Goal: Transaction & Acquisition: Purchase product/service

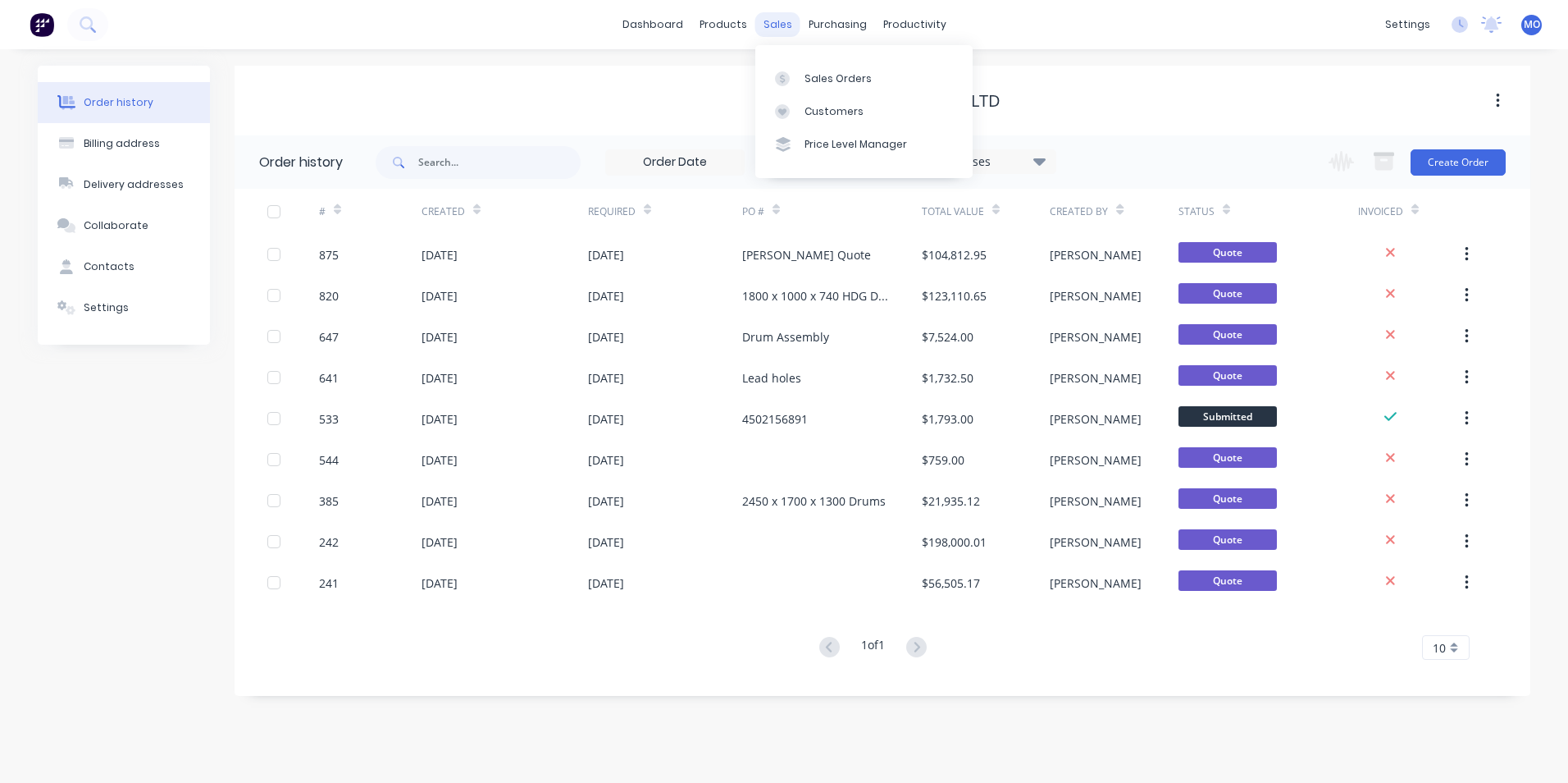
click at [777, 20] on div "sales" at bounding box center [778, 25] width 45 height 25
click at [811, 68] on link "Sales Orders" at bounding box center [864, 77] width 218 height 33
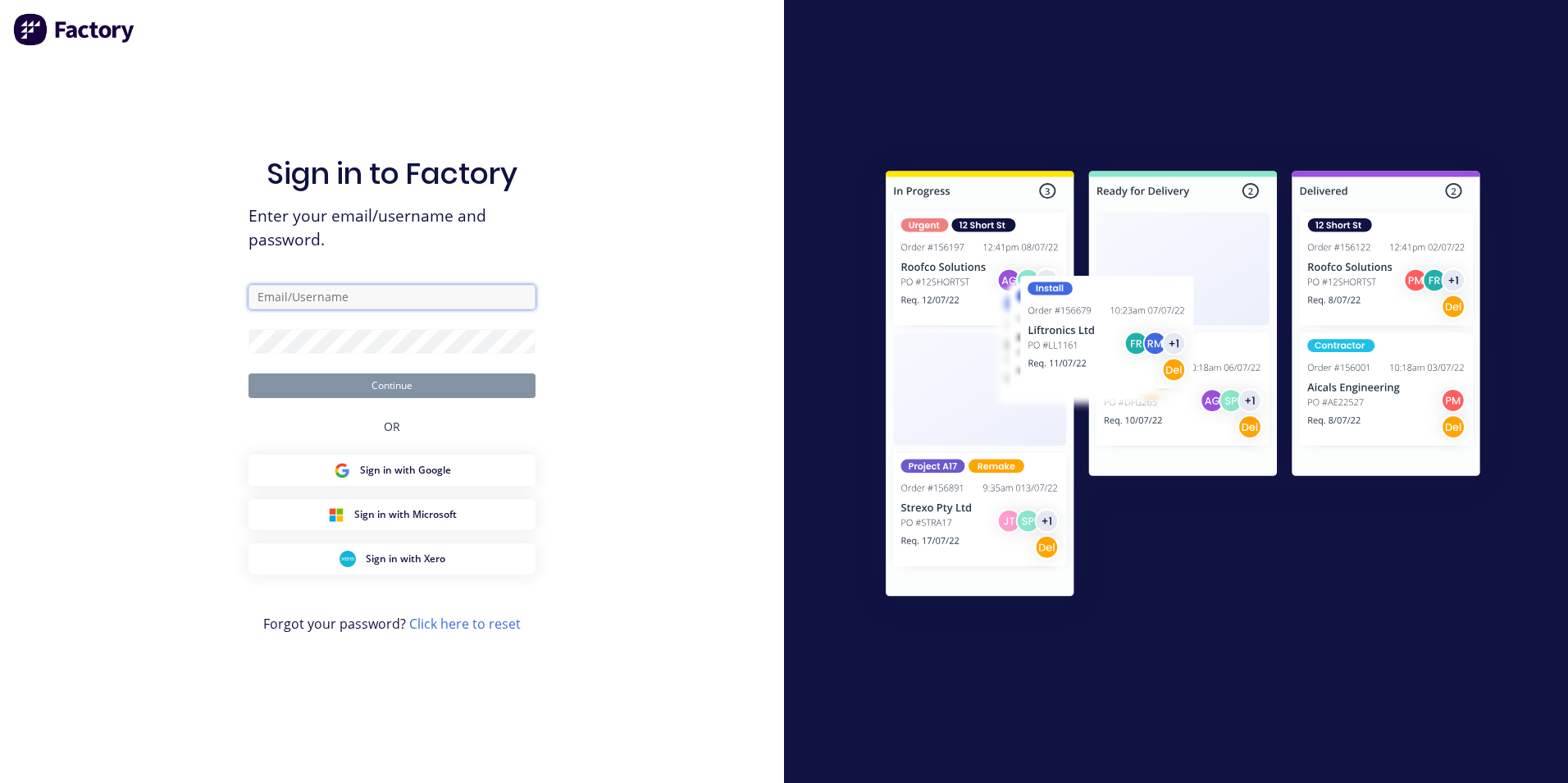
type input "[PERSON_NAME][EMAIL_ADDRESS][DOMAIN_NAME]"
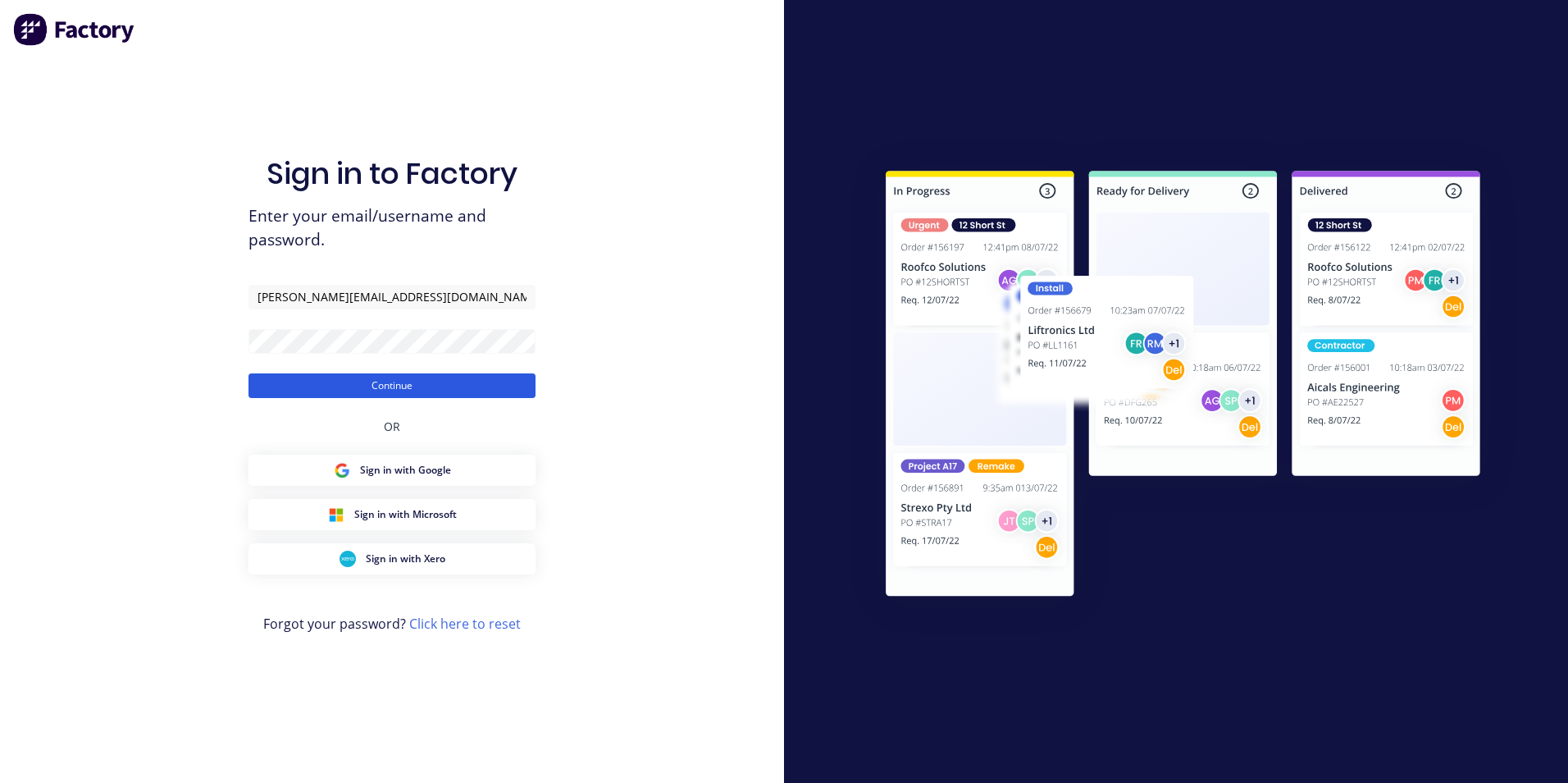
click at [434, 388] on button "Continue" at bounding box center [392, 386] width 287 height 25
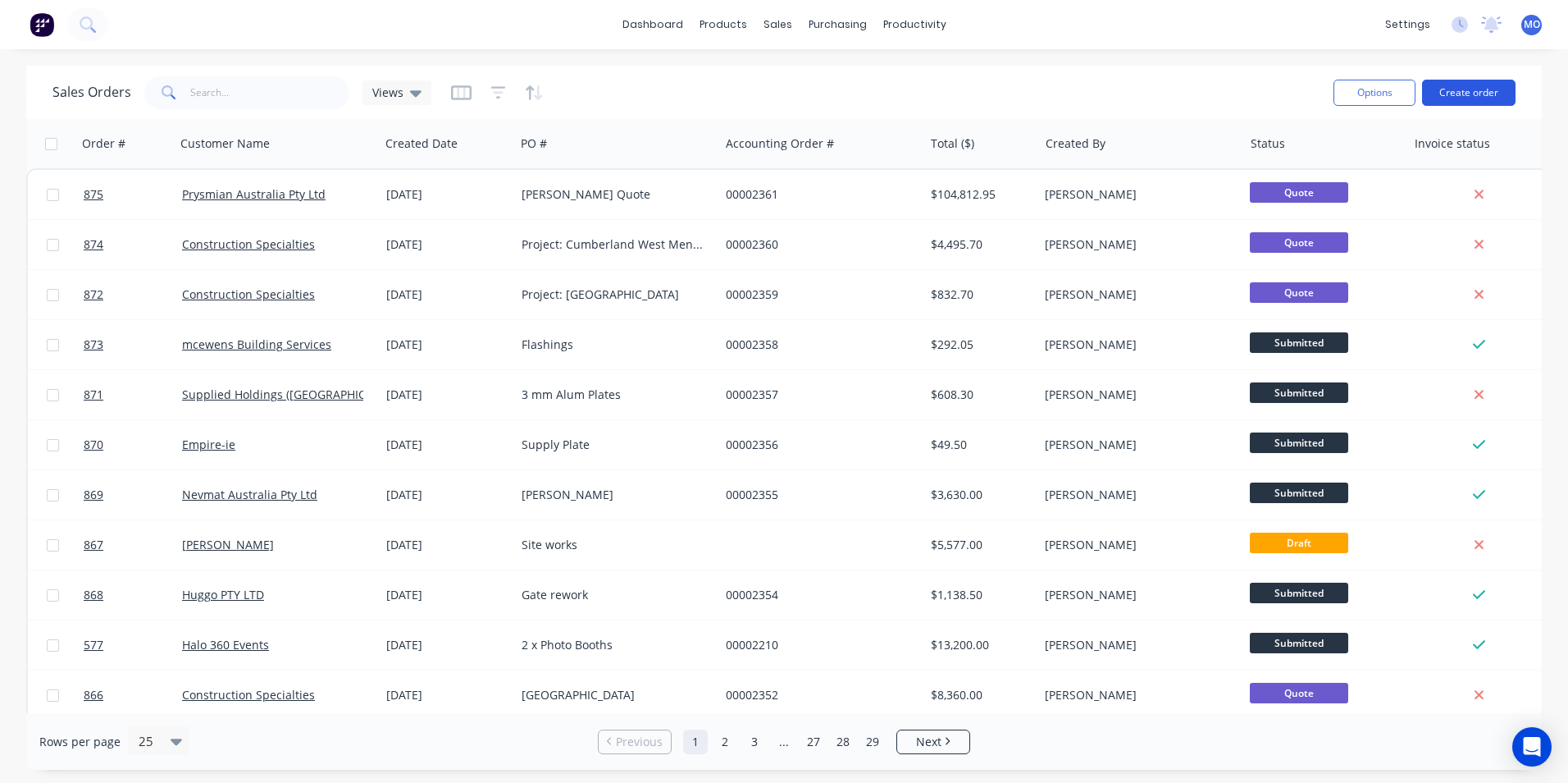
click at [1452, 104] on button "Create order" at bounding box center [1468, 92] width 93 height 26
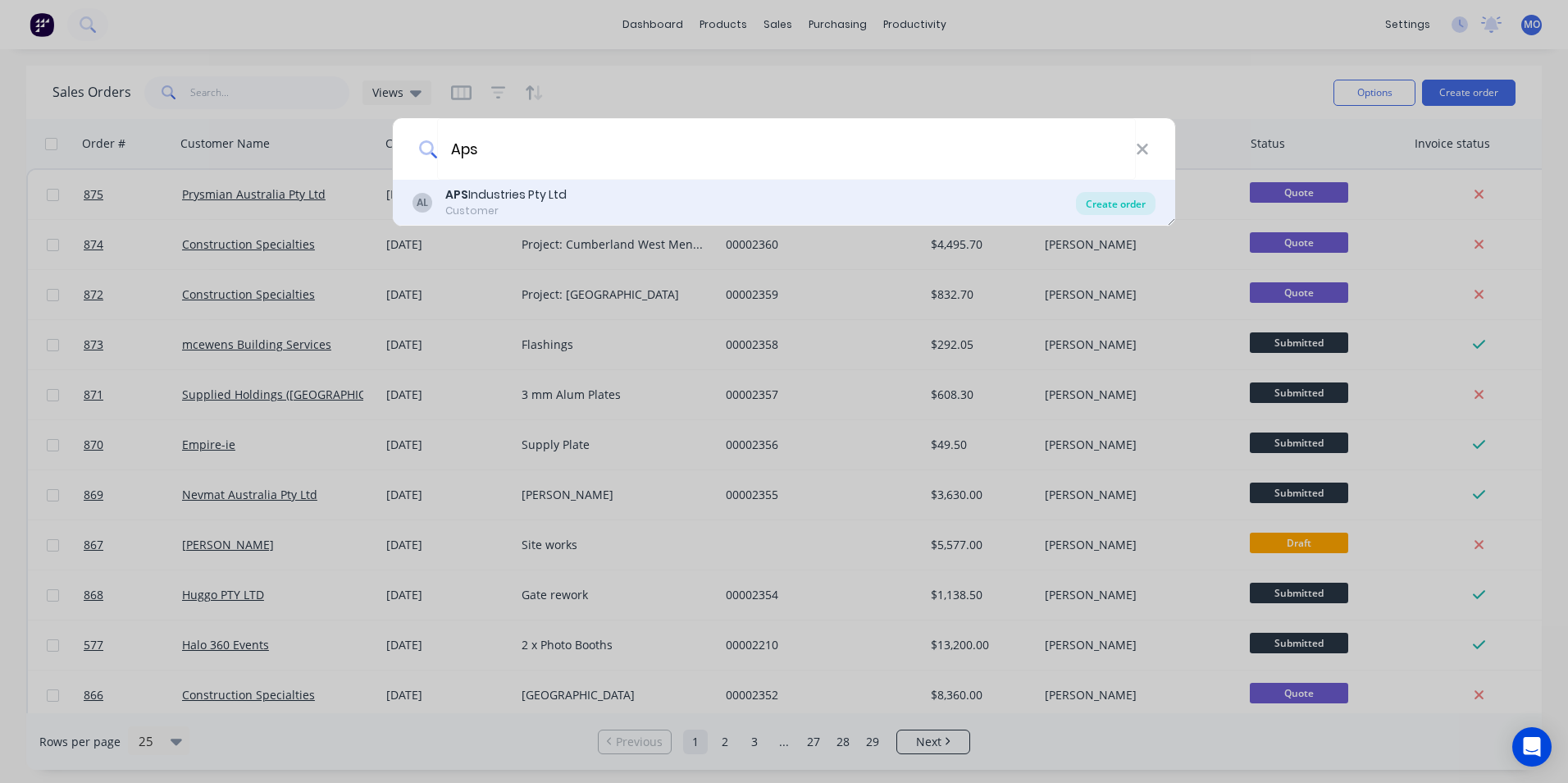
type input "Aps"
click at [1112, 207] on div "Create order" at bounding box center [1115, 204] width 79 height 23
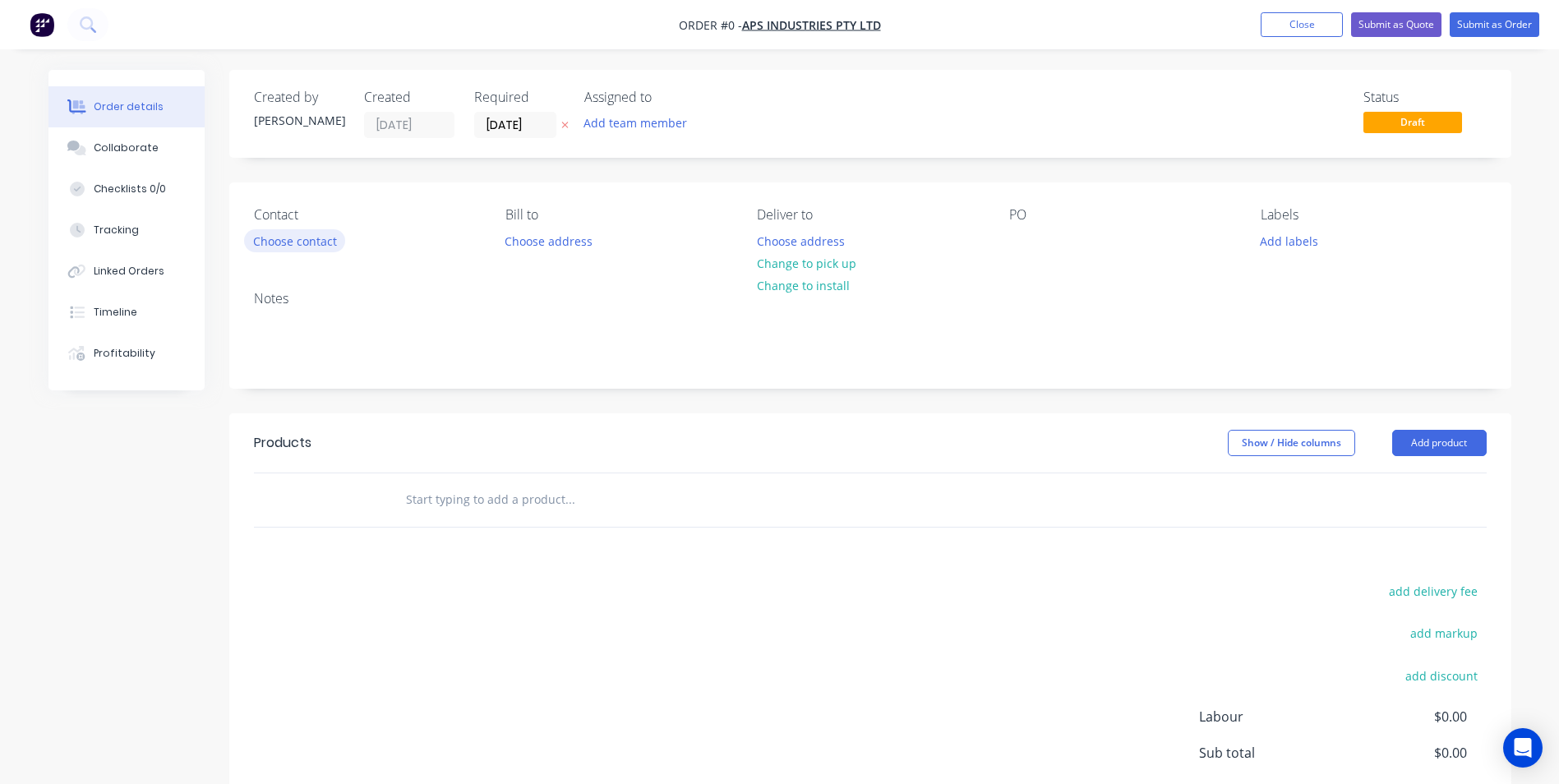
click at [304, 231] on button "Choose contact" at bounding box center [294, 240] width 101 height 22
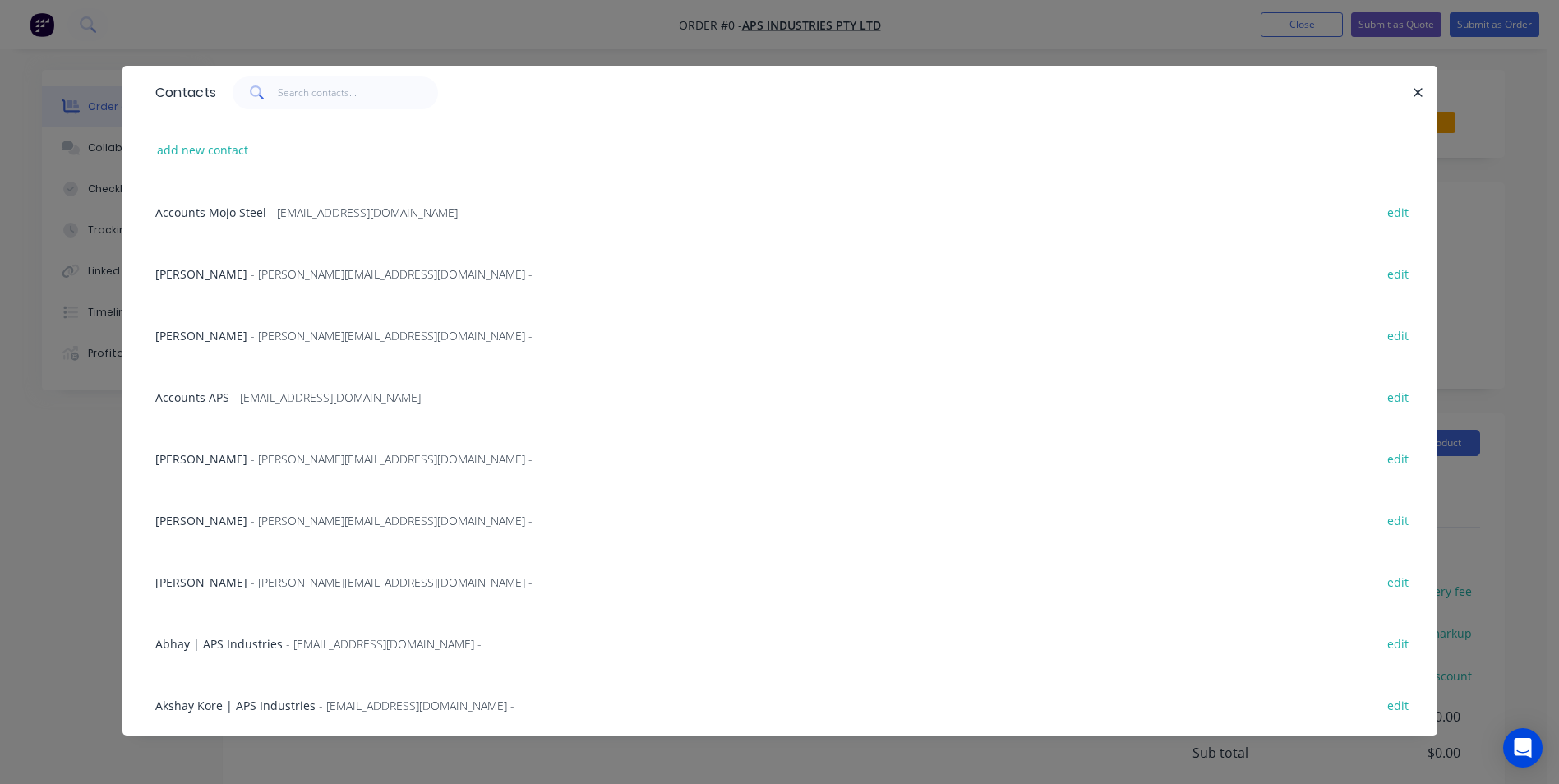
click at [249, 394] on span "- [EMAIL_ADDRESS][DOMAIN_NAME] -" at bounding box center [330, 397] width 196 height 16
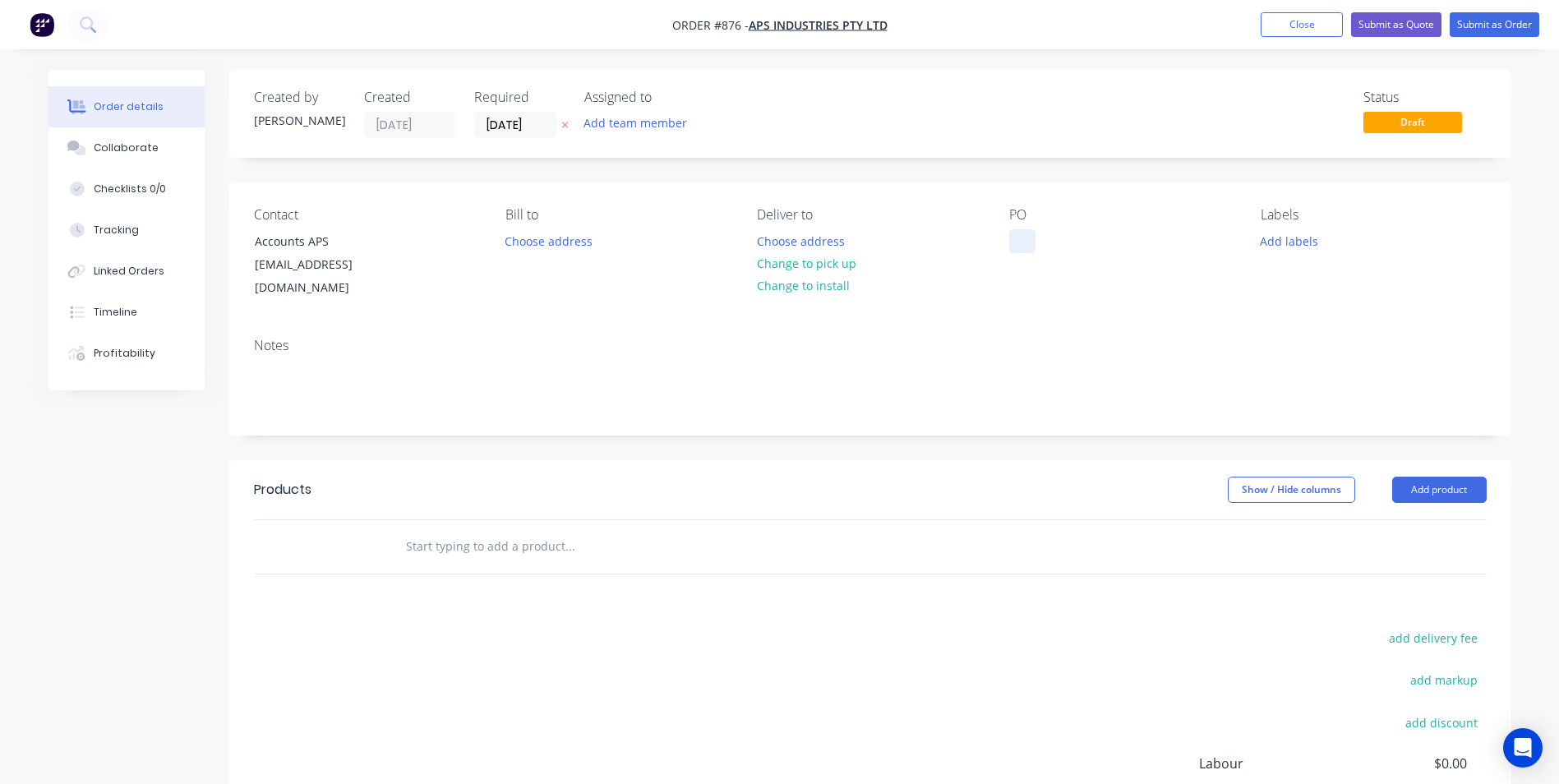
drag, startPoint x: 1013, startPoint y: 239, endPoint x: 1042, endPoint y: 244, distance: 29.4
click at [1013, 238] on div at bounding box center [1022, 241] width 26 height 24
click at [1425, 479] on button "Add product" at bounding box center [1439, 489] width 94 height 26
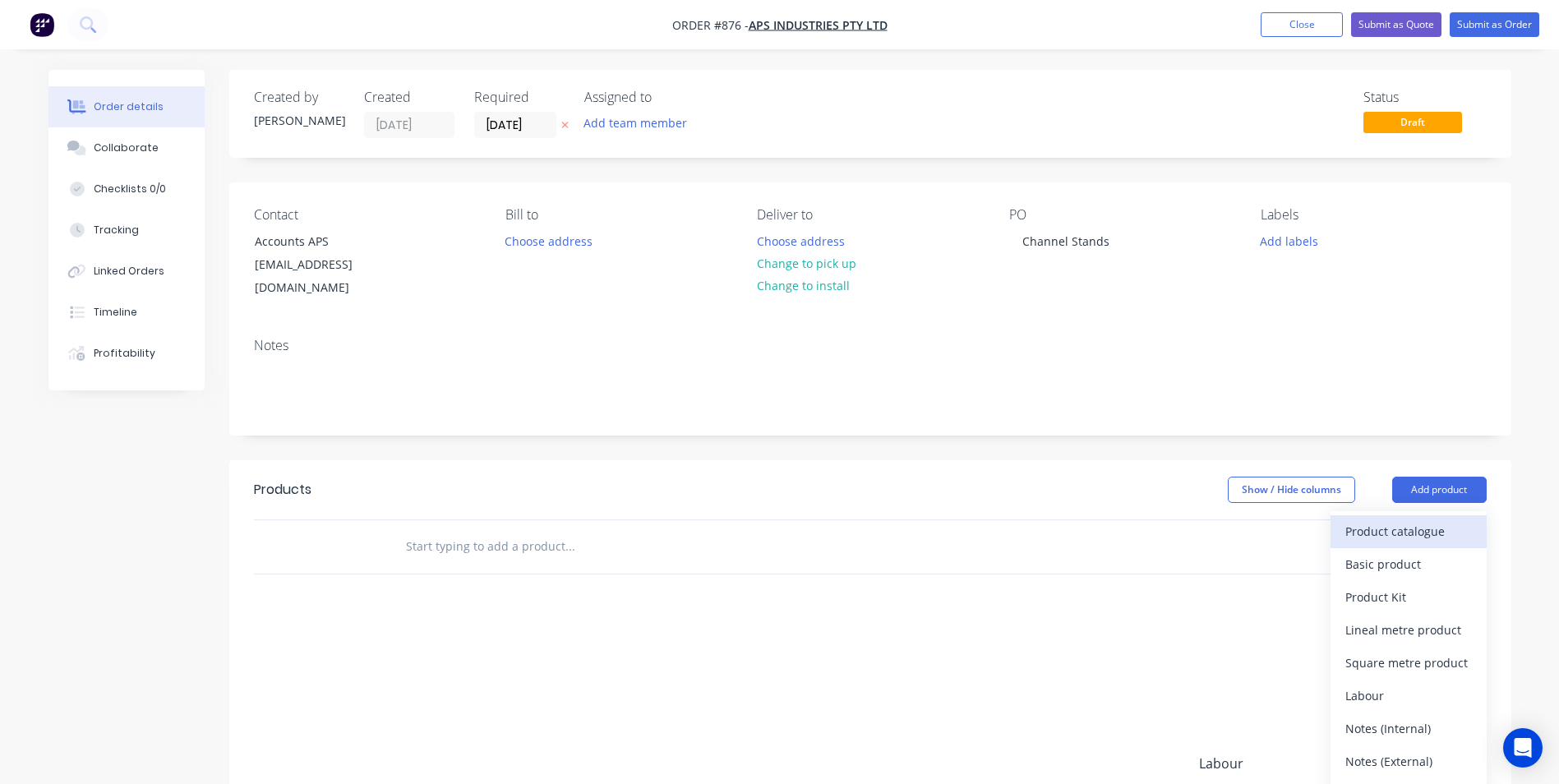
click at [1358, 520] on div "Product catalogue" at bounding box center [1409, 531] width 127 height 24
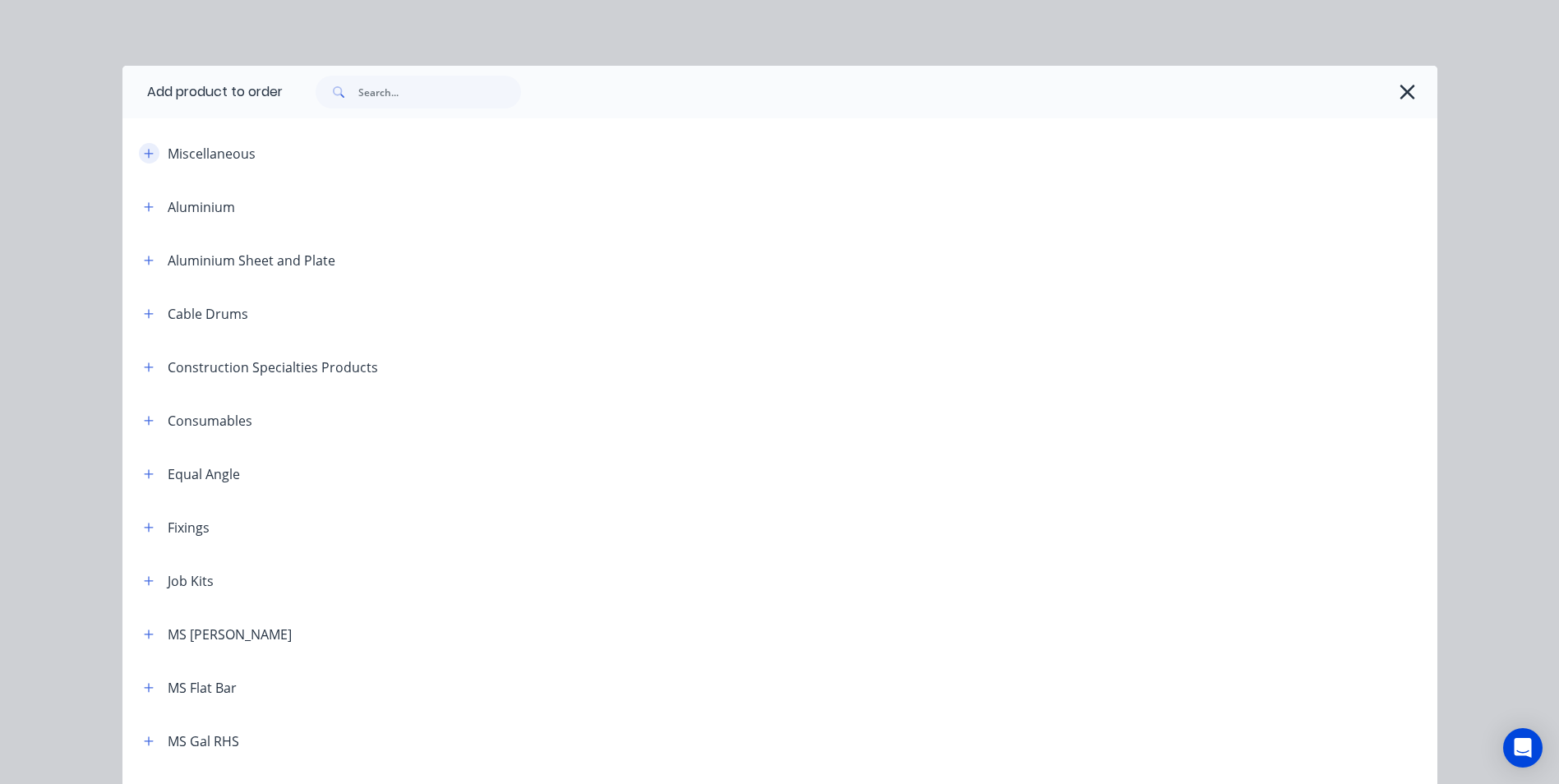
click at [150, 156] on button "button" at bounding box center [149, 153] width 21 height 21
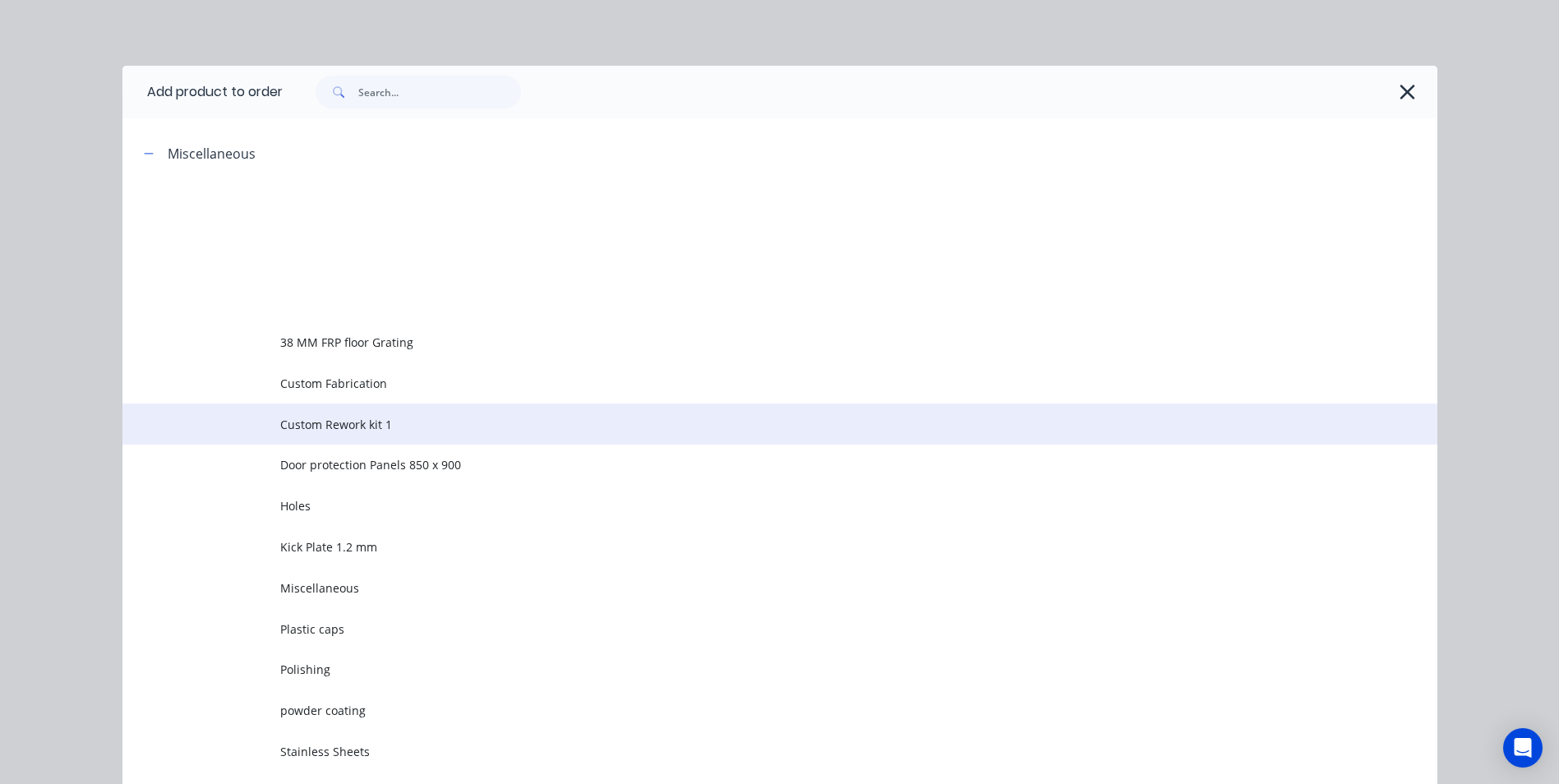
click at [347, 429] on span "Custom Rework kit 1" at bounding box center [743, 424] width 925 height 17
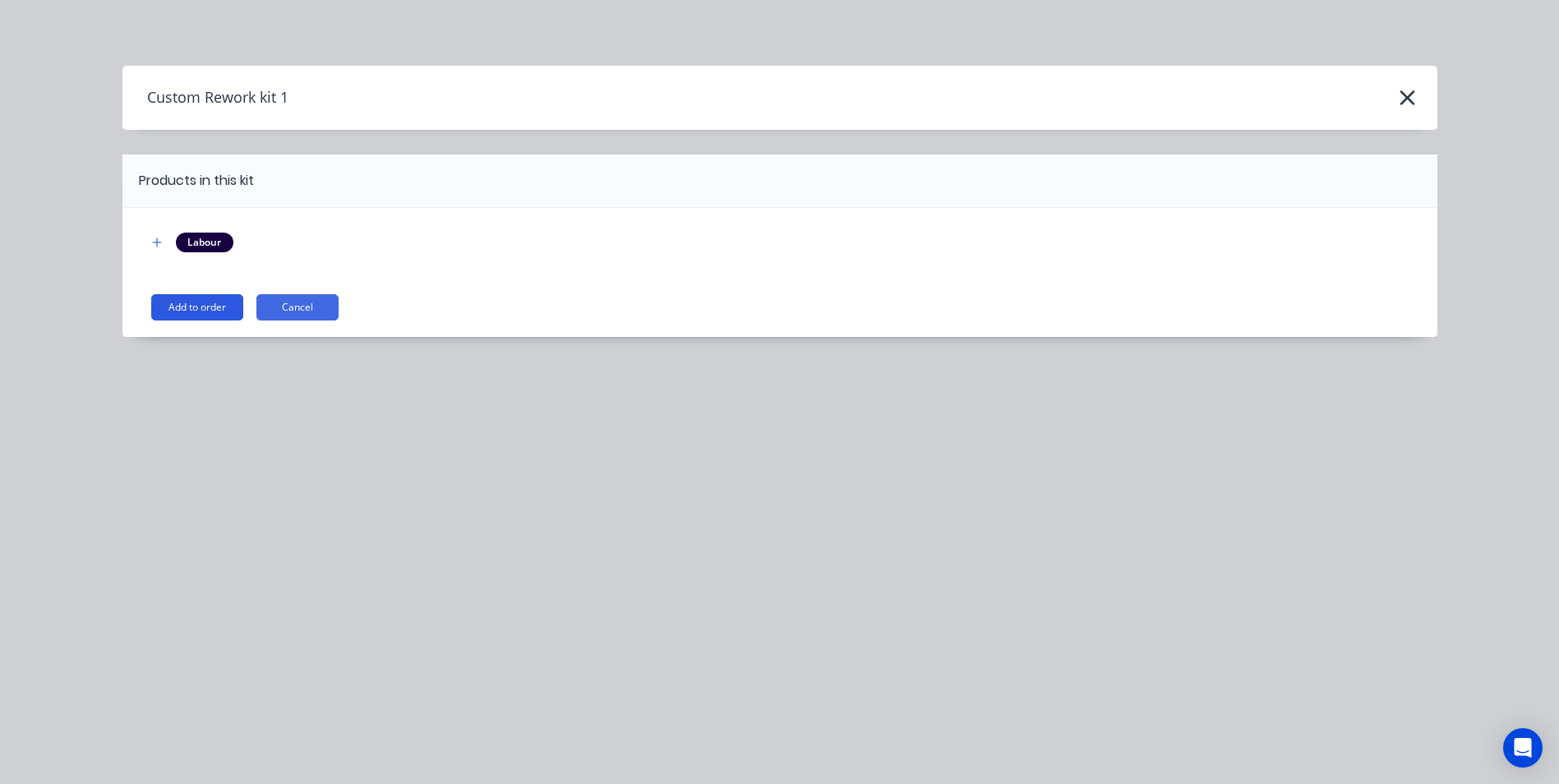
click at [208, 307] on button "Add to order" at bounding box center [197, 307] width 92 height 26
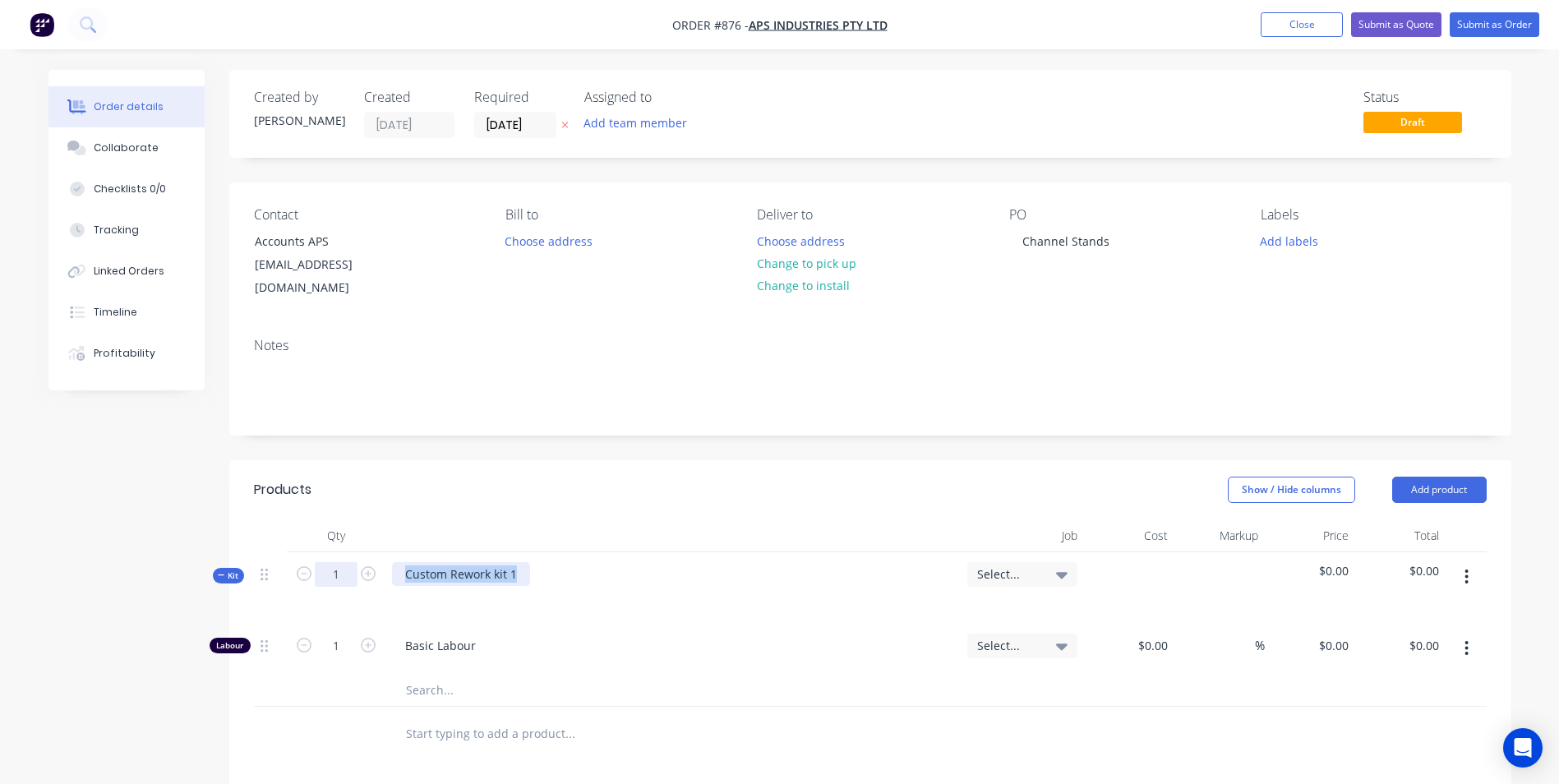
drag, startPoint x: 523, startPoint y: 555, endPoint x: 341, endPoint y: 560, distance: 182.1
click at [341, 560] on div "Kit 1 Custom Rework kit 1 Select... $0.00 $0.00" at bounding box center [870, 588] width 1233 height 72
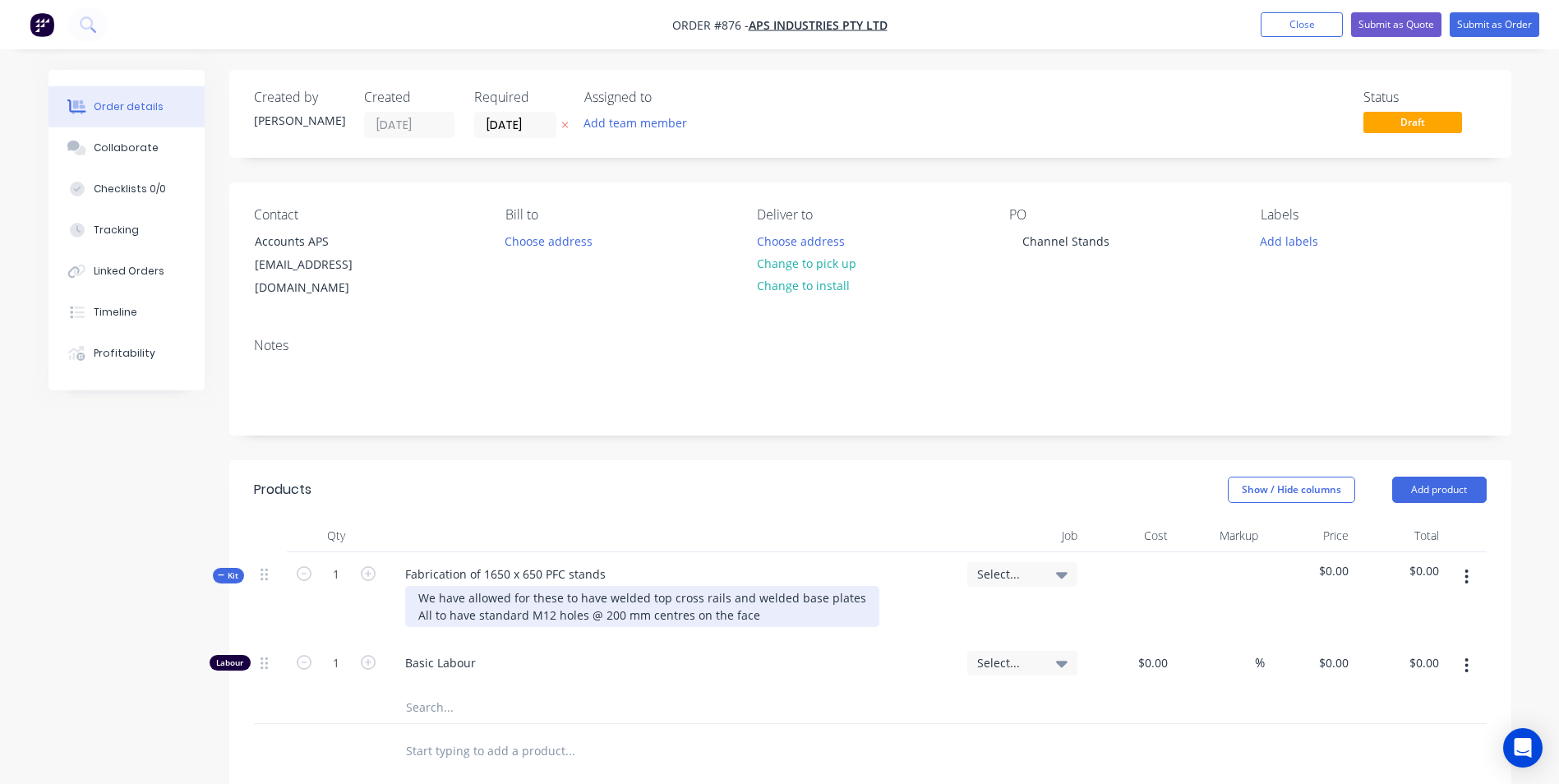
click at [474, 599] on div "We have allowed for these to have welded top cross rails and welded base plates…" at bounding box center [642, 605] width 474 height 41
click at [814, 596] on div "We have allowed for these to have welded top cross rails and welded base plates…" at bounding box center [642, 605] width 474 height 41
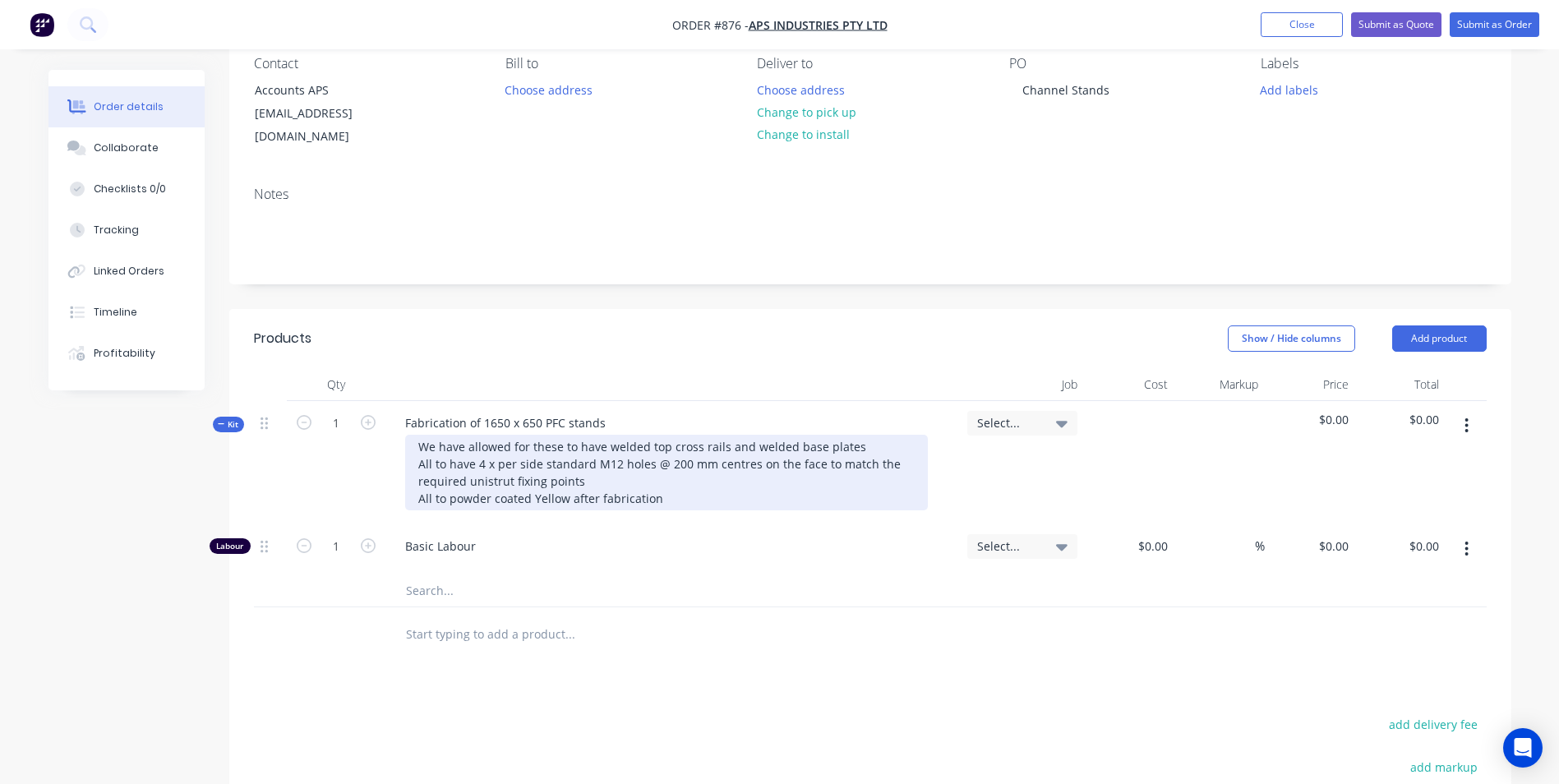
scroll to position [164, 0]
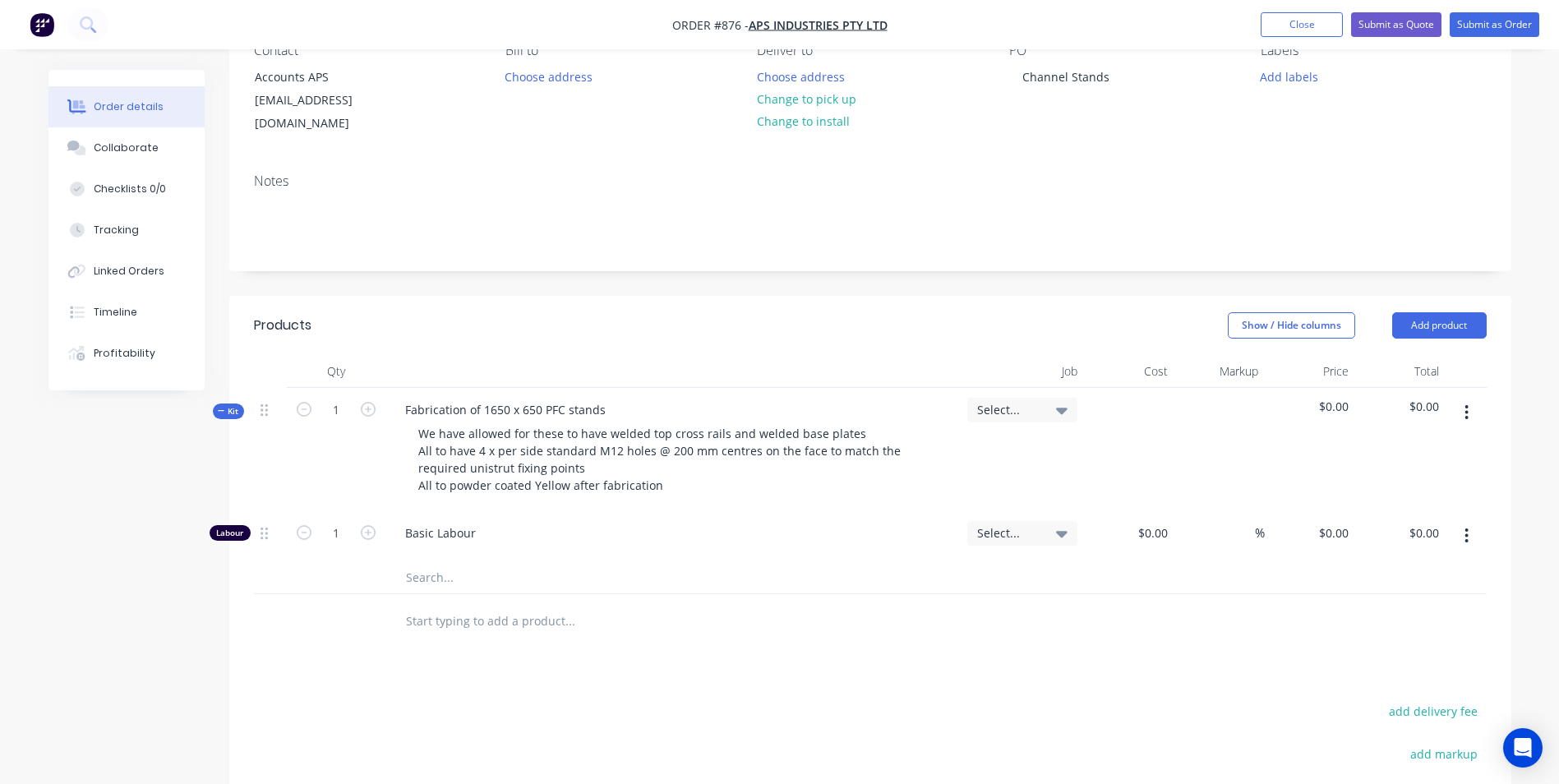
click at [1467, 403] on icon "button" at bounding box center [1466, 412] width 4 height 18
click at [1417, 446] on div "Add product to kit" at bounding box center [1409, 455] width 127 height 24
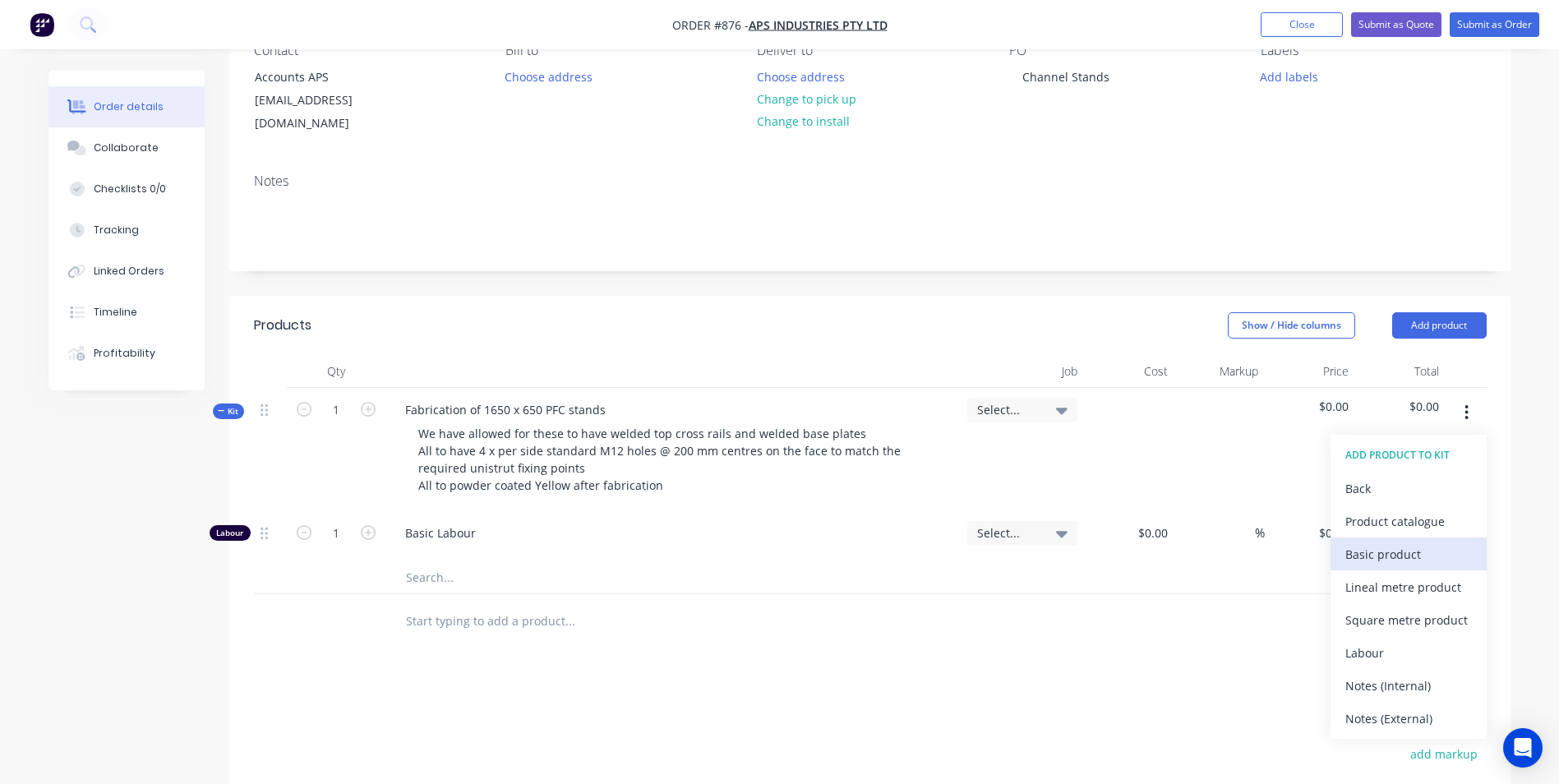
click at [1371, 542] on div "Basic product" at bounding box center [1409, 554] width 127 height 24
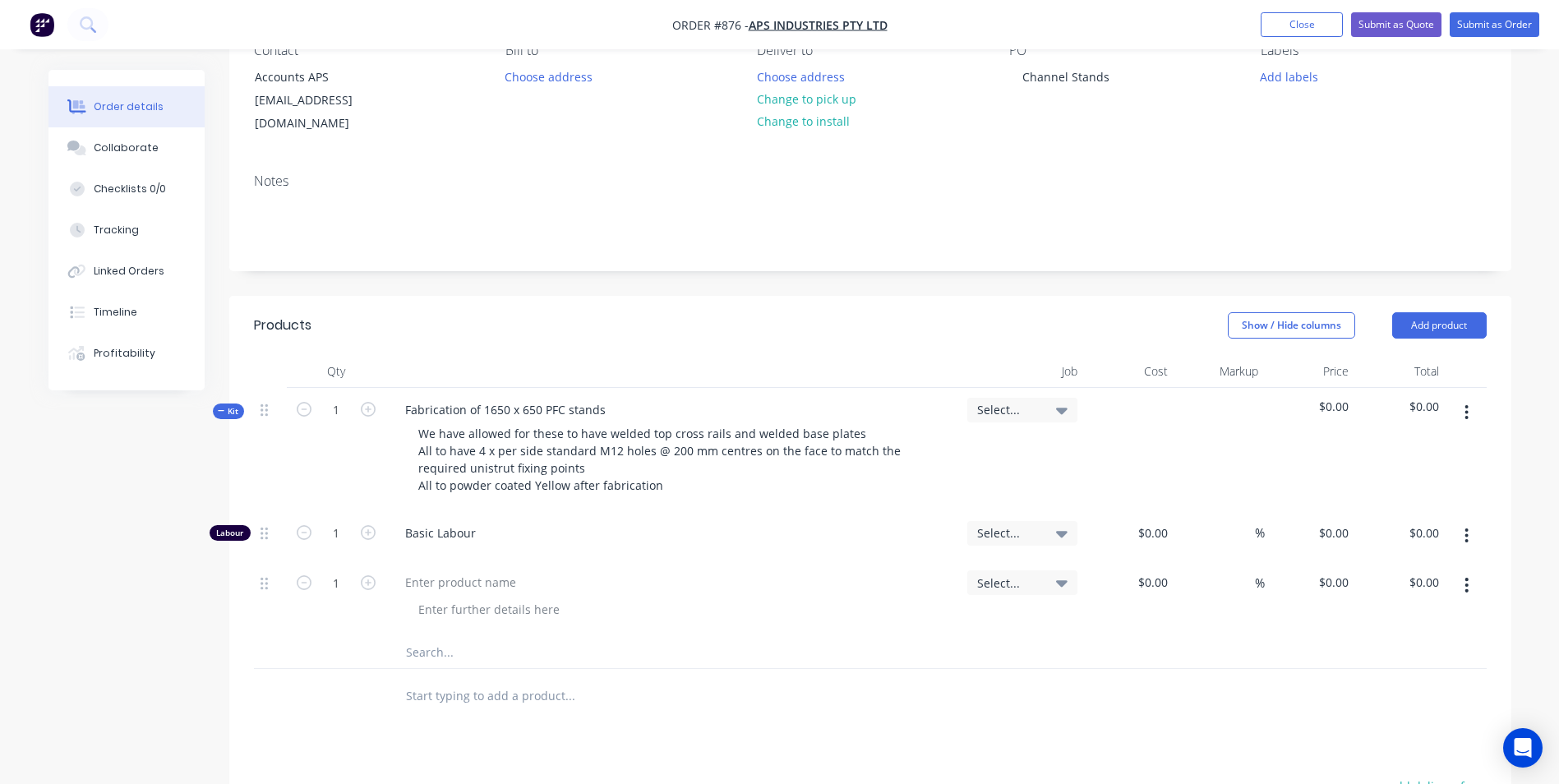
click at [1465, 576] on icon "button" at bounding box center [1466, 585] width 4 height 18
click at [1419, 649] on div "Duplicate" at bounding box center [1409, 660] width 127 height 24
click at [1465, 576] on icon "button" at bounding box center [1466, 585] width 4 height 18
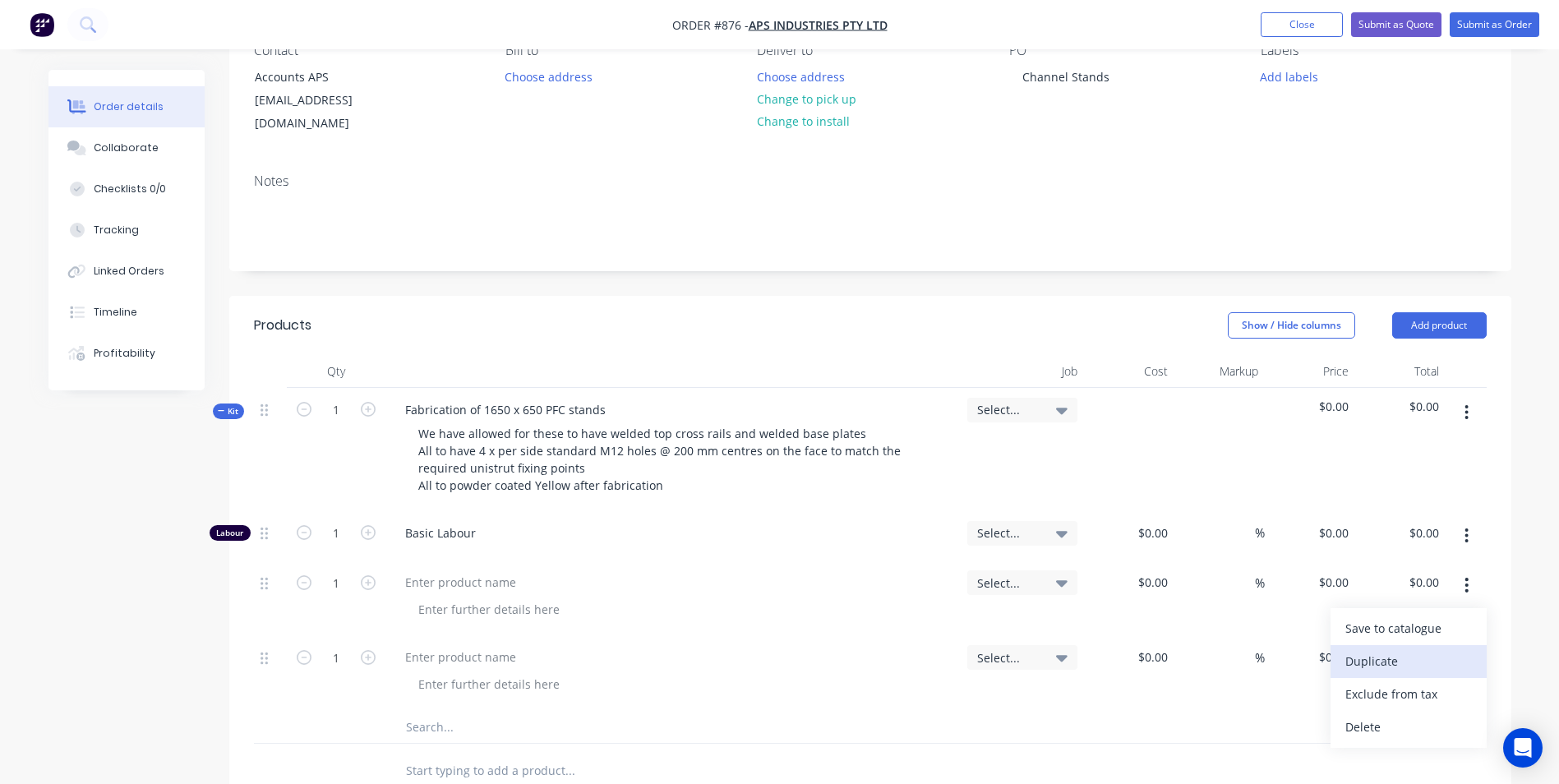
click at [1418, 649] on div "Duplicate" at bounding box center [1409, 660] width 127 height 24
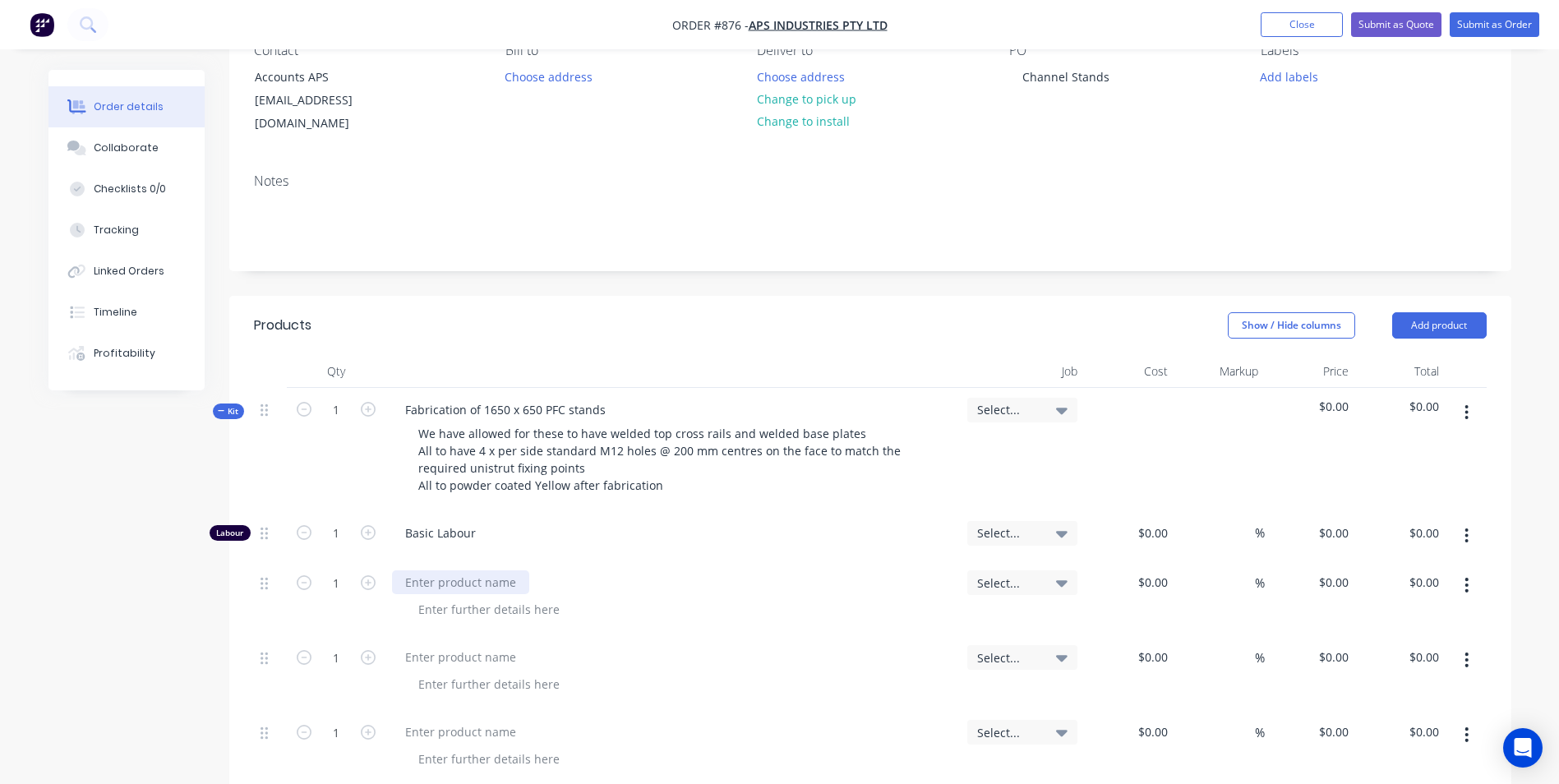
click at [474, 572] on div at bounding box center [460, 582] width 137 height 24
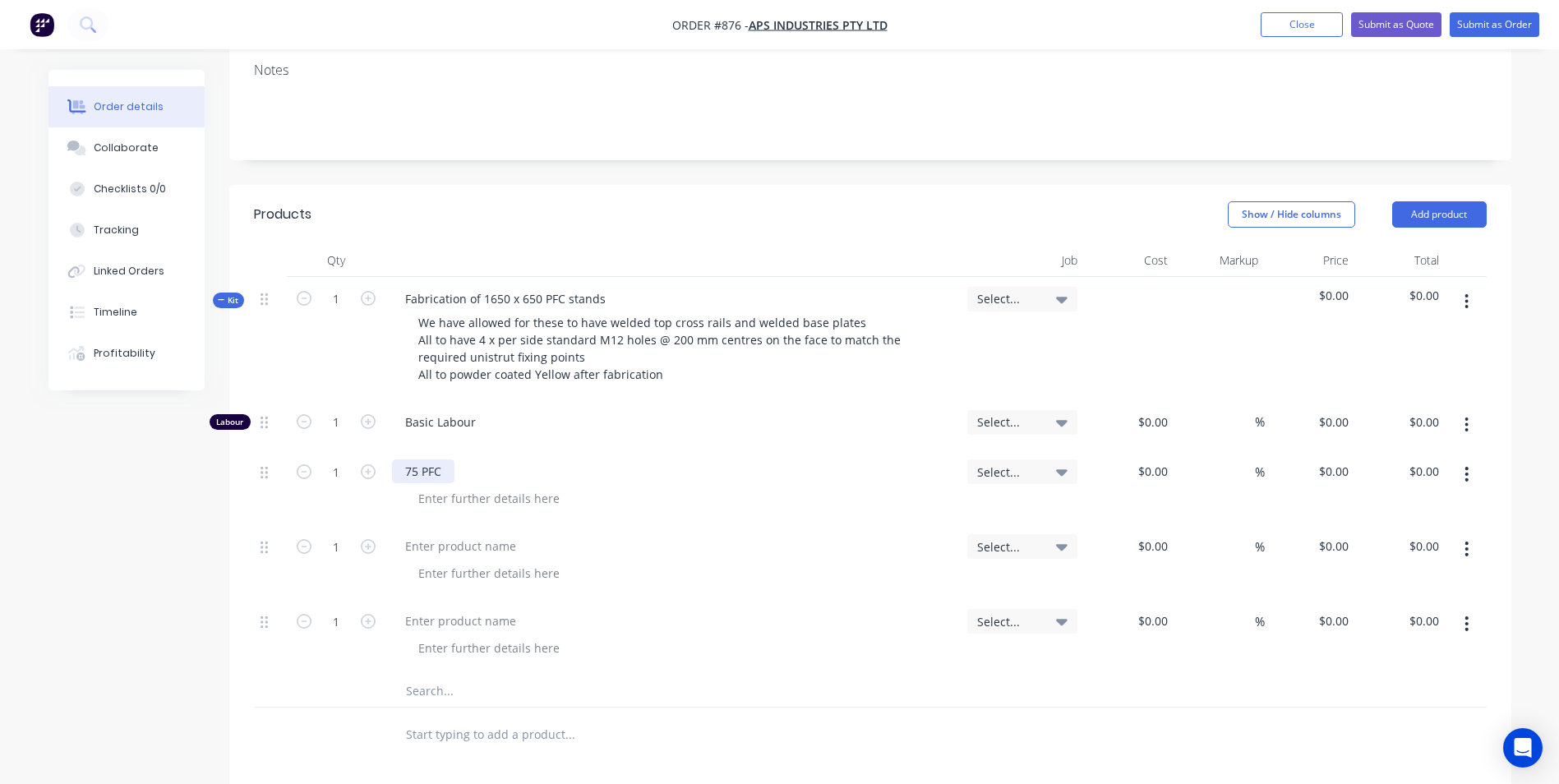
scroll to position [329, 0]
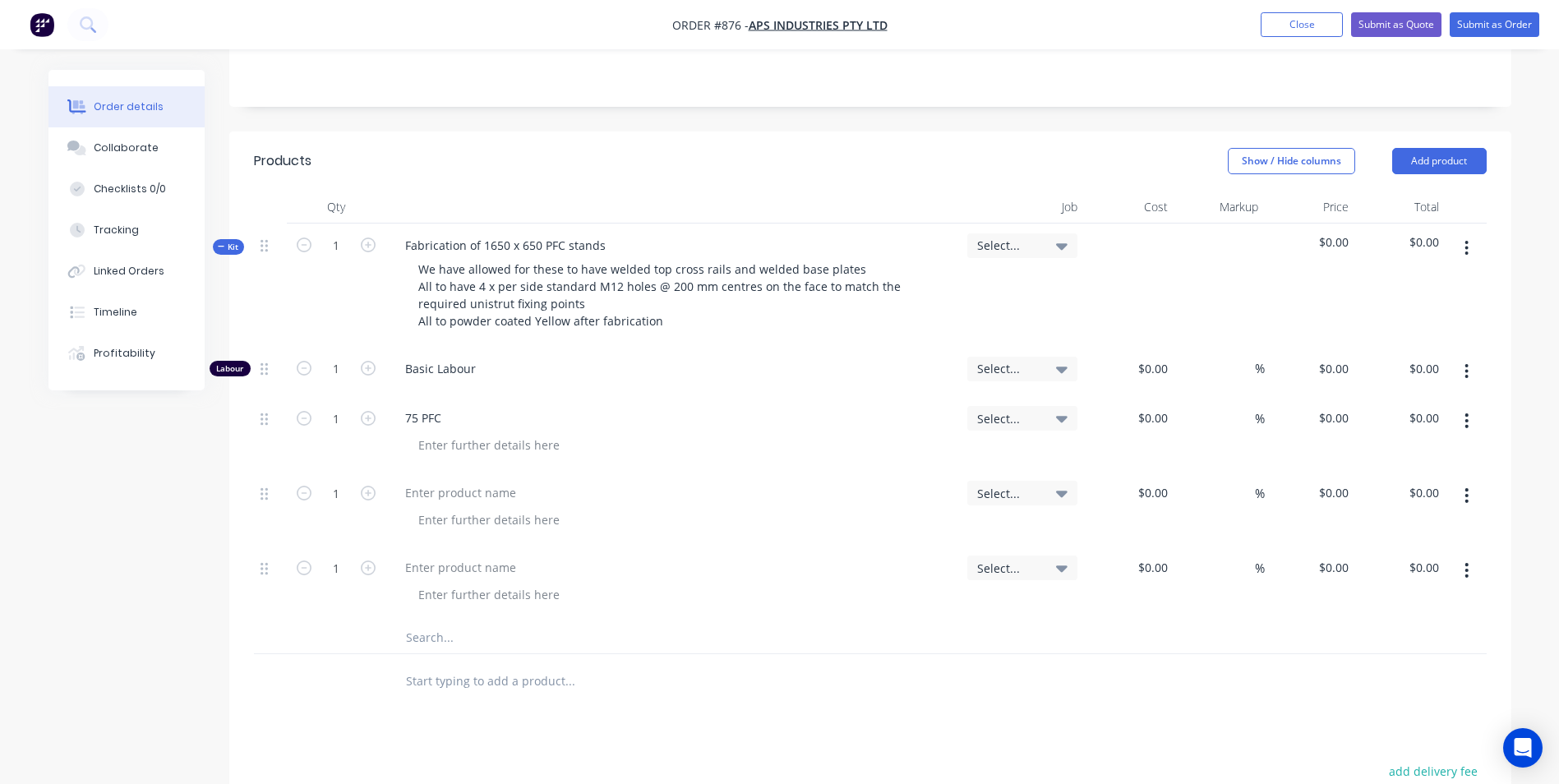
click at [1463, 481] on button "button" at bounding box center [1466, 495] width 39 height 29
click at [1383, 559] on div "Duplicate" at bounding box center [1409, 571] width 127 height 24
click at [423, 483] on div at bounding box center [460, 492] width 137 height 24
click at [445, 407] on div "75 PFC" at bounding box center [423, 418] width 62 height 24
click at [438, 481] on div at bounding box center [460, 492] width 137 height 24
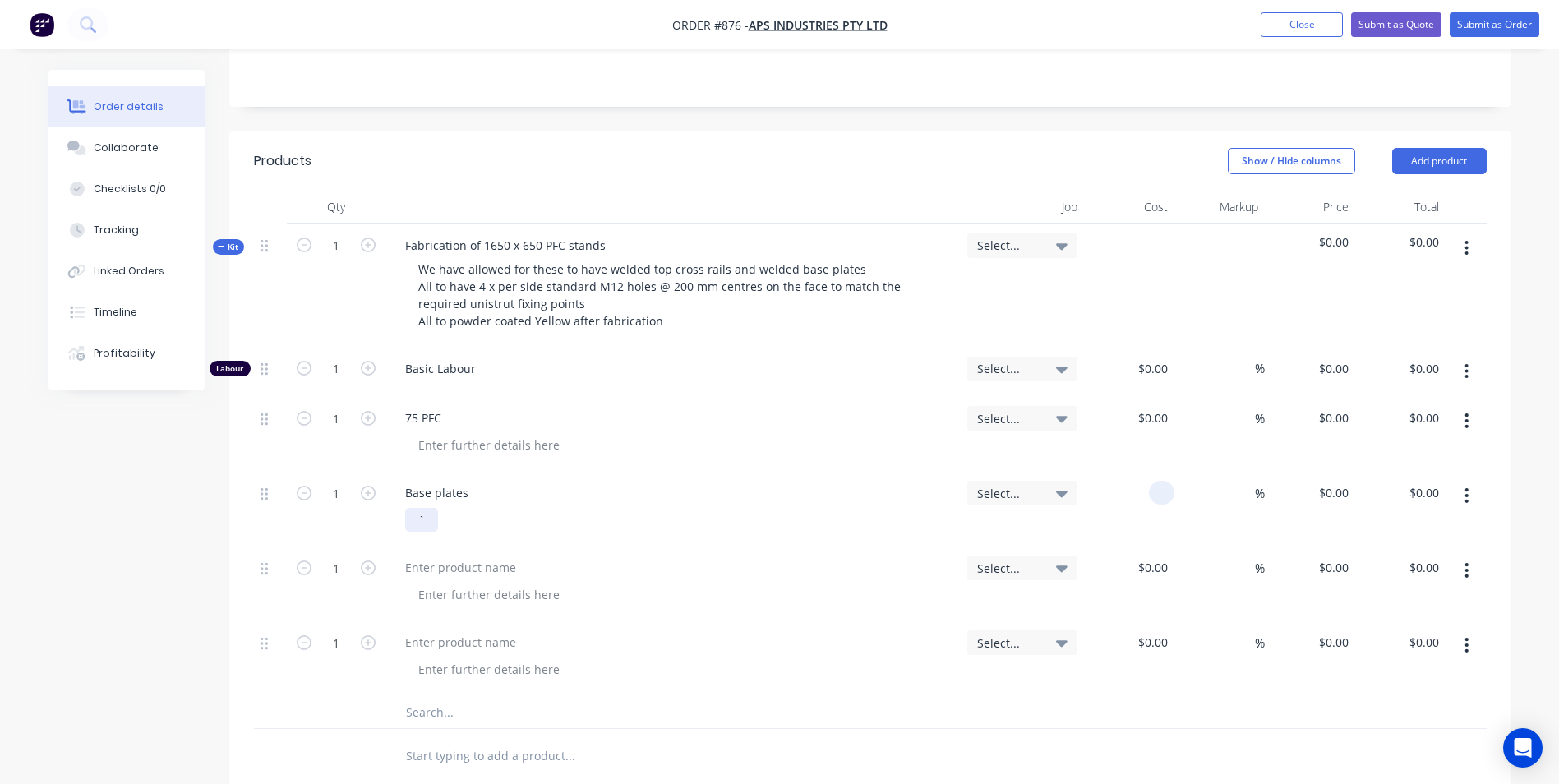
type input "$0.00"
click at [429, 508] on div "`" at bounding box center [421, 520] width 33 height 24
click at [426, 555] on div at bounding box center [460, 567] width 137 height 24
click at [416, 630] on div at bounding box center [460, 641] width 137 height 24
click at [1462, 630] on button "button" at bounding box center [1466, 644] width 39 height 29
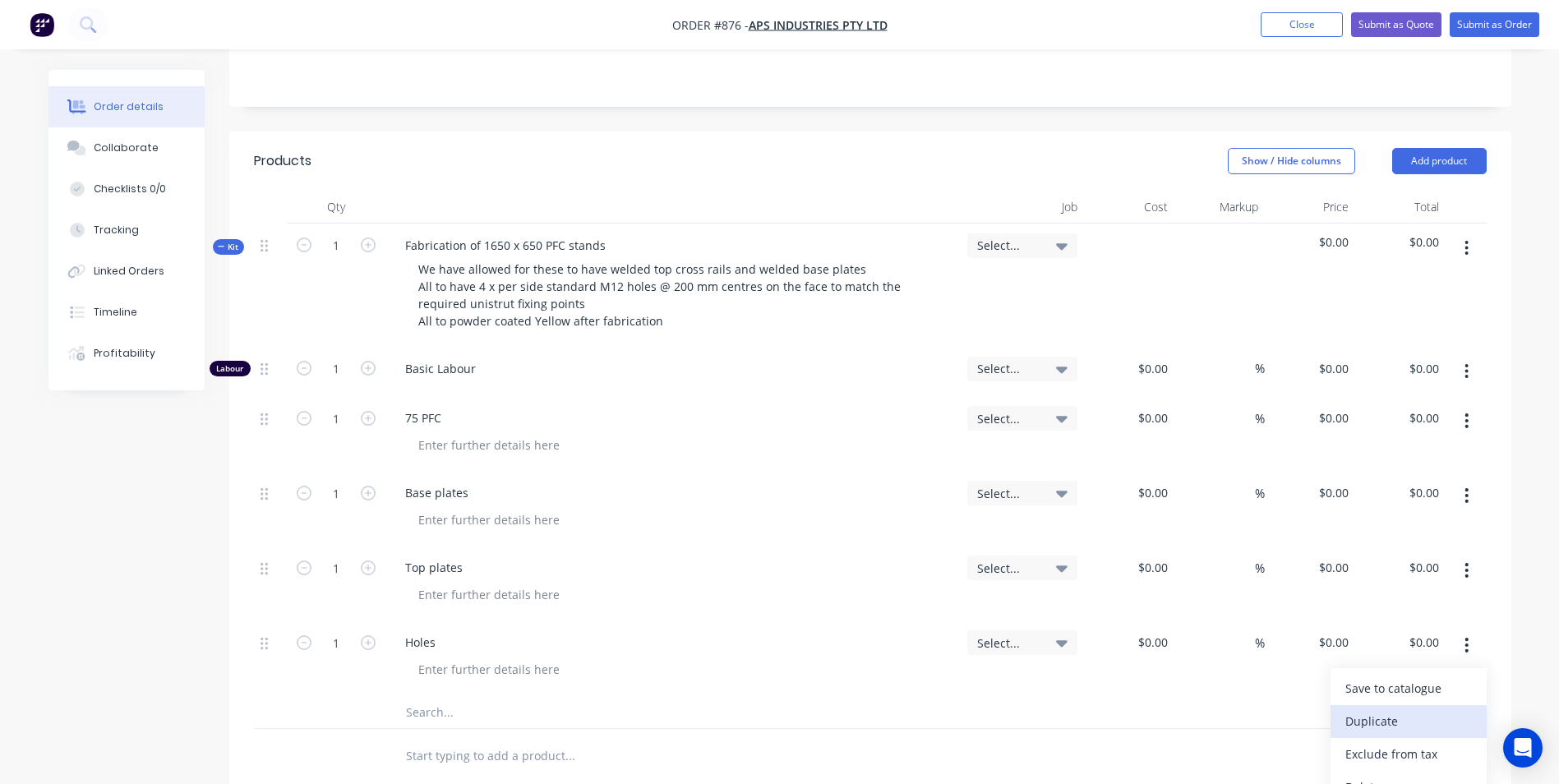
click at [1403, 705] on button "Duplicate" at bounding box center [1408, 721] width 156 height 33
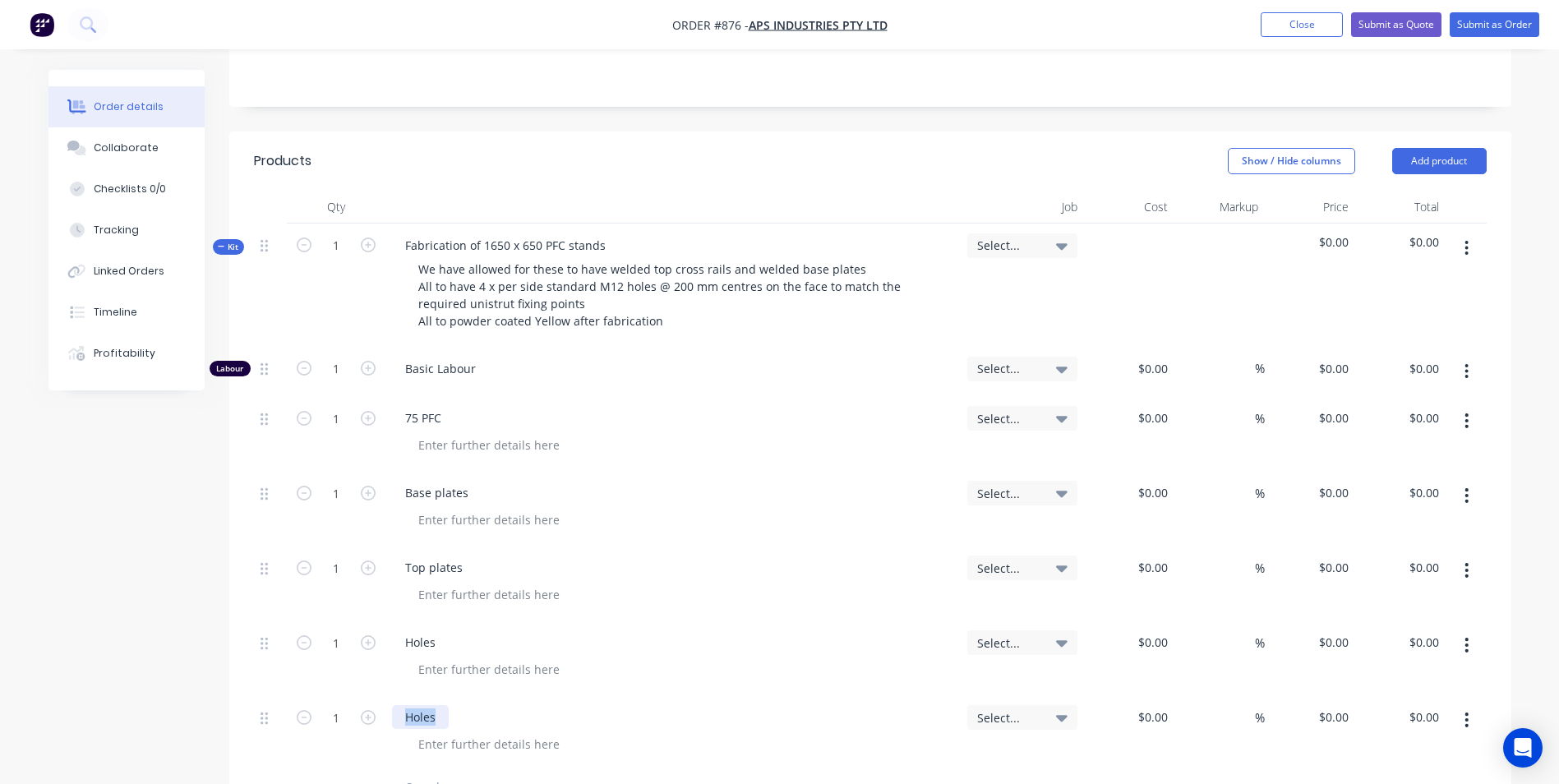
drag, startPoint x: 454, startPoint y: 697, endPoint x: 404, endPoint y: 710, distance: 51.7
click at [404, 710] on div "Holes" at bounding box center [673, 716] width 562 height 24
click at [433, 433] on div at bounding box center [488, 444] width 167 height 24
click at [1158, 406] on input at bounding box center [1165, 418] width 19 height 24
type input "$58.00"
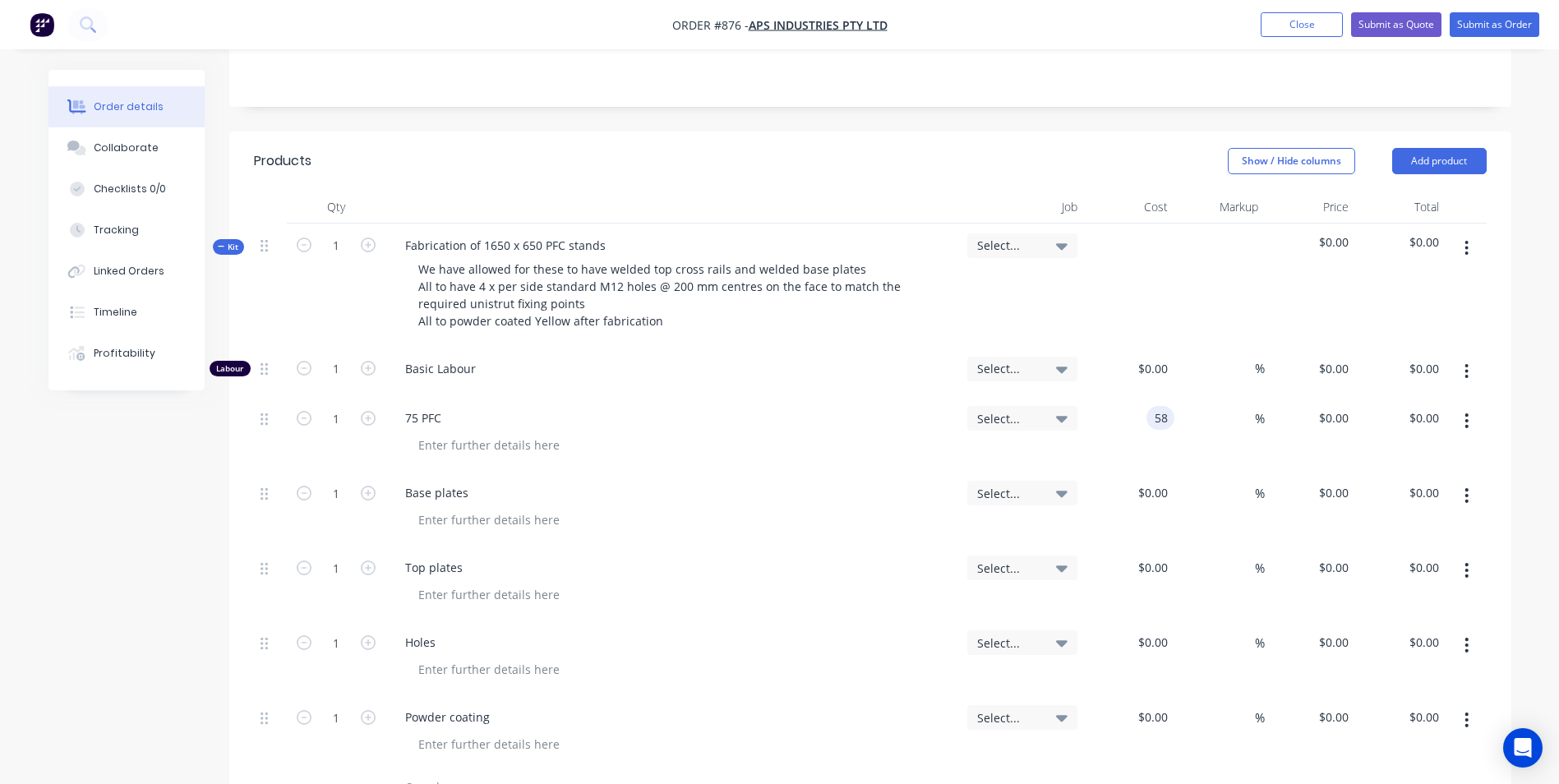
type input "$58.00"
type input "50"
type input "87"
type input "$87.00"
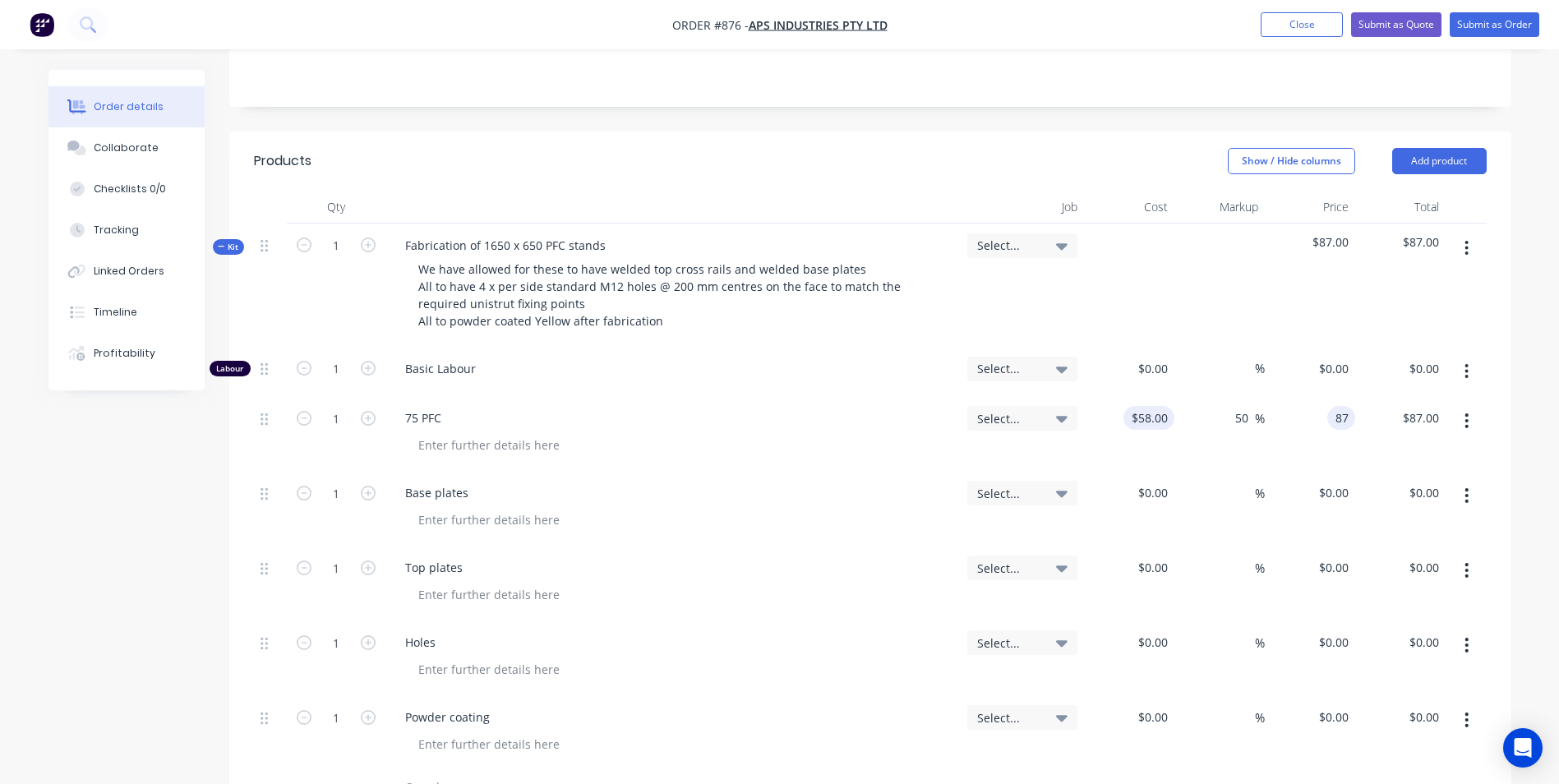
type input "$87.00"
click at [446, 508] on div at bounding box center [488, 520] width 167 height 24
click at [1466, 481] on button "button" at bounding box center [1466, 495] width 39 height 29
click at [1392, 559] on div "Duplicate" at bounding box center [1409, 571] width 127 height 24
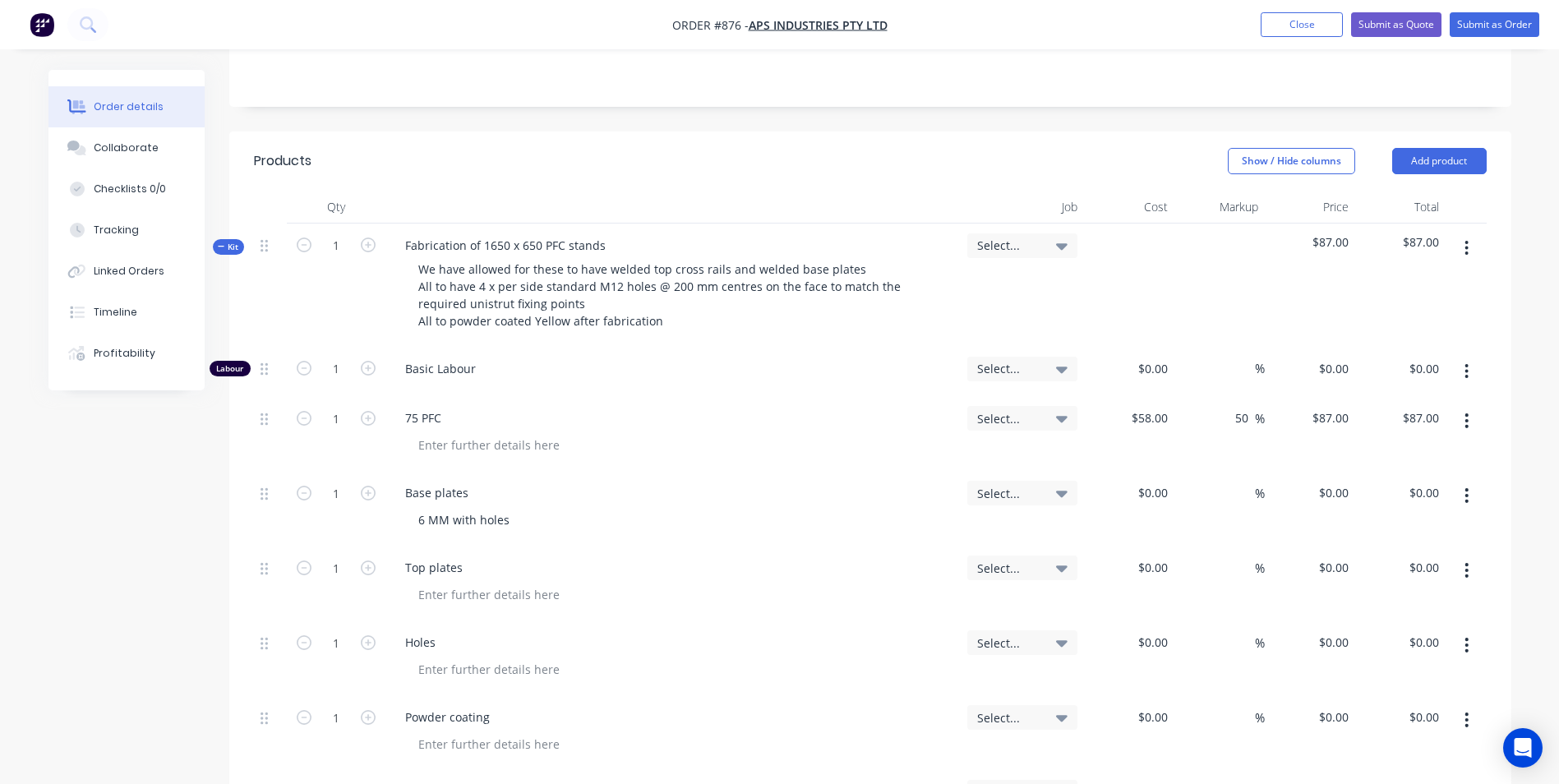
click at [1462, 487] on button "button" at bounding box center [1466, 495] width 39 height 29
click at [1410, 559] on div "Duplicate" at bounding box center [1409, 571] width 127 height 24
drag, startPoint x: 518, startPoint y: 501, endPoint x: 412, endPoint y: 515, distance: 106.9
click at [412, 515] on div "Base plates 6 MM with holes" at bounding box center [673, 507] width 575 height 75
click at [1158, 483] on input "0" at bounding box center [1165, 492] width 19 height 24
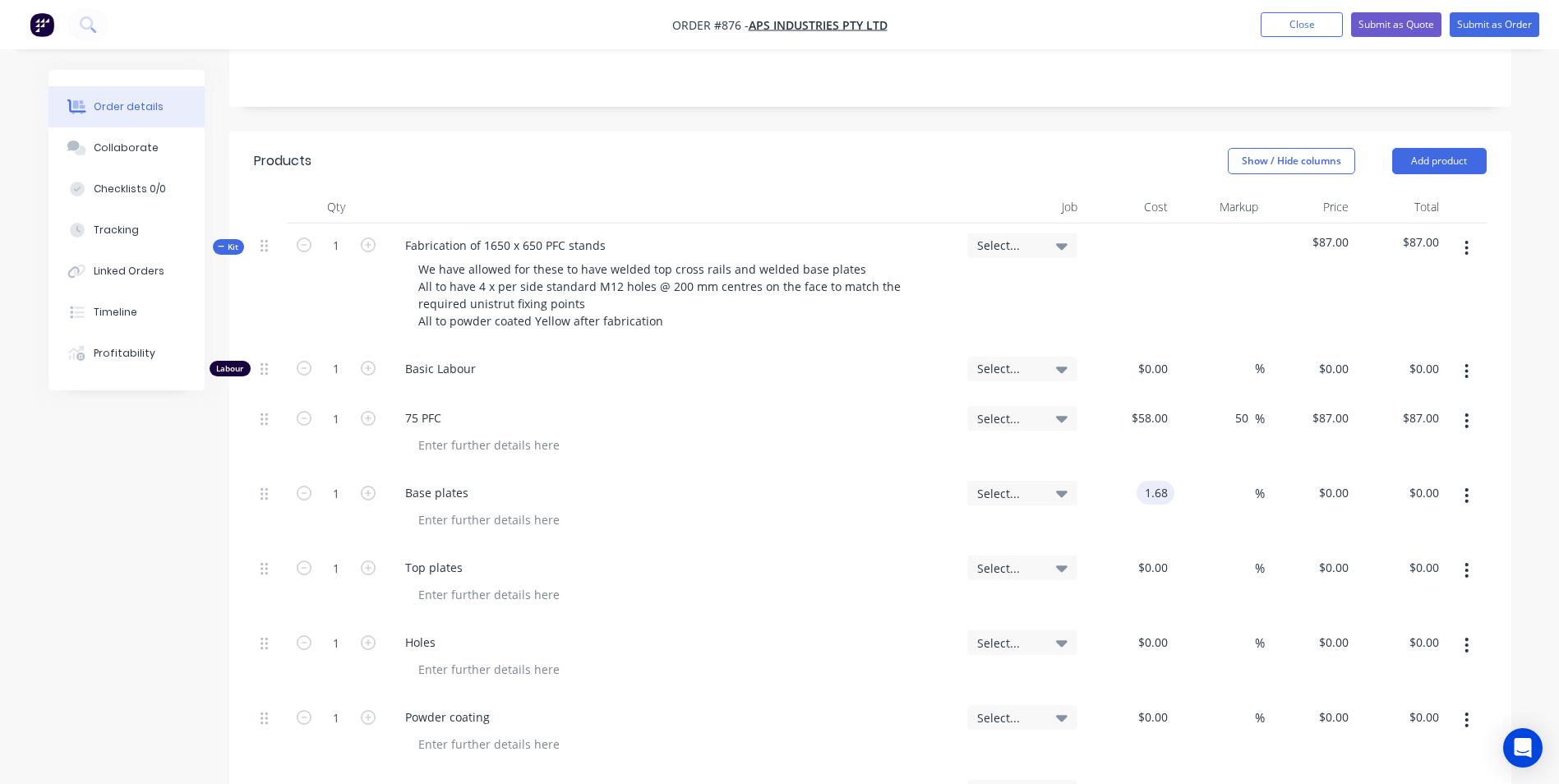
type input "$1.68"
type input "50"
type input "2.52"
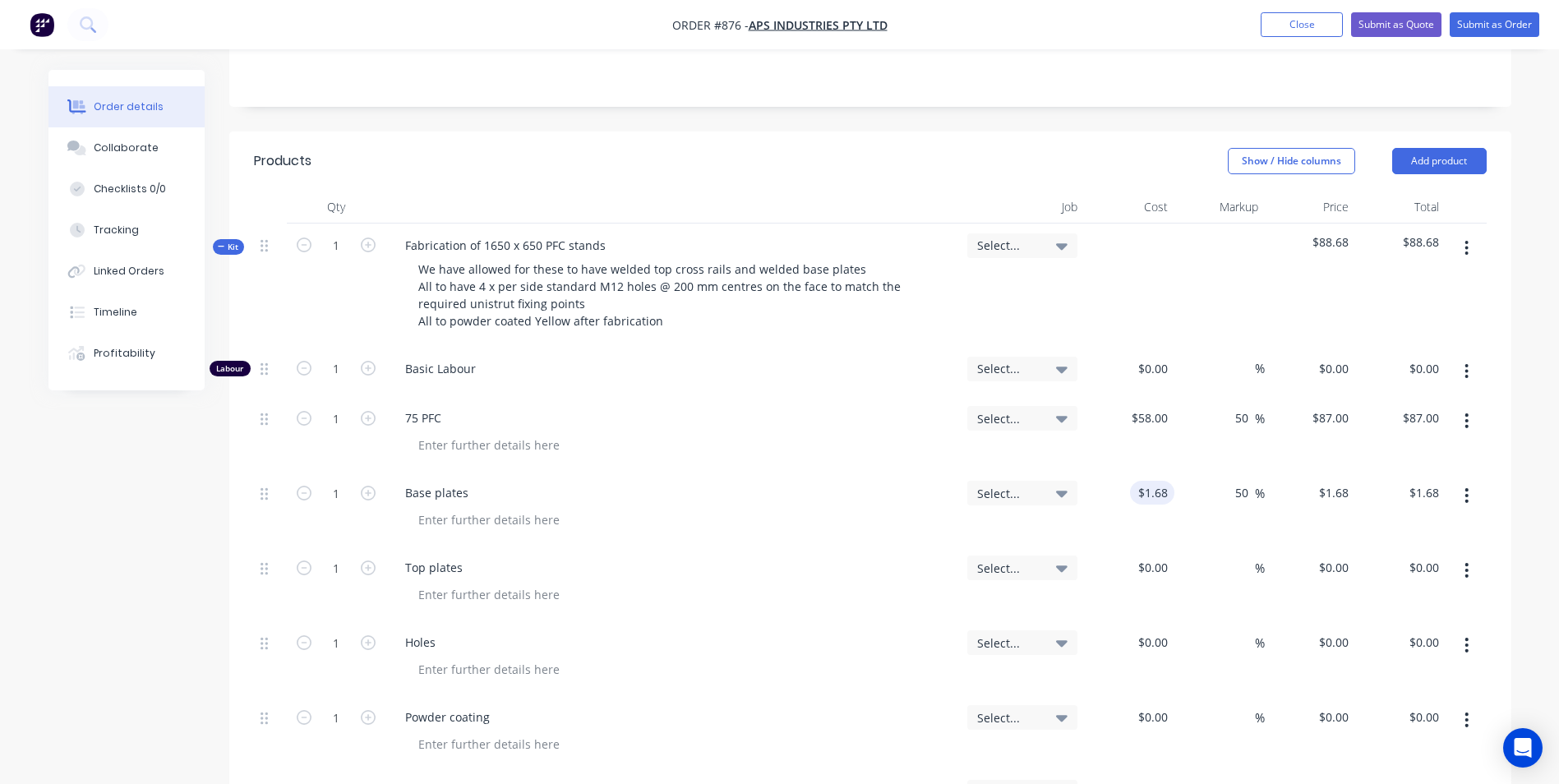
type input "$2.52"
click at [343, 382] on input "1" at bounding box center [335, 369] width 43 height 25
type input "2"
type input "$5.04"
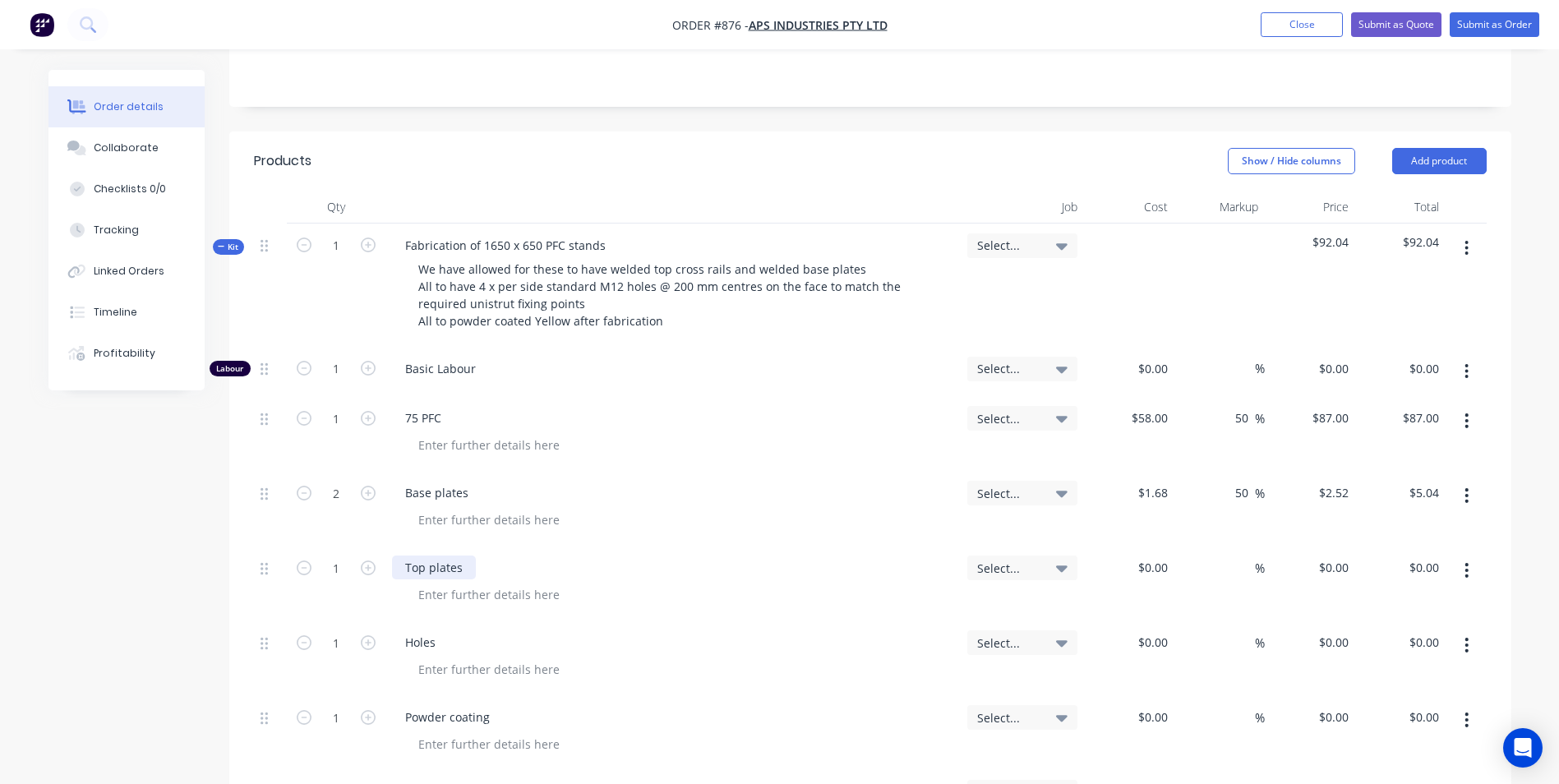
click at [456, 555] on div "Top plates" at bounding box center [434, 567] width 84 height 24
click at [431, 508] on div at bounding box center [488, 520] width 167 height 24
click at [443, 583] on div at bounding box center [488, 594] width 167 height 24
type input "$1.68"
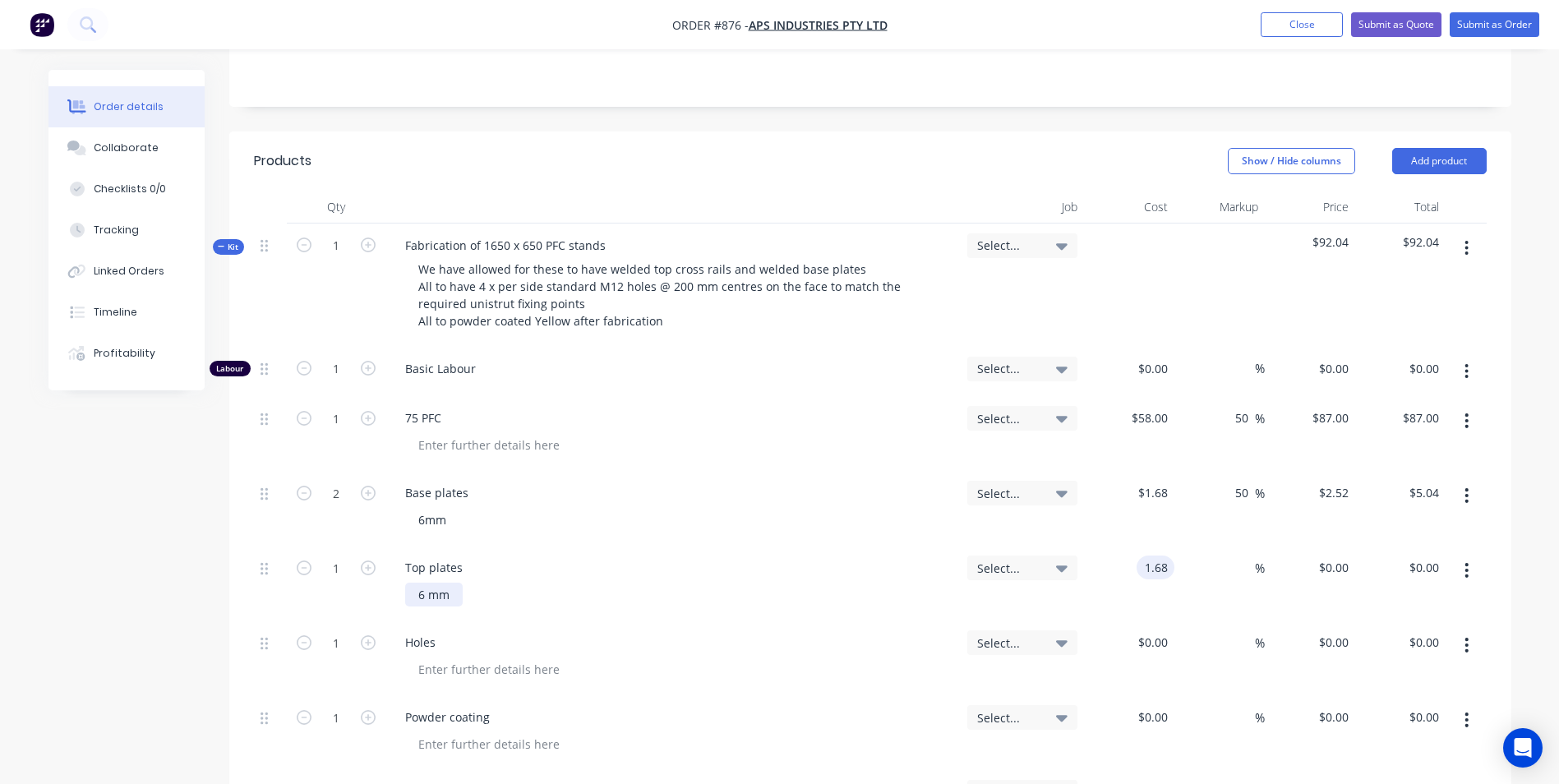
type input "$1.68"
type input "50"
type input "2.52"
type input "$2.52"
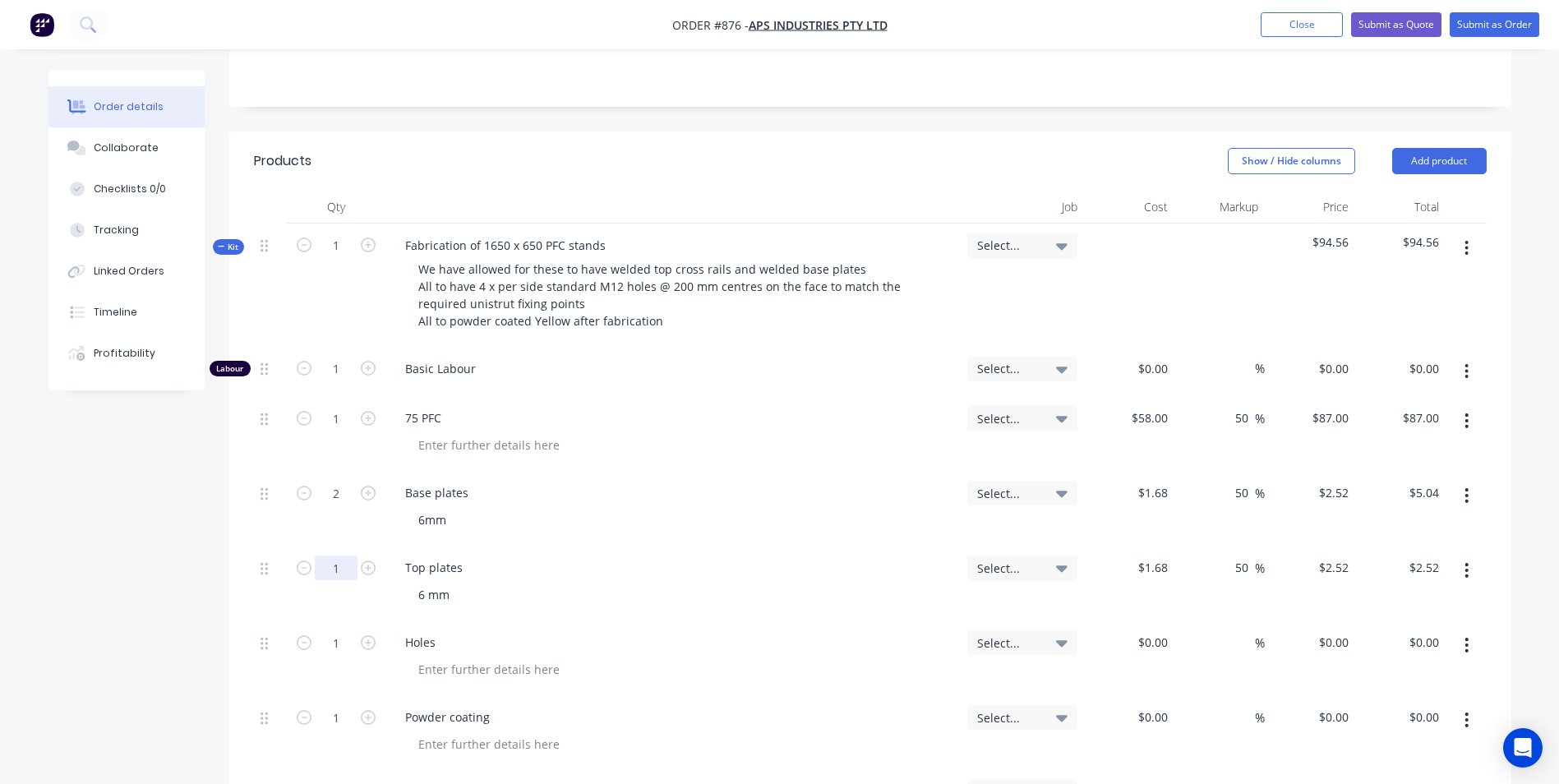
click at [334, 382] on input "1" at bounding box center [335, 369] width 43 height 25
type input "4"
type input "$10.08"
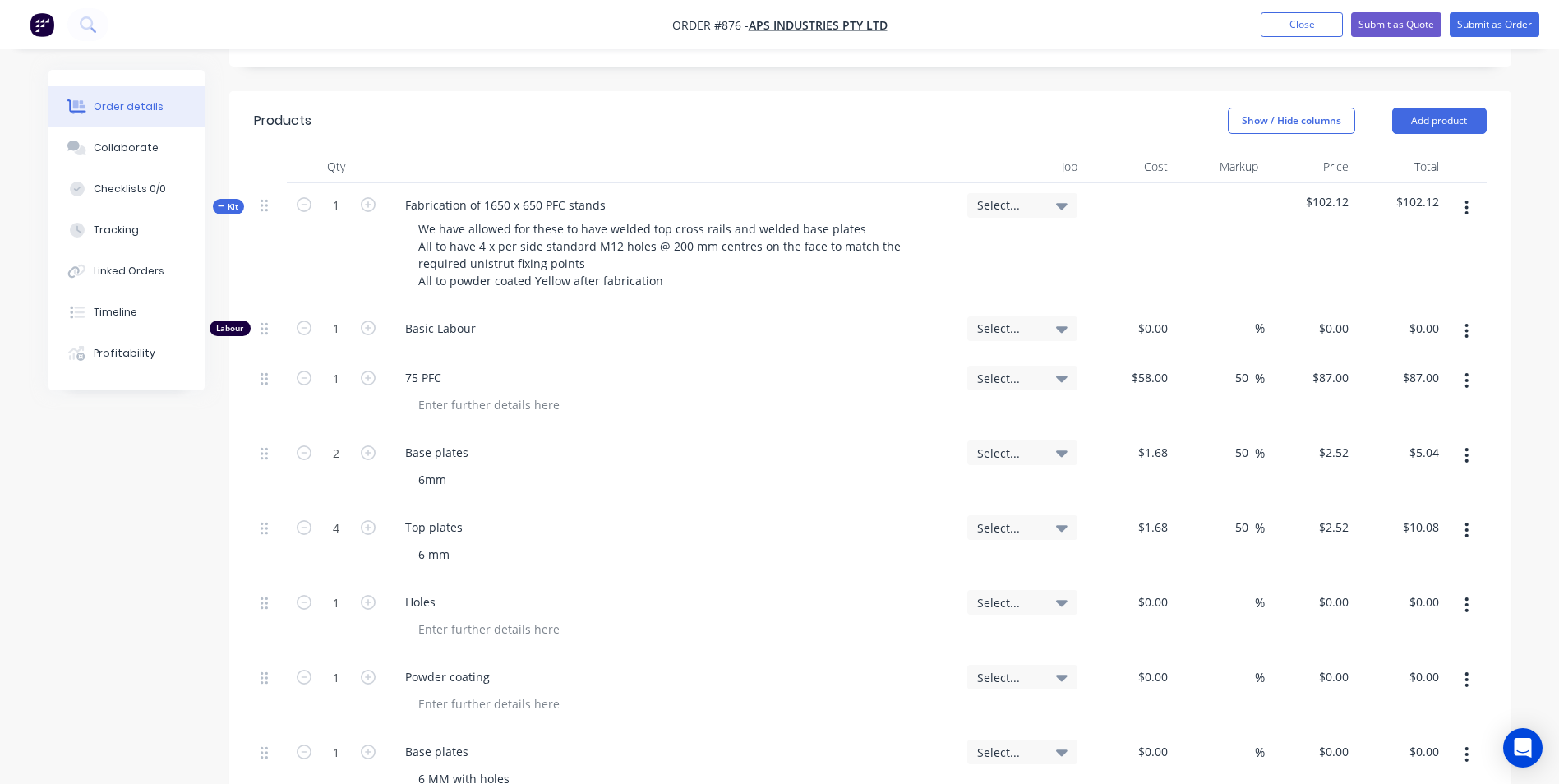
scroll to position [411, 0]
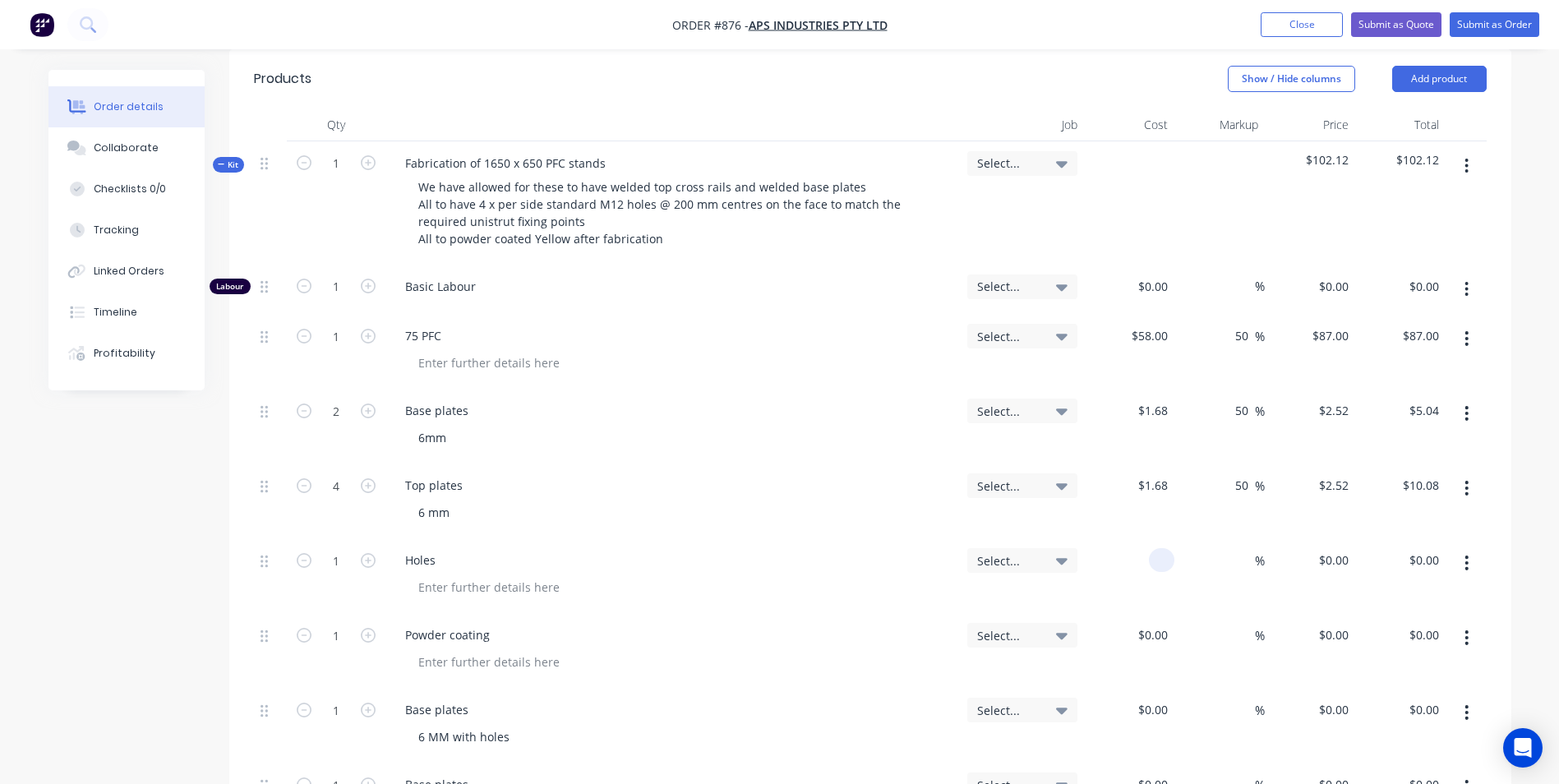
click at [1152, 548] on div at bounding box center [1161, 559] width 26 height 24
type input "$3.00"
type input "50"
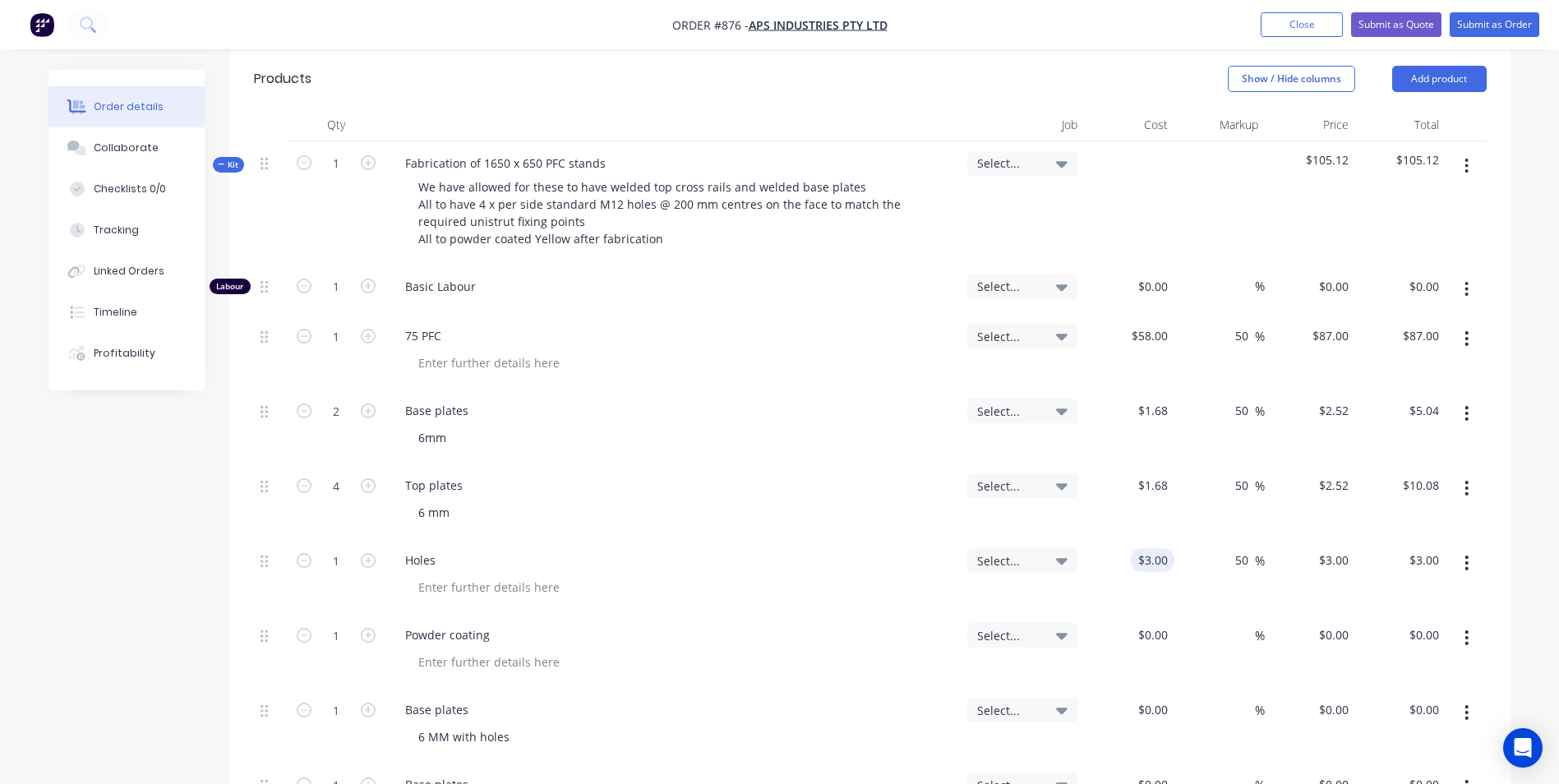
type input "4.5"
type input "$4.50"
type input "8"
type input "$36.00"
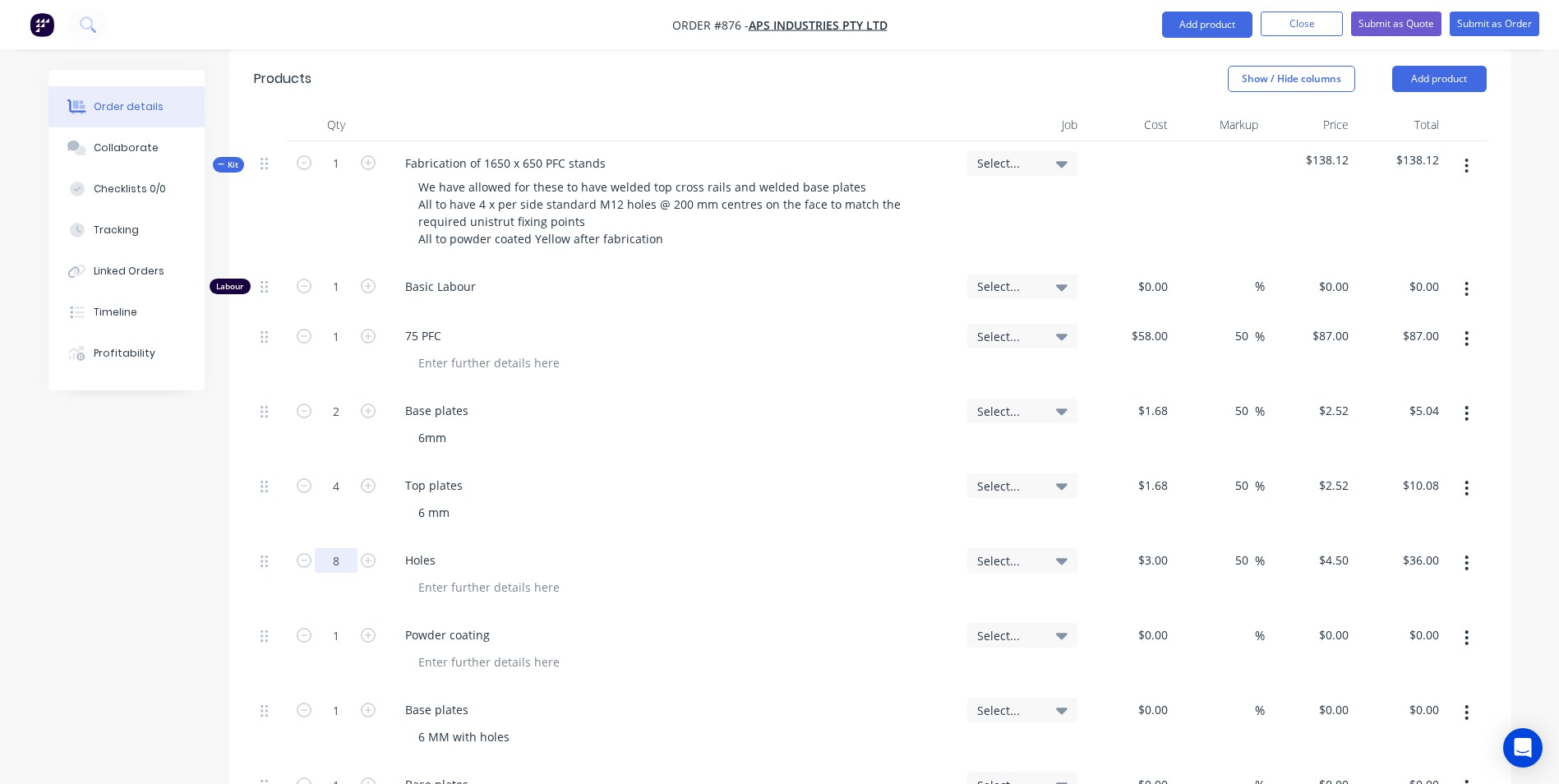
scroll to position [493, 0]
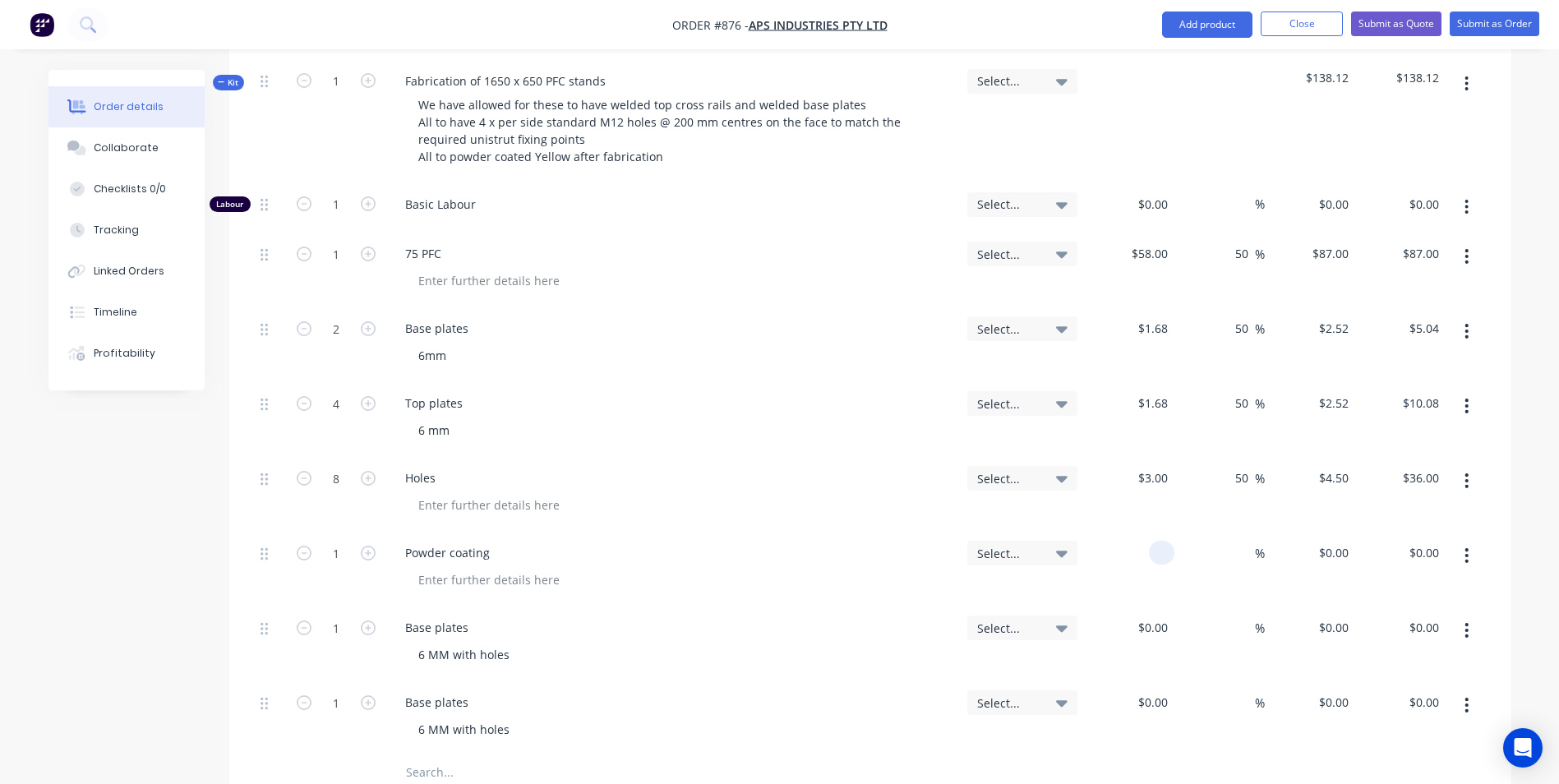
click at [1148, 539] on div at bounding box center [1129, 568] width 91 height 75
type input "$90.00"
type input "50"
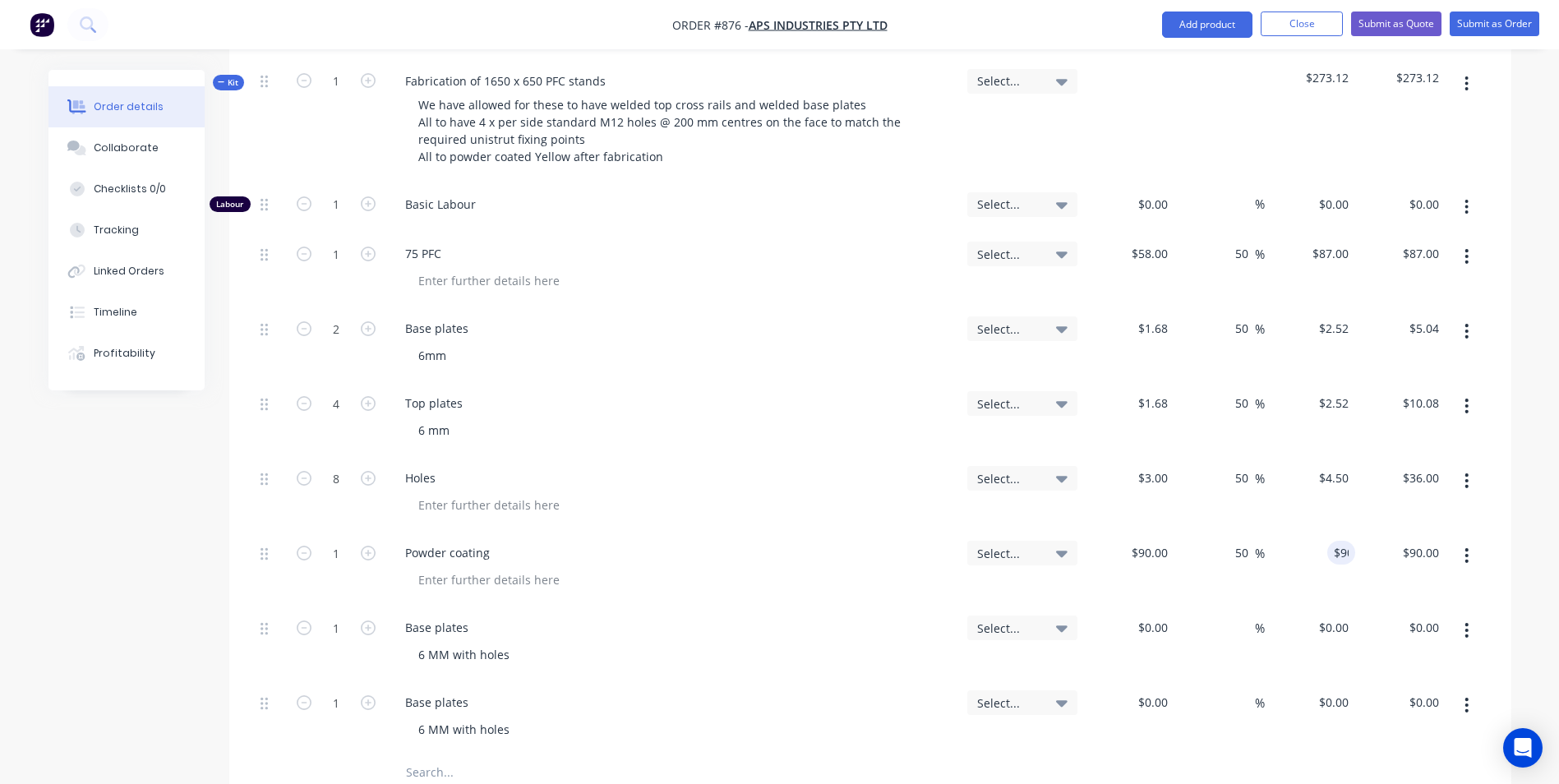
type input "135"
type input "$135.00"
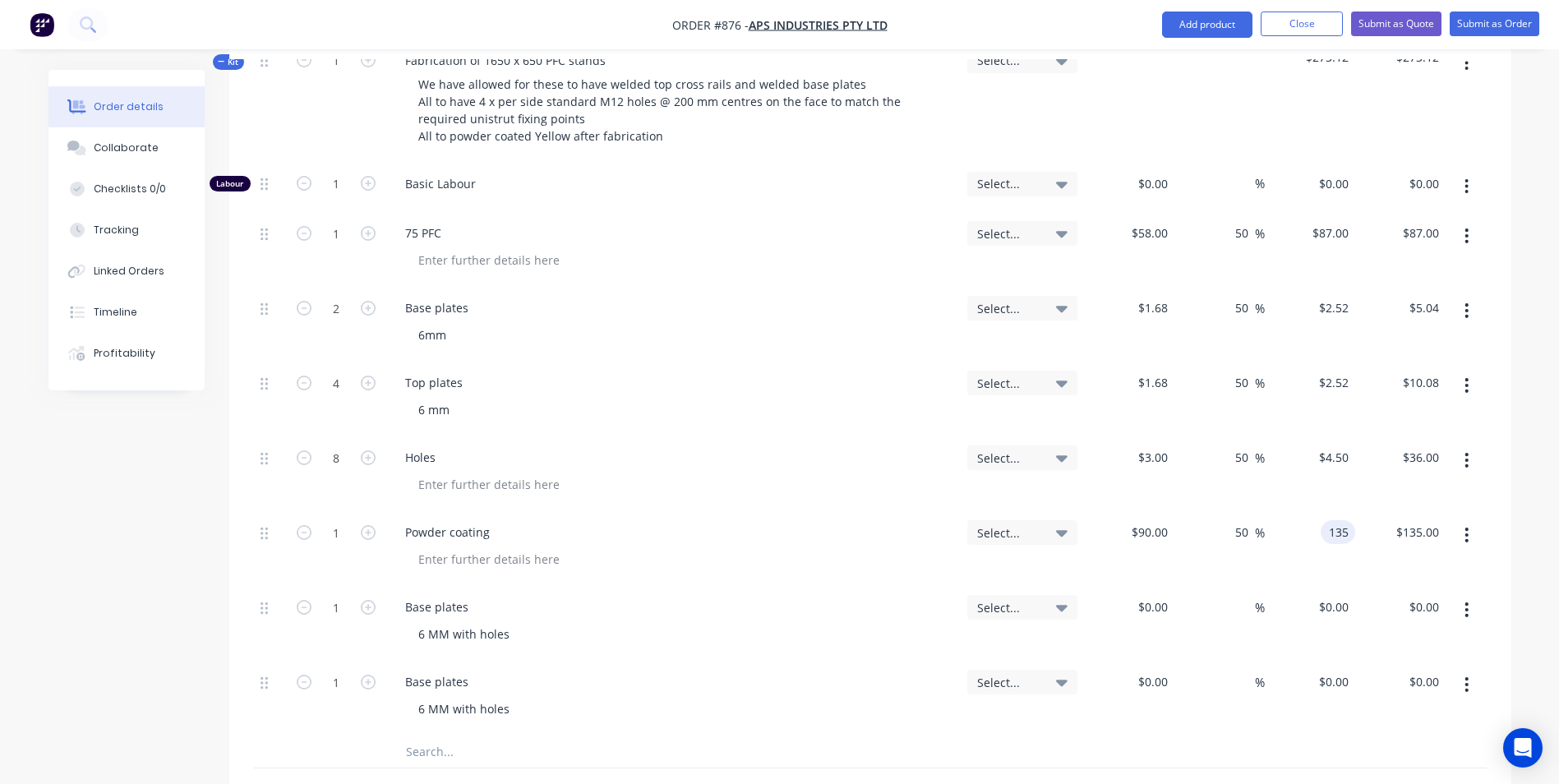
scroll to position [575, 0]
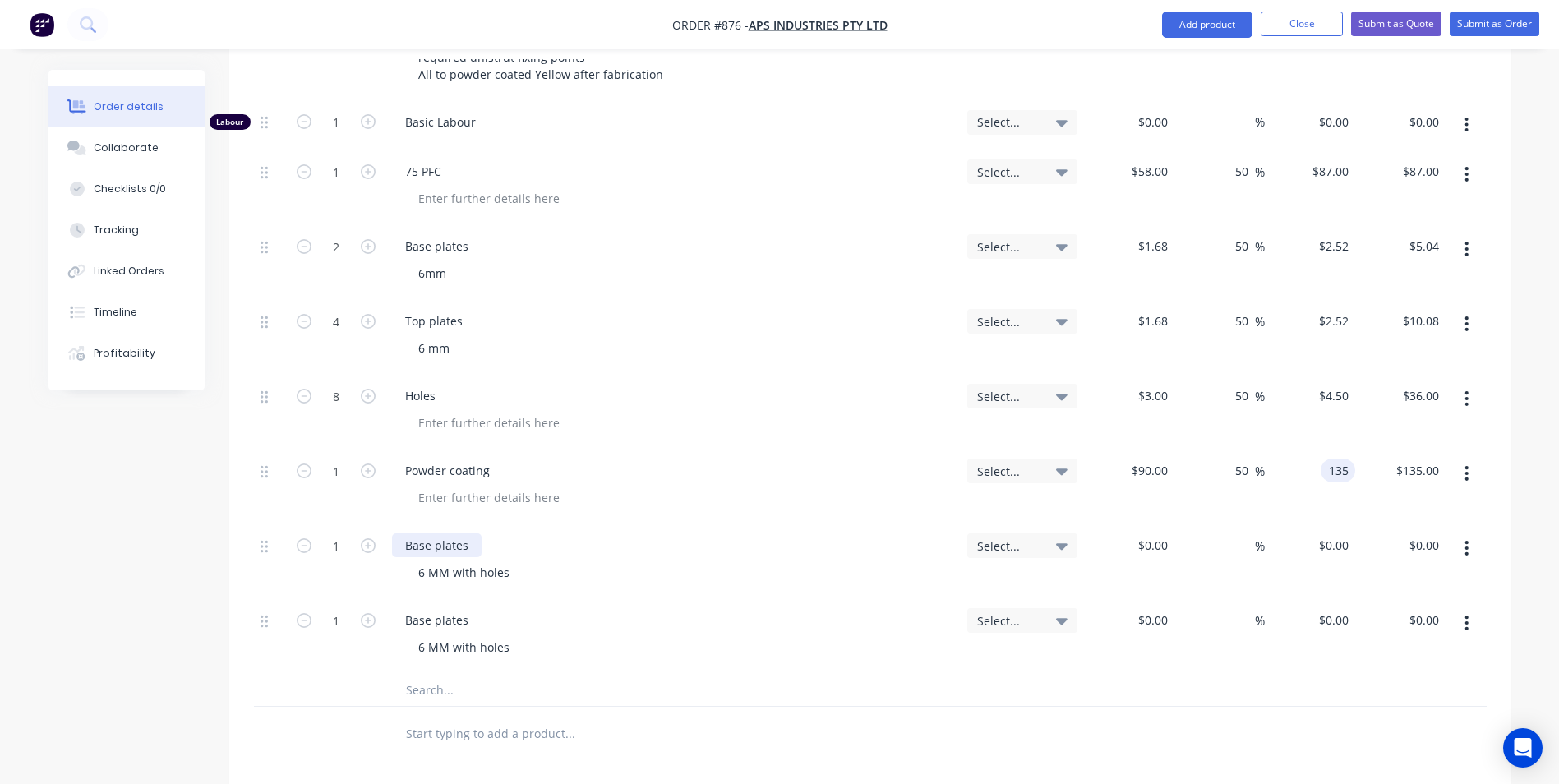
type input "$135.00"
drag, startPoint x: 475, startPoint y: 535, endPoint x: 465, endPoint y: 530, distance: 11.2
click at [460, 534] on div "Base plates" at bounding box center [437, 545] width 90 height 24
click at [503, 534] on div "Base plates" at bounding box center [673, 545] width 562 height 24
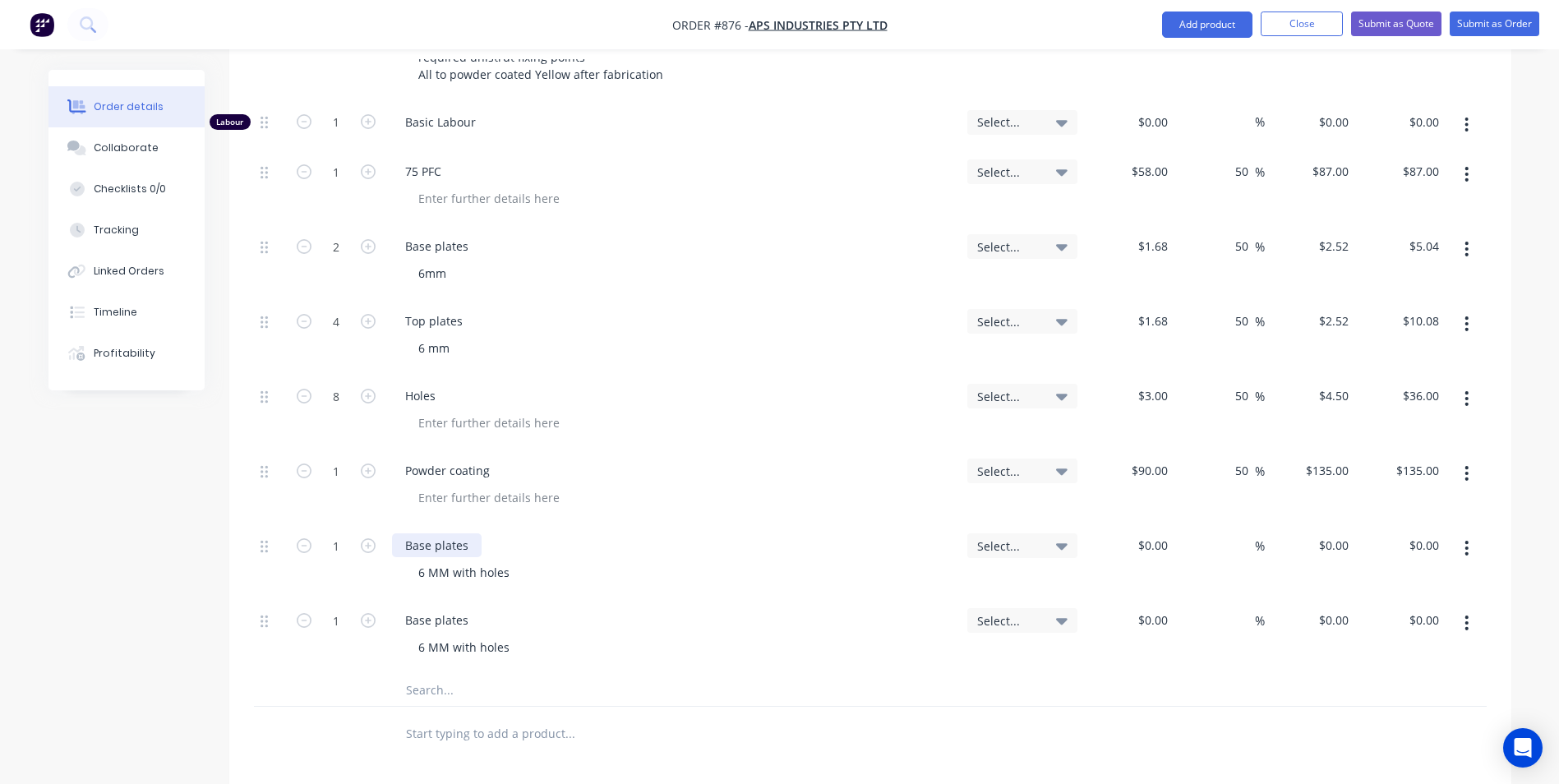
click at [478, 534] on div "Base plates" at bounding box center [437, 545] width 90 height 24
click at [470, 612] on div "Base plates" at bounding box center [437, 620] width 90 height 24
drag, startPoint x: 469, startPoint y: 612, endPoint x: 352, endPoint y: 608, distance: 117.1
click at [352, 608] on div "1 Base plates 6 MM with holes Select... $0.00 $0.00 % $0.00 $0.00 $0.00 $0.00" at bounding box center [870, 635] width 1233 height 75
click at [1163, 534] on input "0" at bounding box center [1156, 545] width 38 height 24
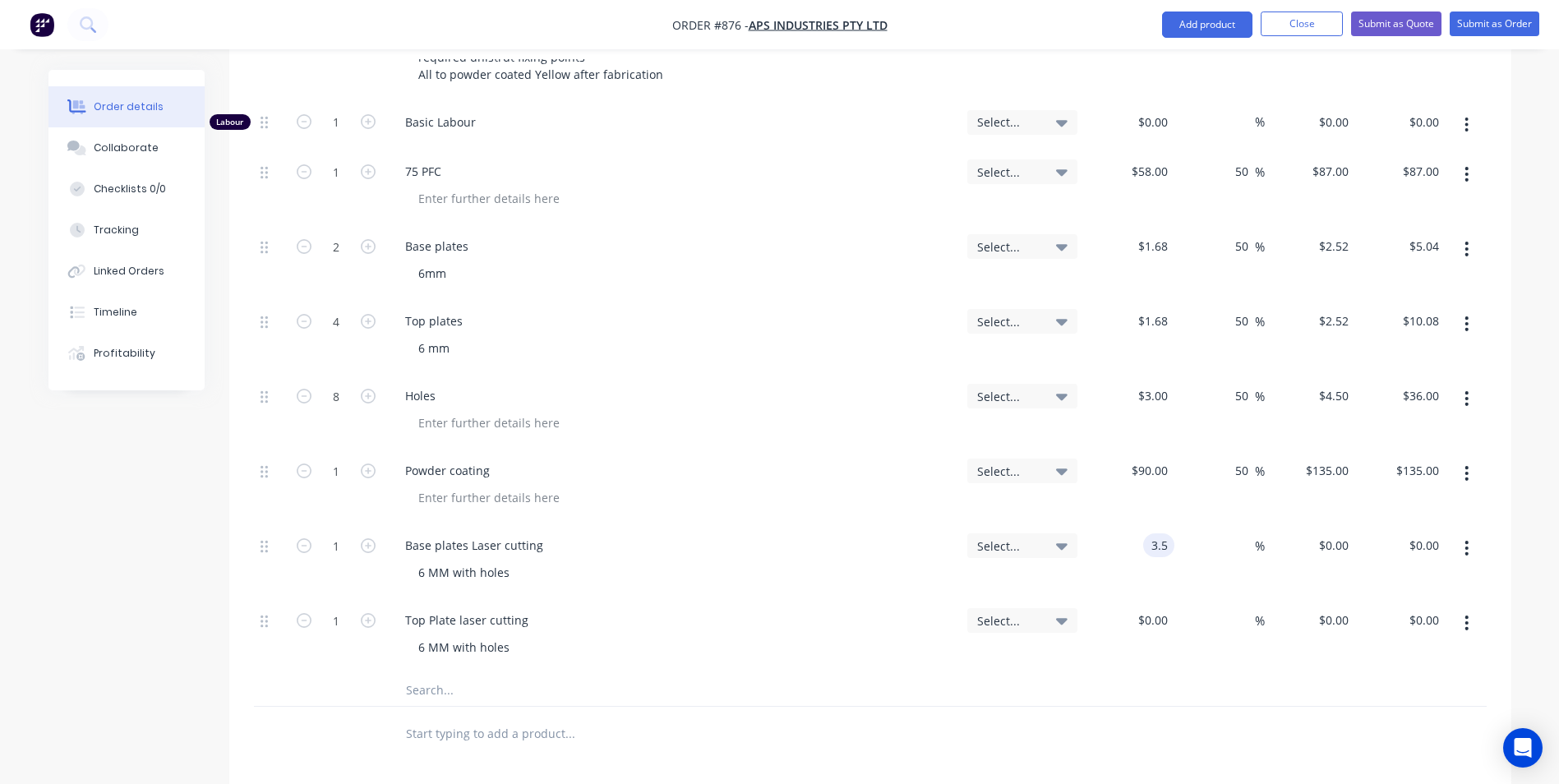
type input "$3.50"
type input "50"
type input "5.25"
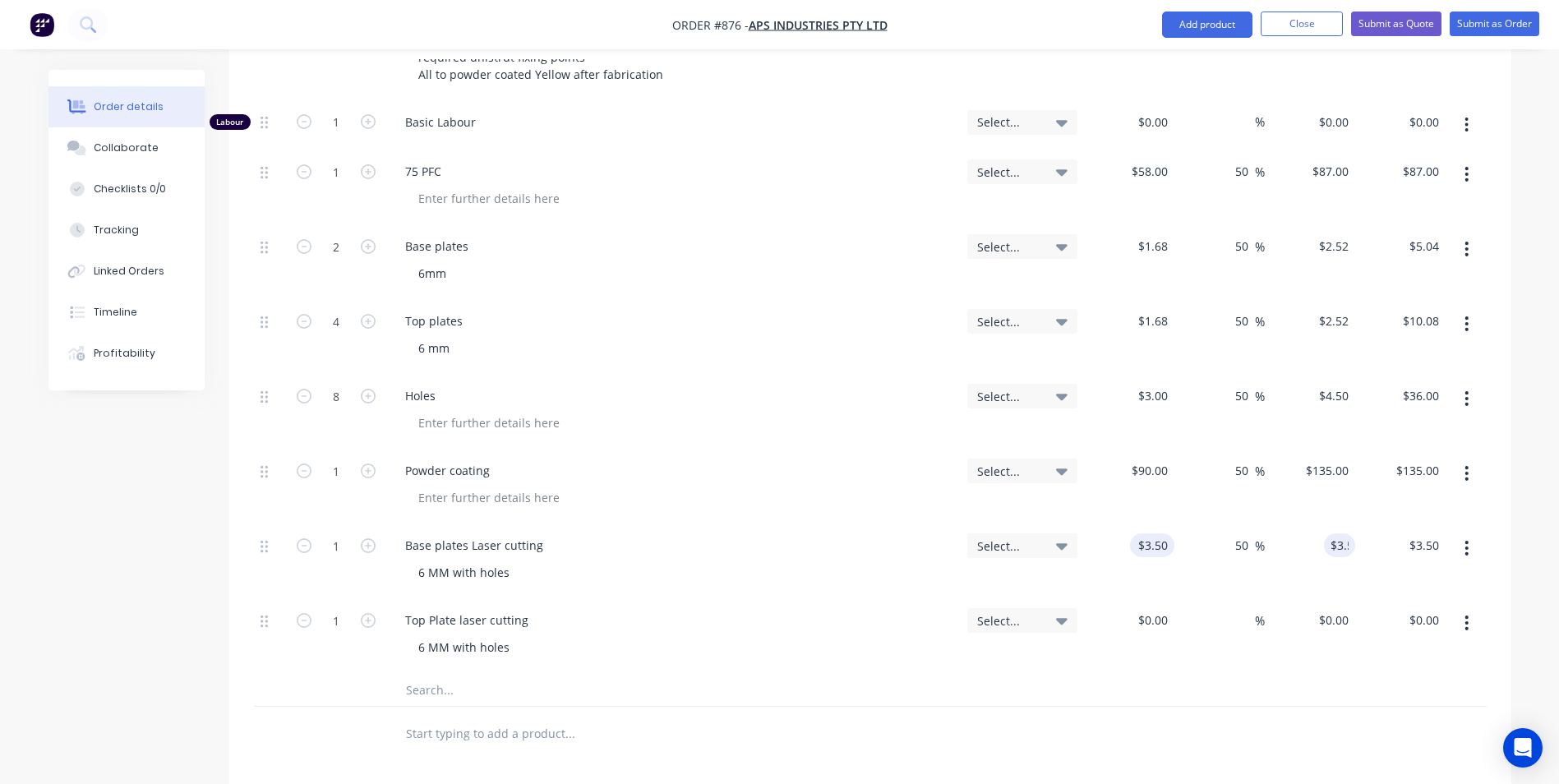
type input "$5.25"
click at [344, 135] on input "1" at bounding box center [335, 123] width 43 height 25
type input "2"
type input "$10.50"
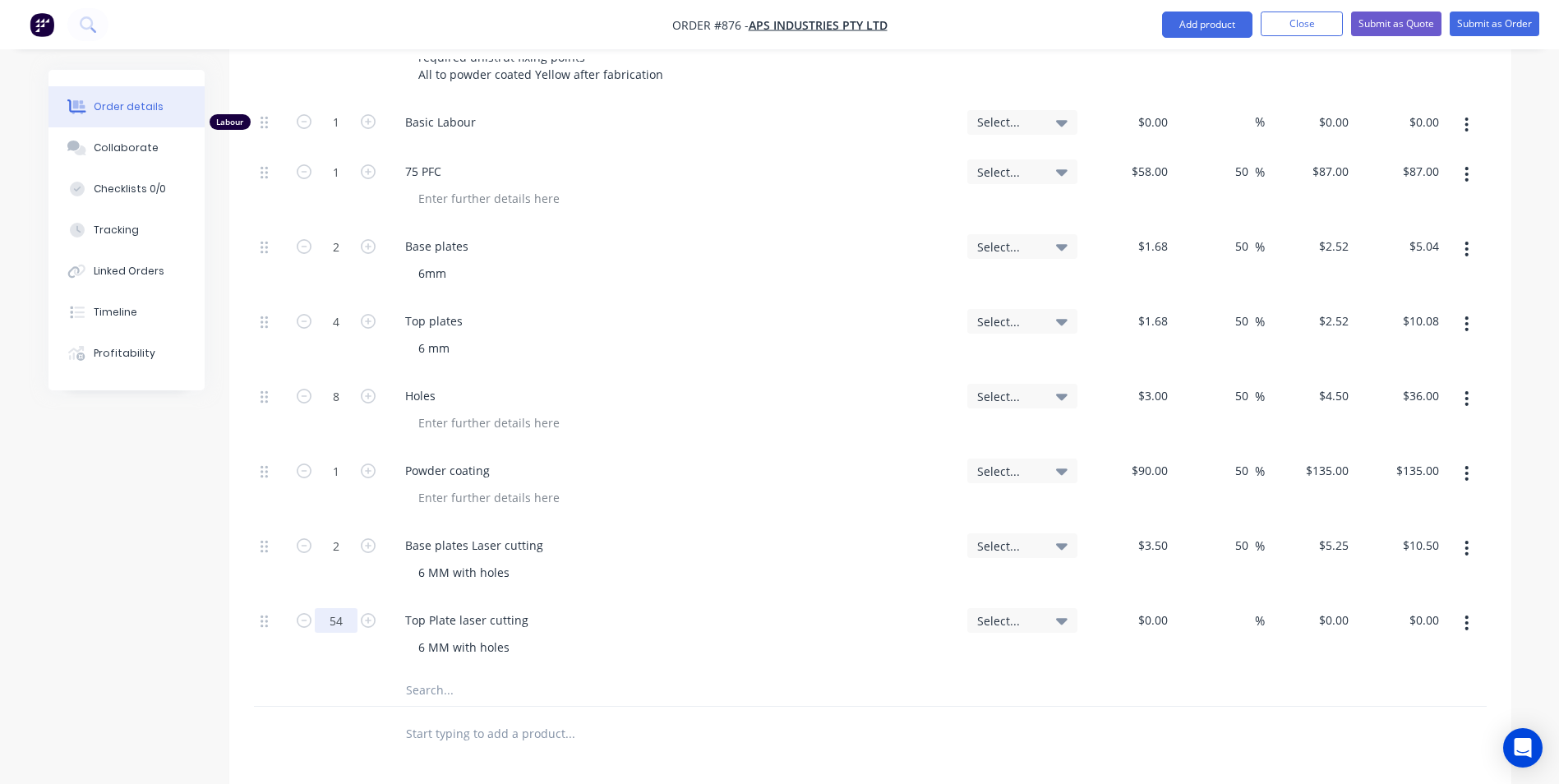
type input "54"
drag, startPoint x: 339, startPoint y: 608, endPoint x: 347, endPoint y: 615, distance: 10.6
click at [347, 615] on div "54" at bounding box center [336, 635] width 98 height 75
click at [347, 135] on input "54" at bounding box center [335, 123] width 43 height 25
type input "4"
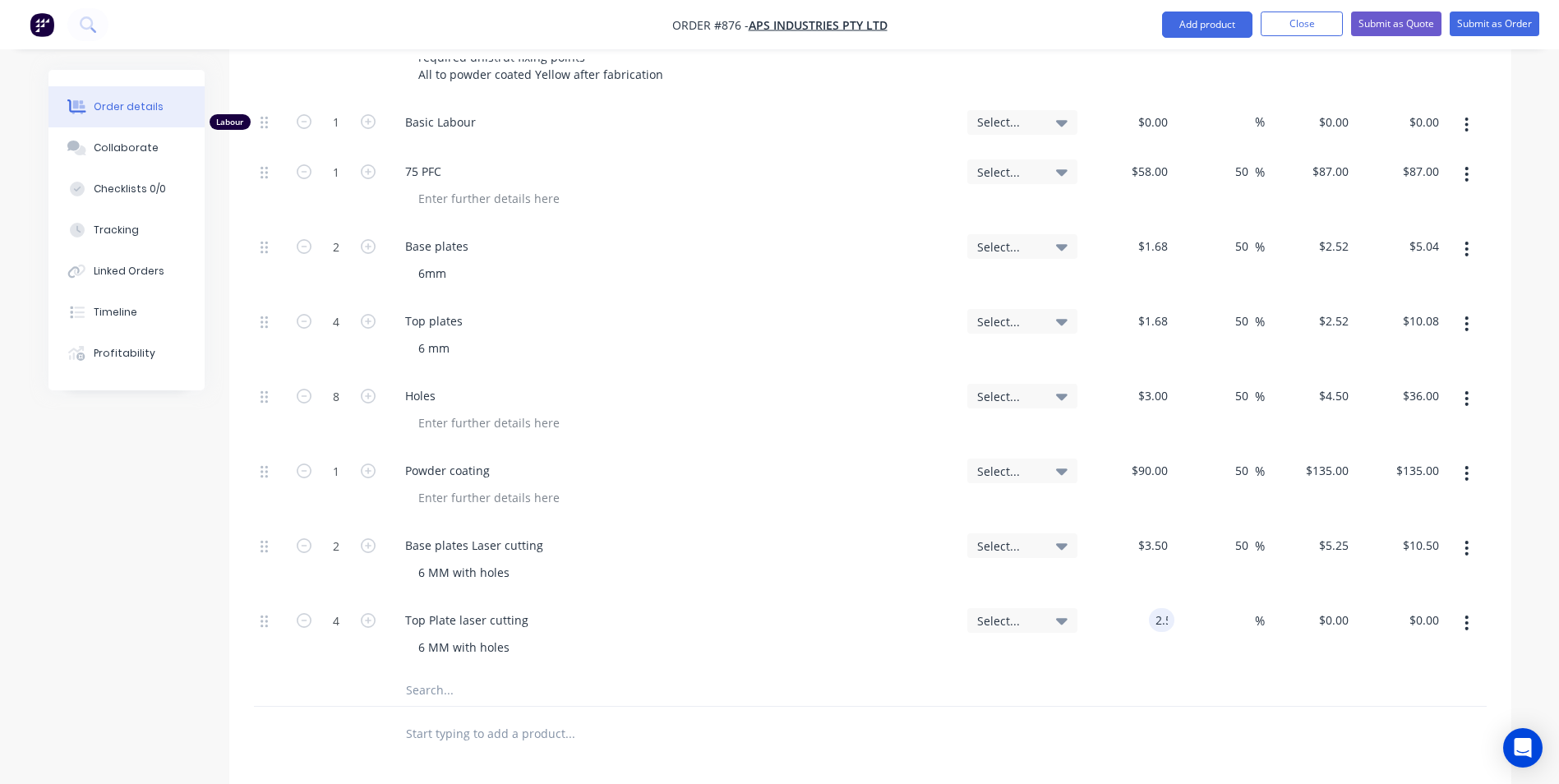
type input "$2.50"
type input "$10.00"
type input "50"
type input "3.75"
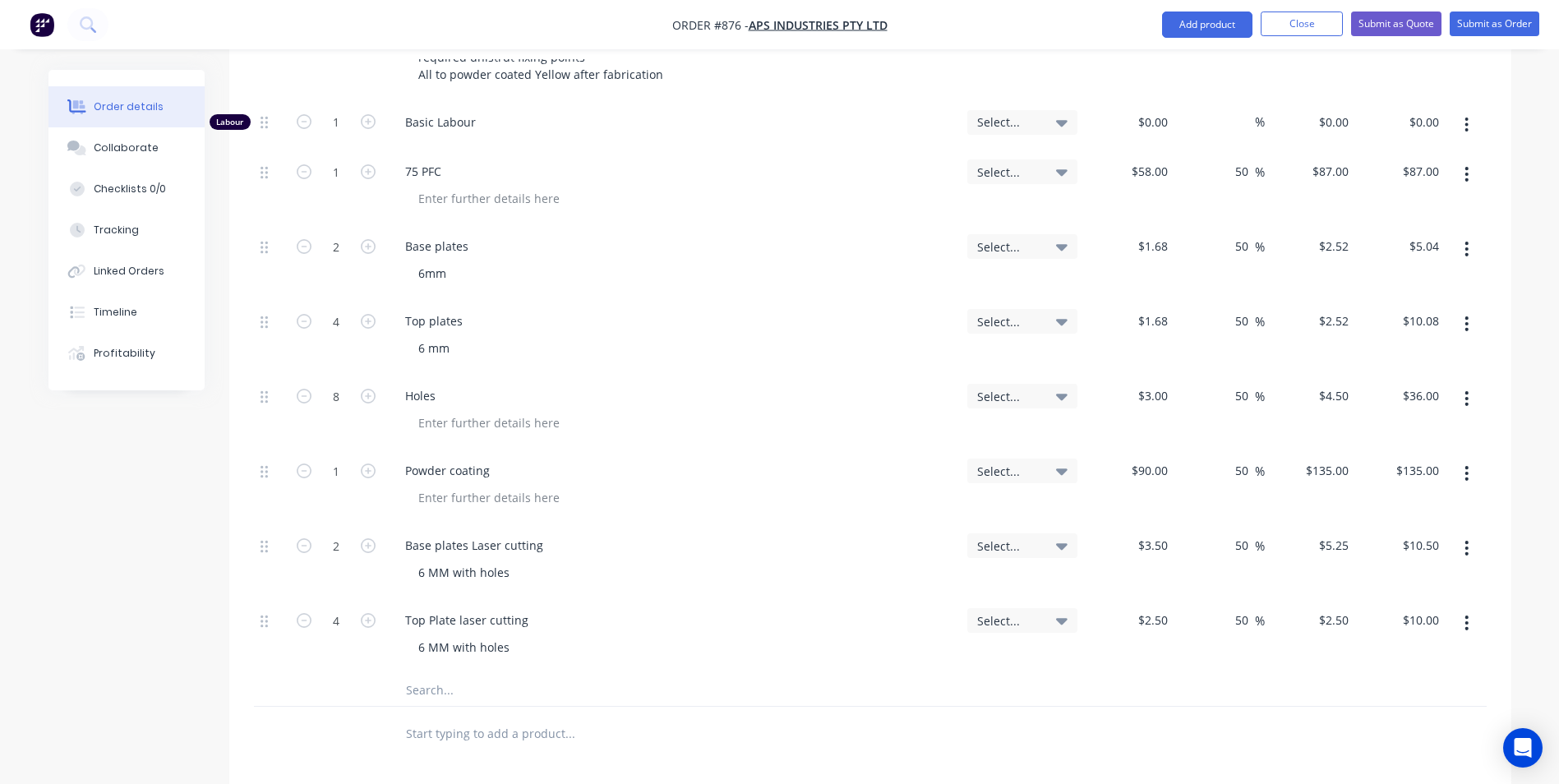
type input "$15.00"
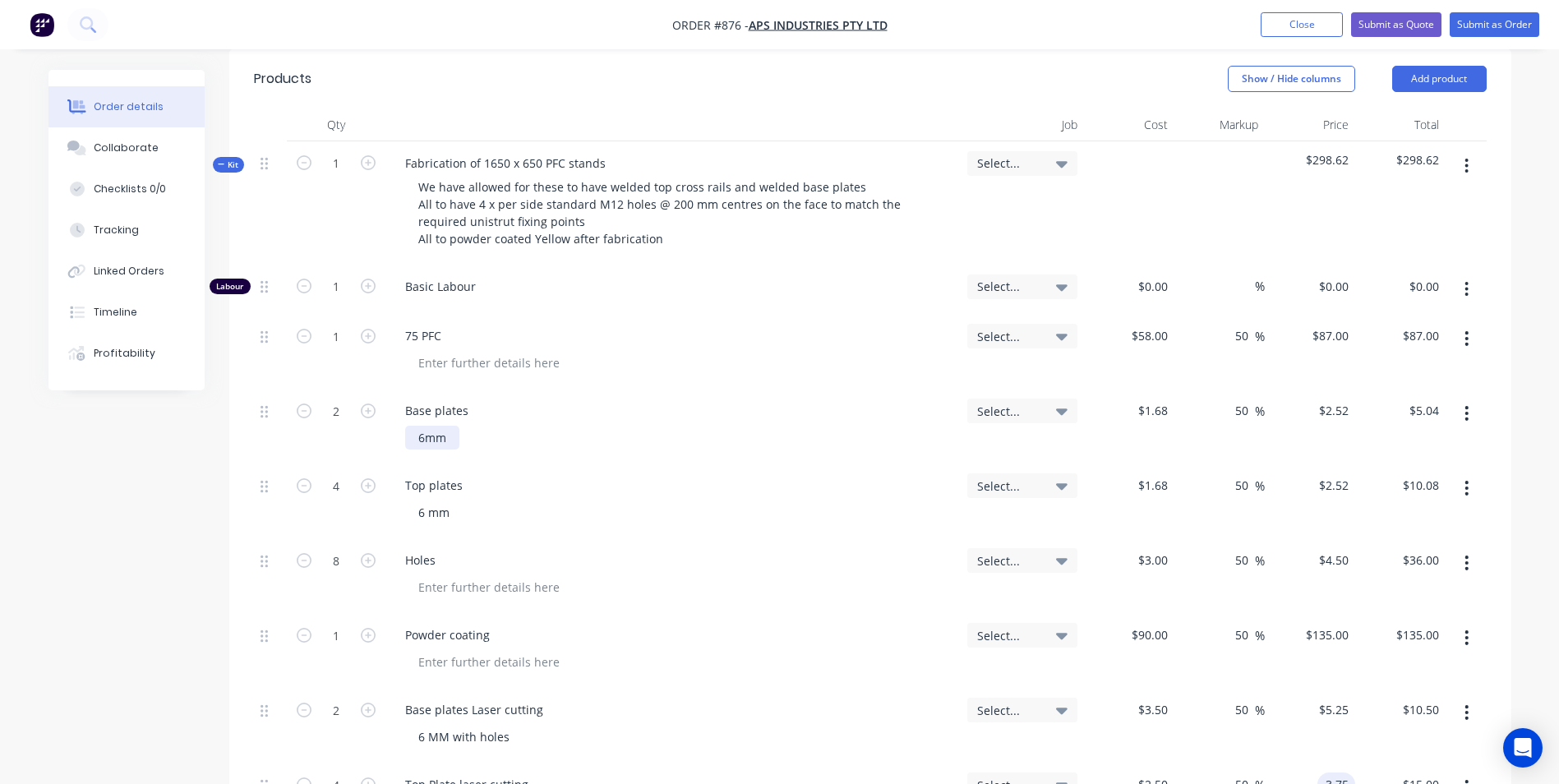
scroll to position [329, 0]
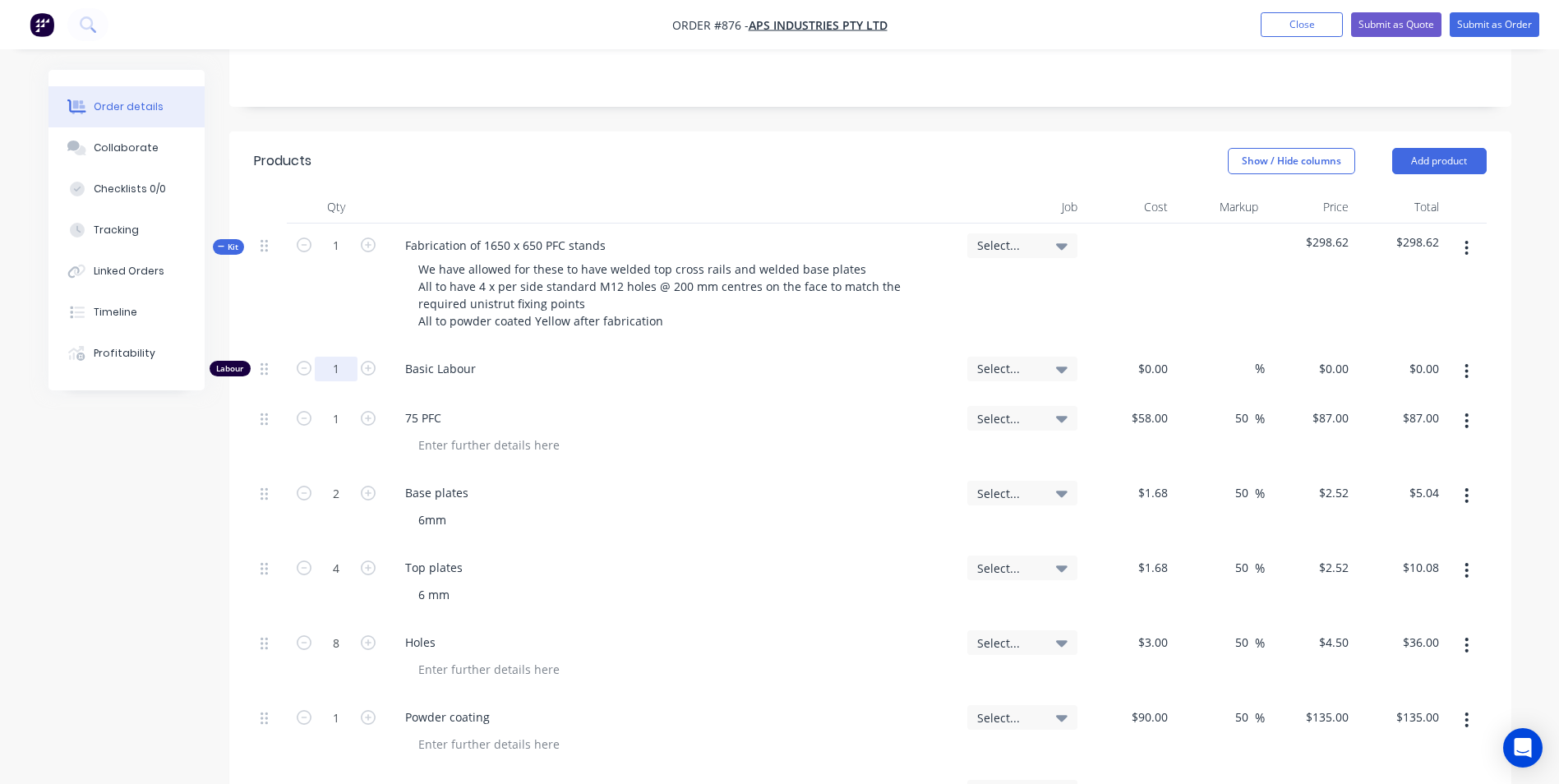
type input "$3.75"
click at [337, 357] on input "1" at bounding box center [335, 369] width 43 height 25
click at [1152, 357] on div "$0.00" at bounding box center [1152, 368] width 44 height 24
type input "$50.00"
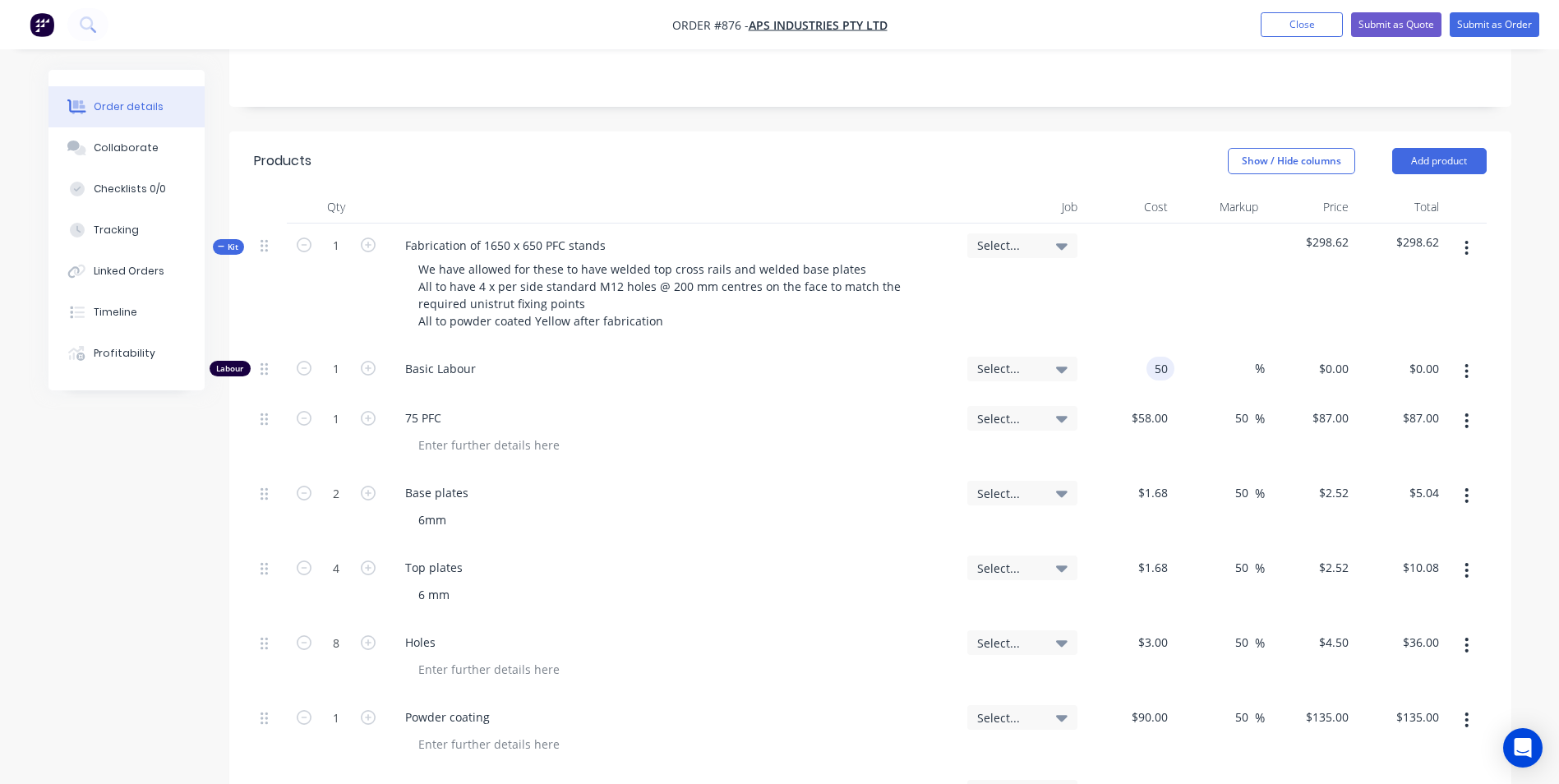
type input "$50.00"
type input "150"
type input "200"
type input "$150.00"
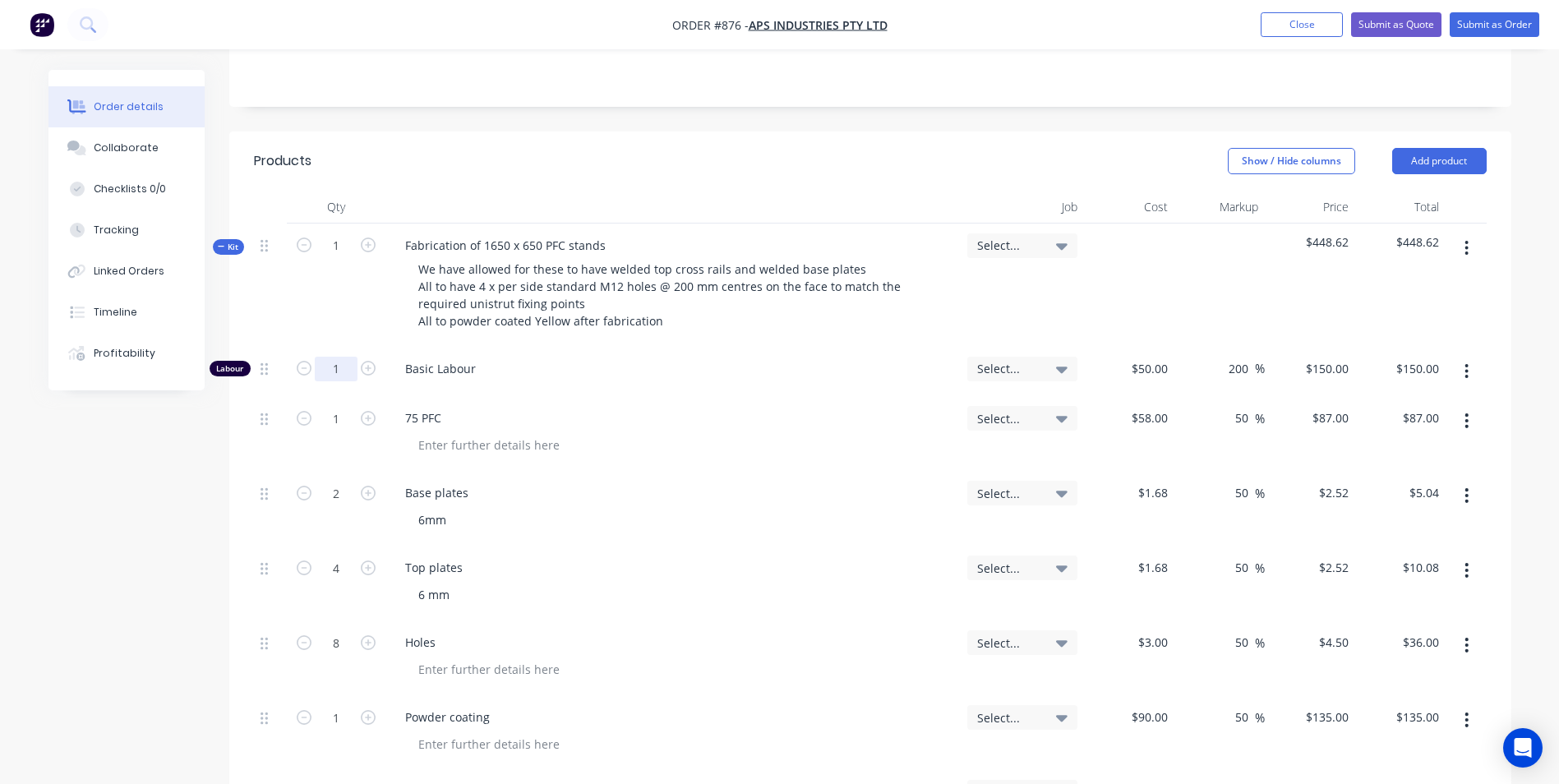
click at [346, 357] on input "1" at bounding box center [335, 369] width 43 height 25
type input "1.25"
type input "$187.50"
click at [724, 406] on div "75 PFC" at bounding box center [673, 418] width 562 height 24
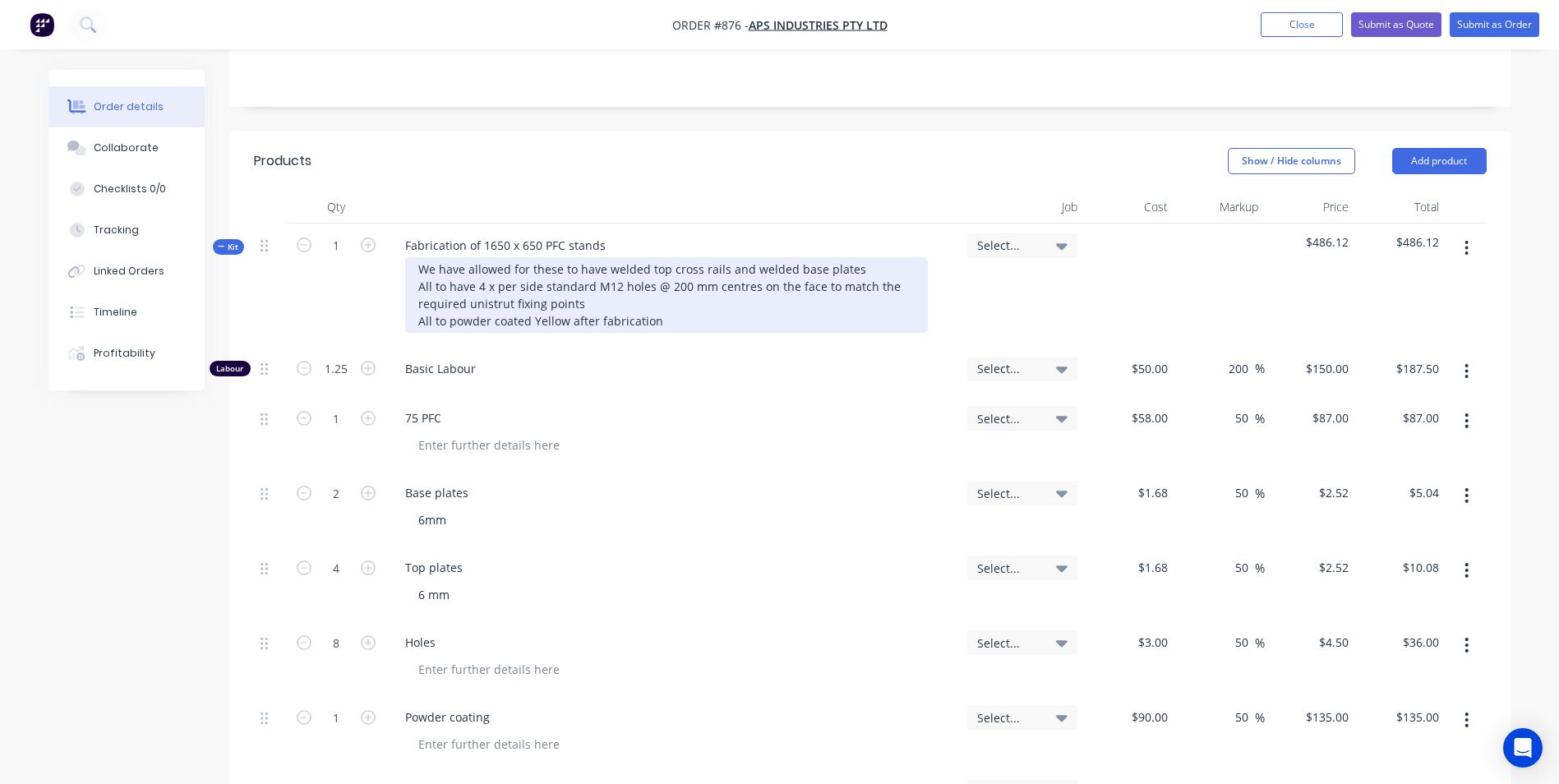
click at [657, 305] on div "We have allowed for these to have welded top cross rails and welded base plates…" at bounding box center [666, 295] width 523 height 76
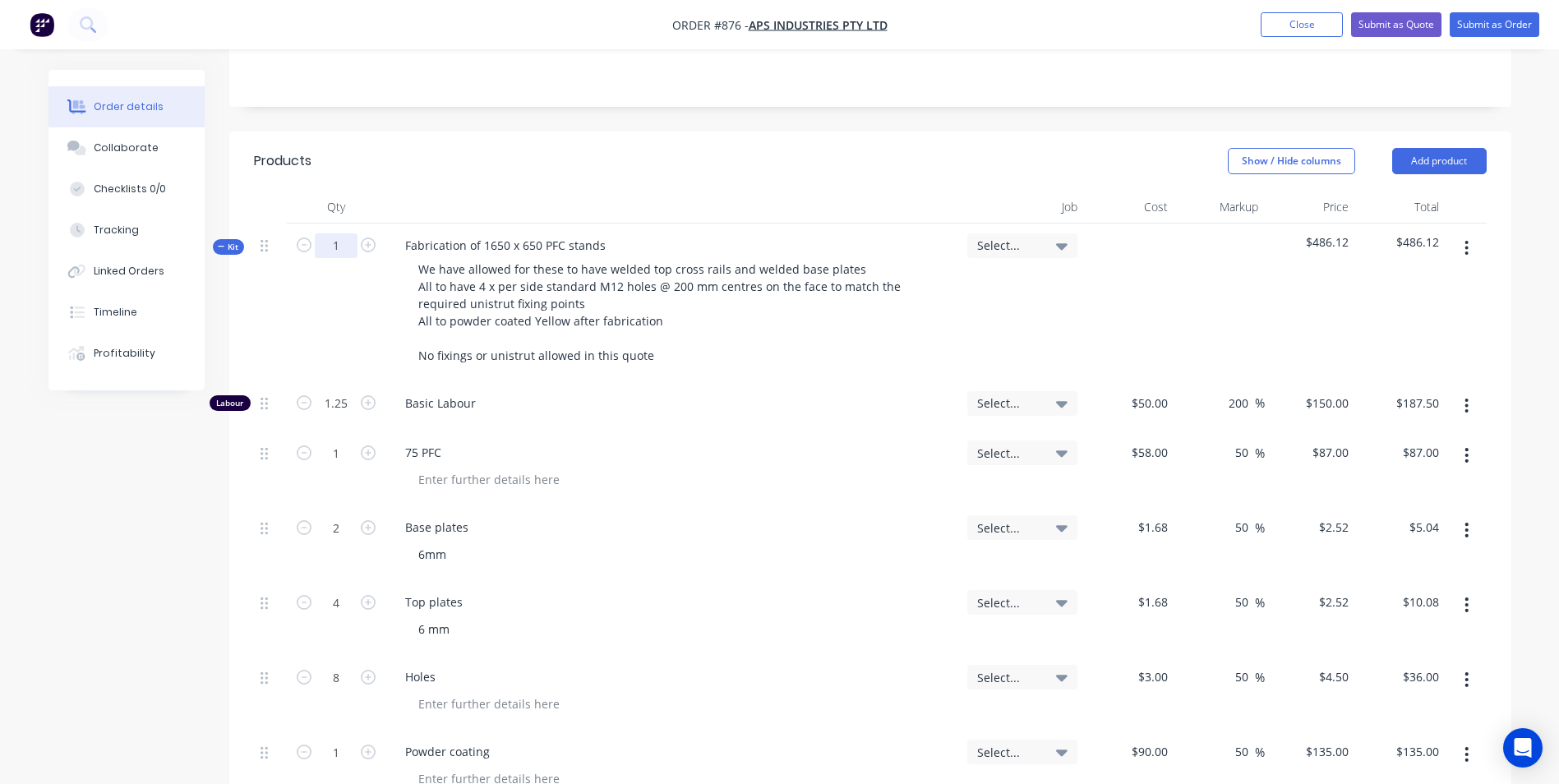
click at [346, 233] on input "1" at bounding box center [335, 246] width 43 height 25
type input "70"
type input "87.5"
type input "$13,125.00"
type input "70"
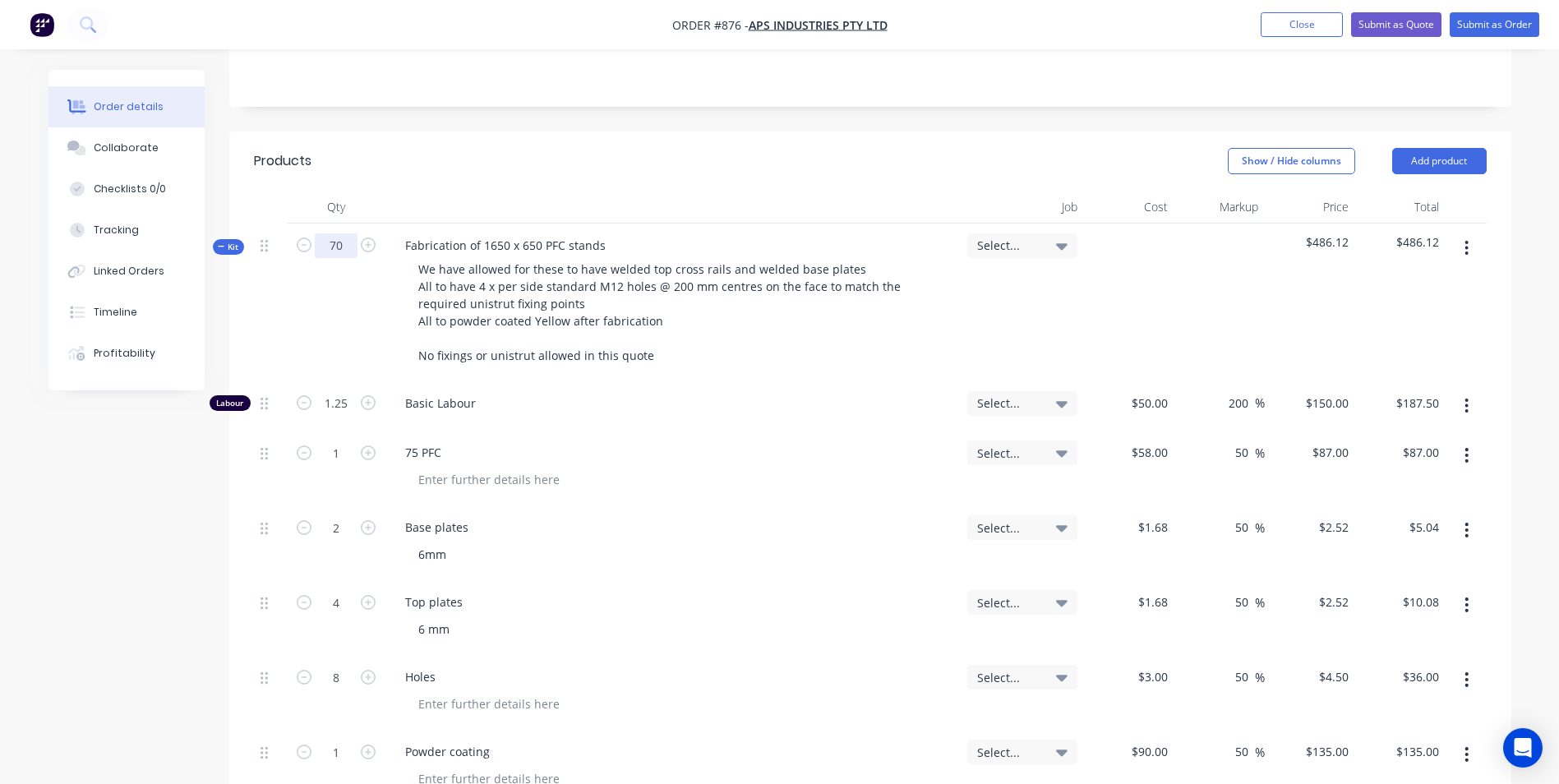
type input "$6,090.00"
type input "140"
type input "$352.80"
type input "280"
type input "$705.60"
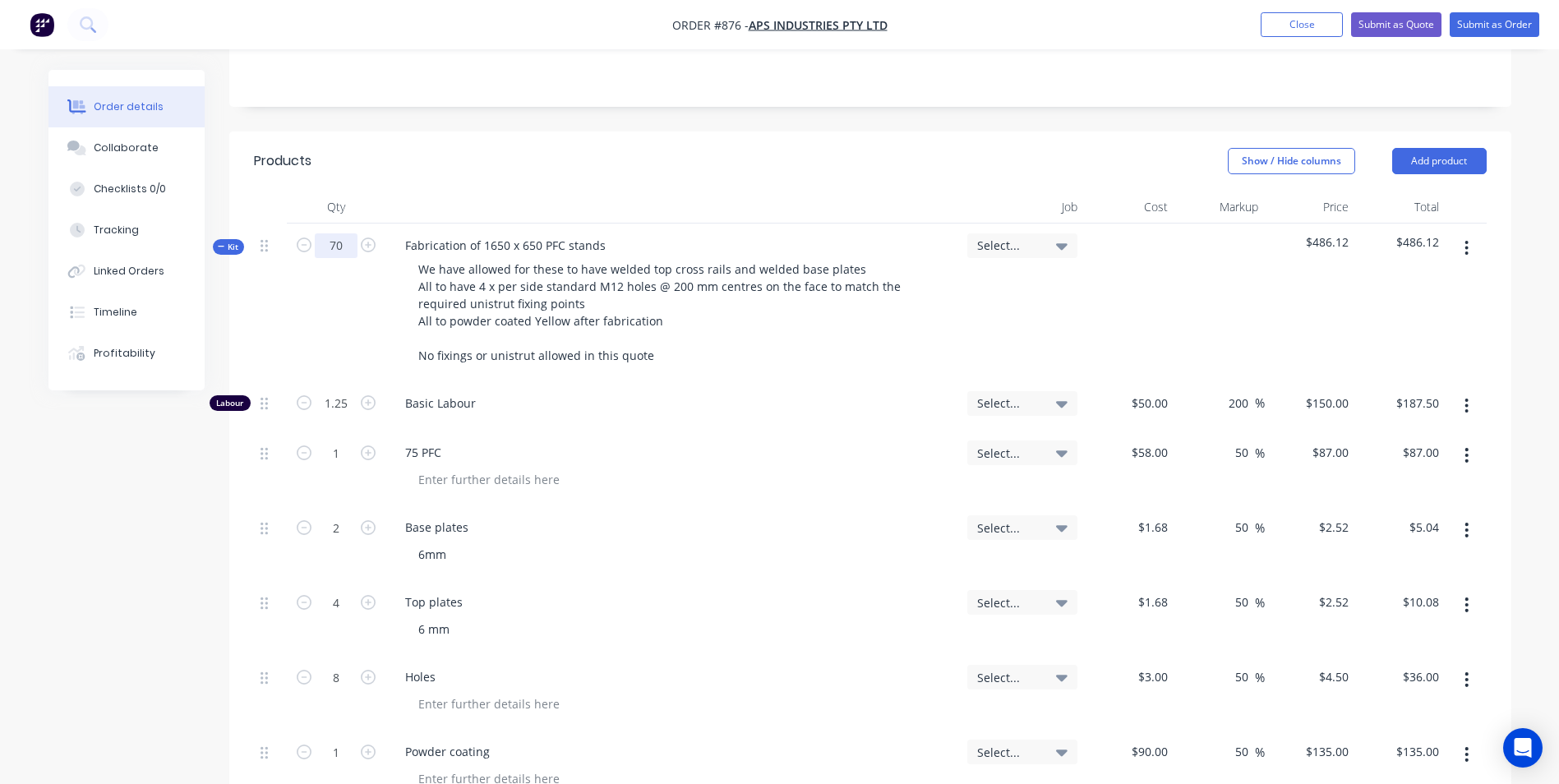
type input "560"
type input "$2,520.00"
type input "70"
type input "$9,450.00"
type input "140"
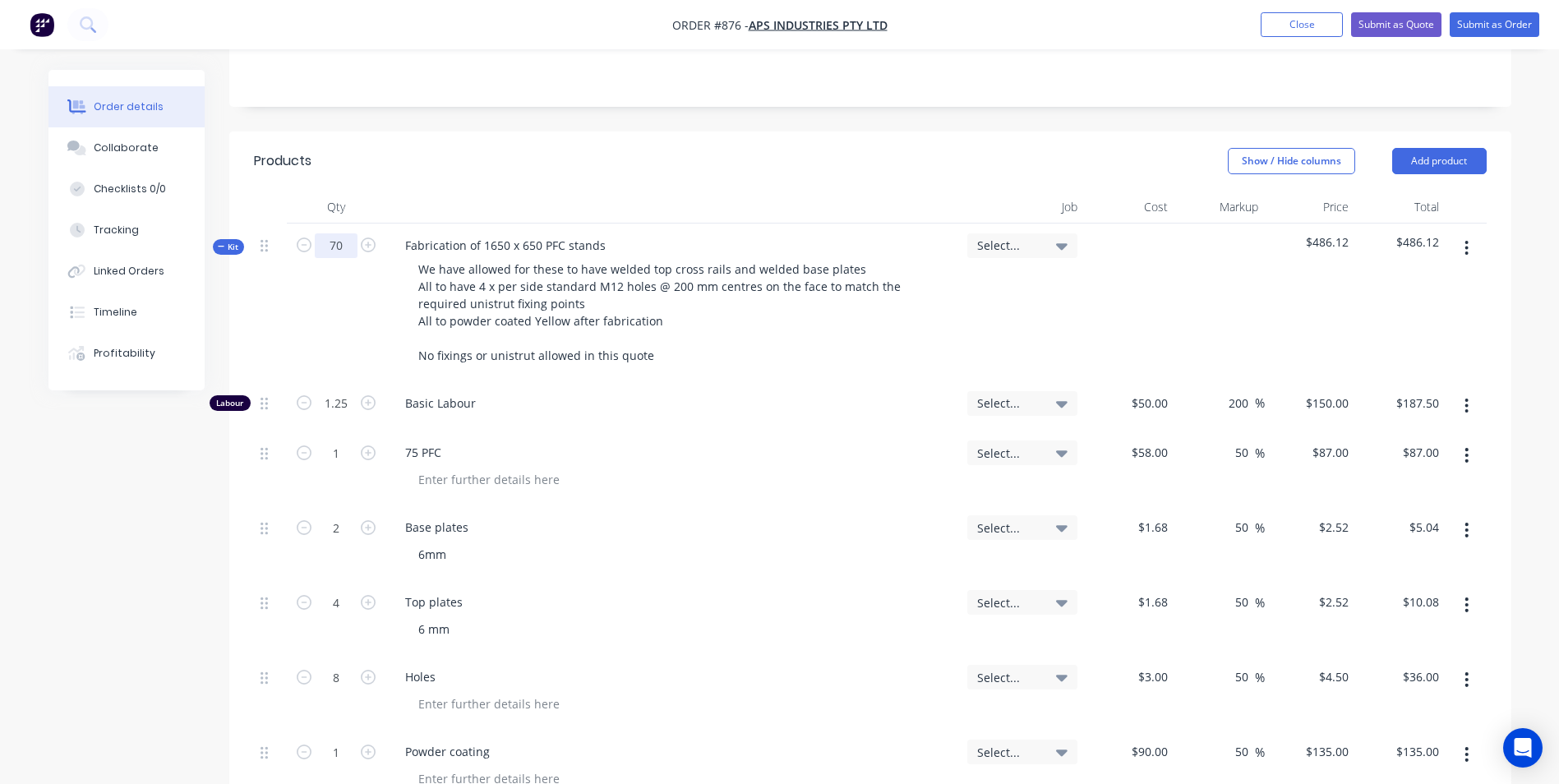
type input "$735.00"
type input "280"
type input "$1,050.00"
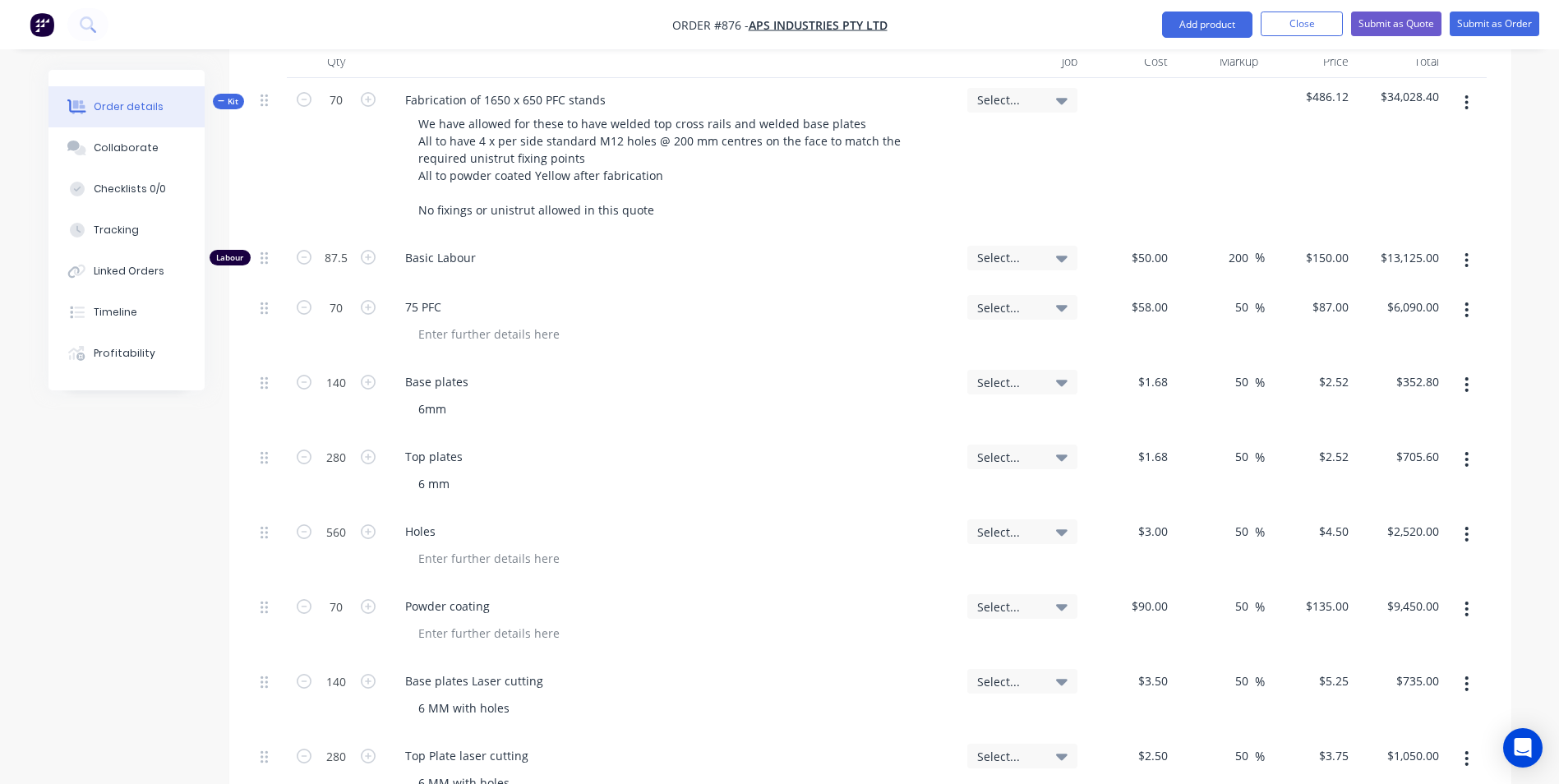
scroll to position [510, 0]
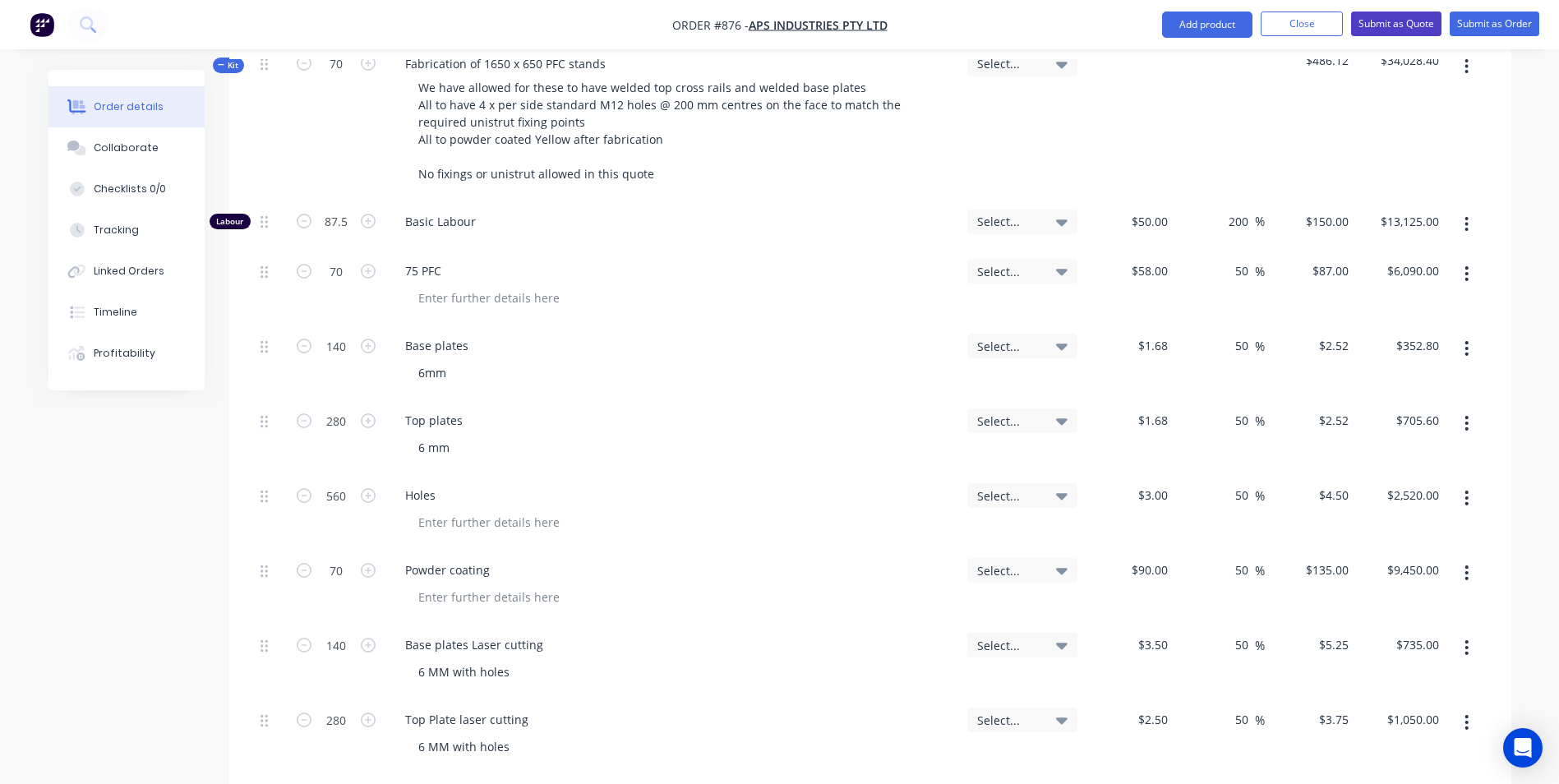
click at [1370, 26] on button "Submit as Quote" at bounding box center [1396, 24] width 91 height 25
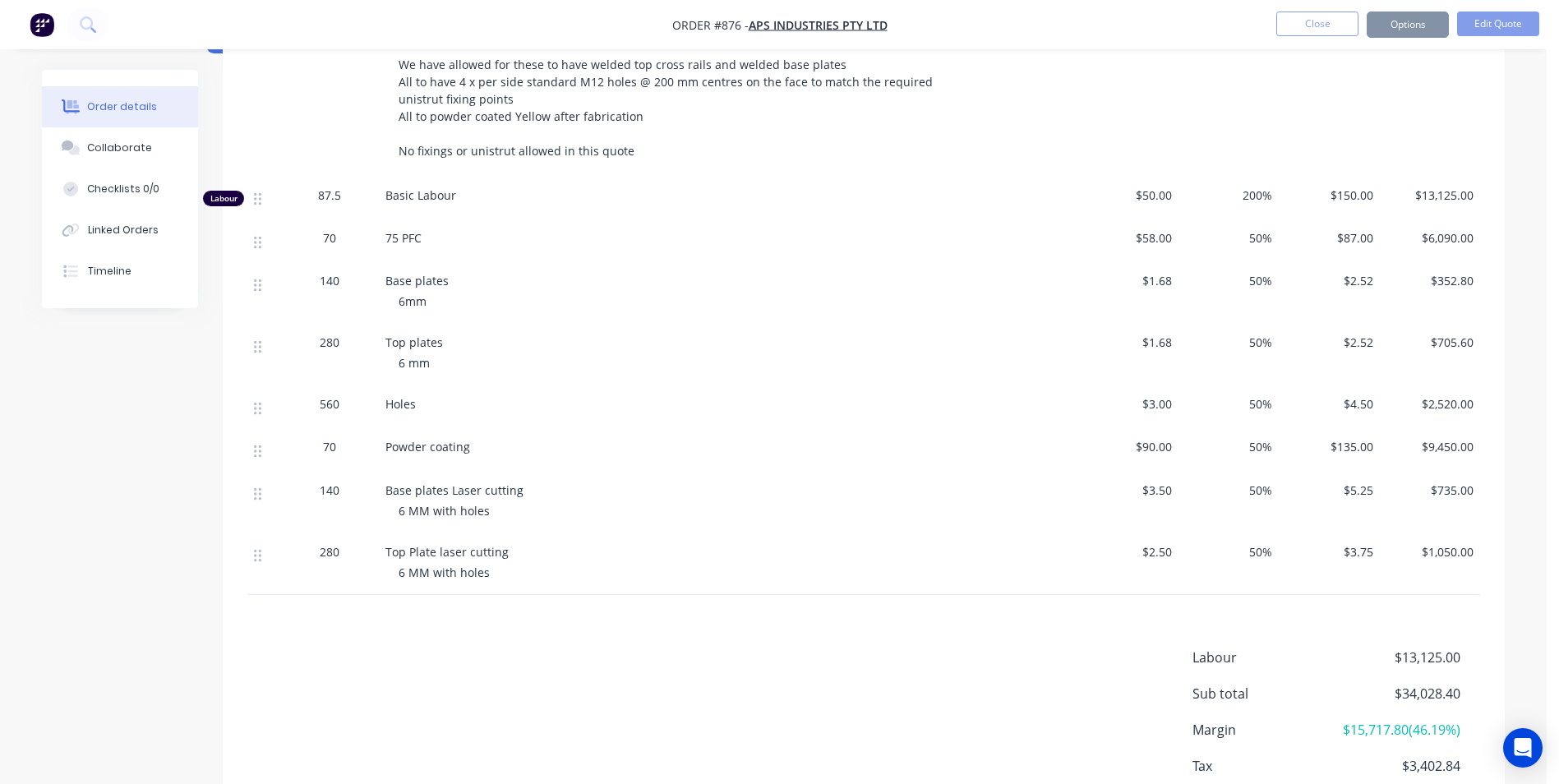
scroll to position [0, 0]
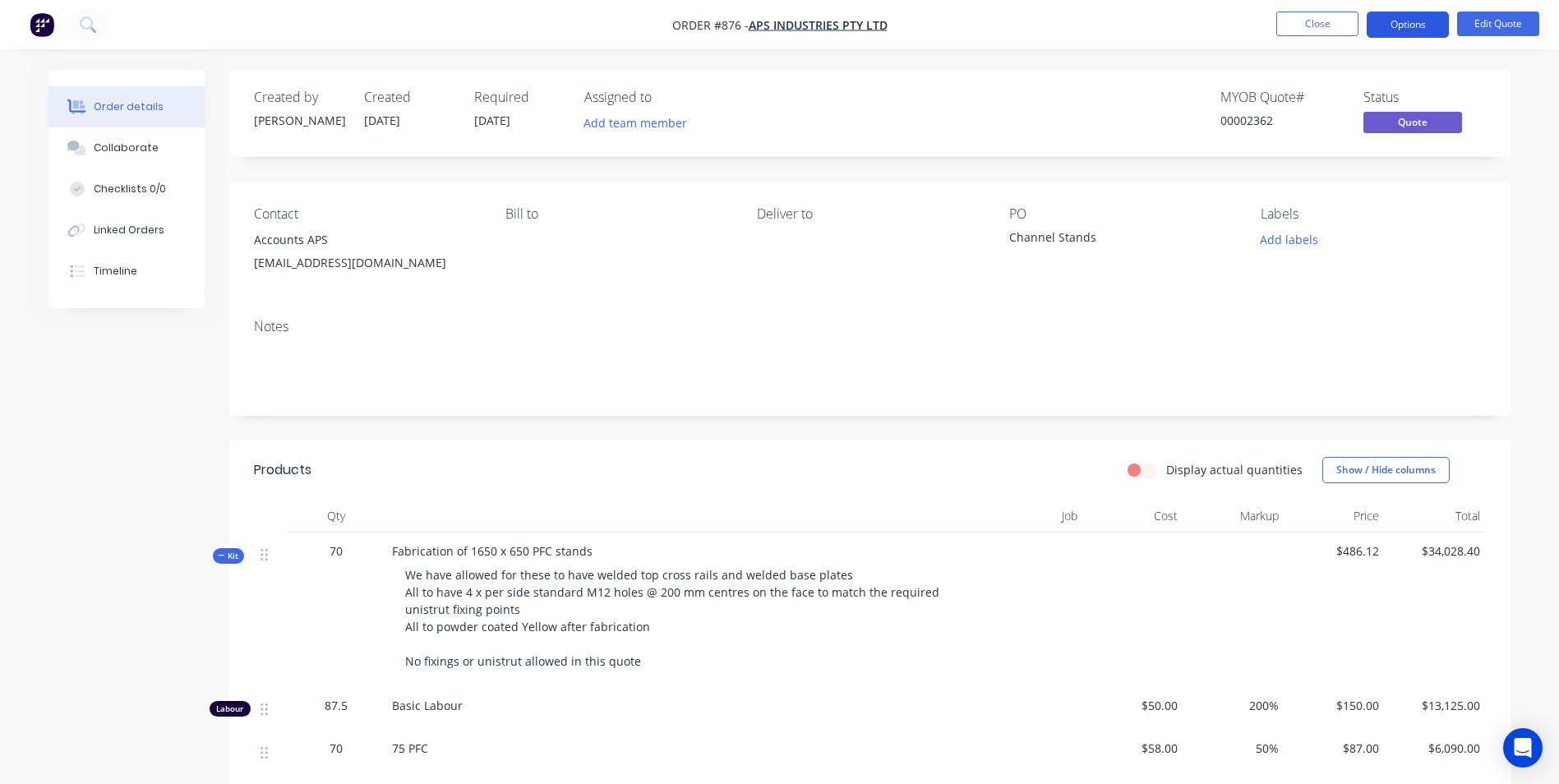
click at [1384, 34] on button "Options" at bounding box center [1408, 25] width 82 height 26
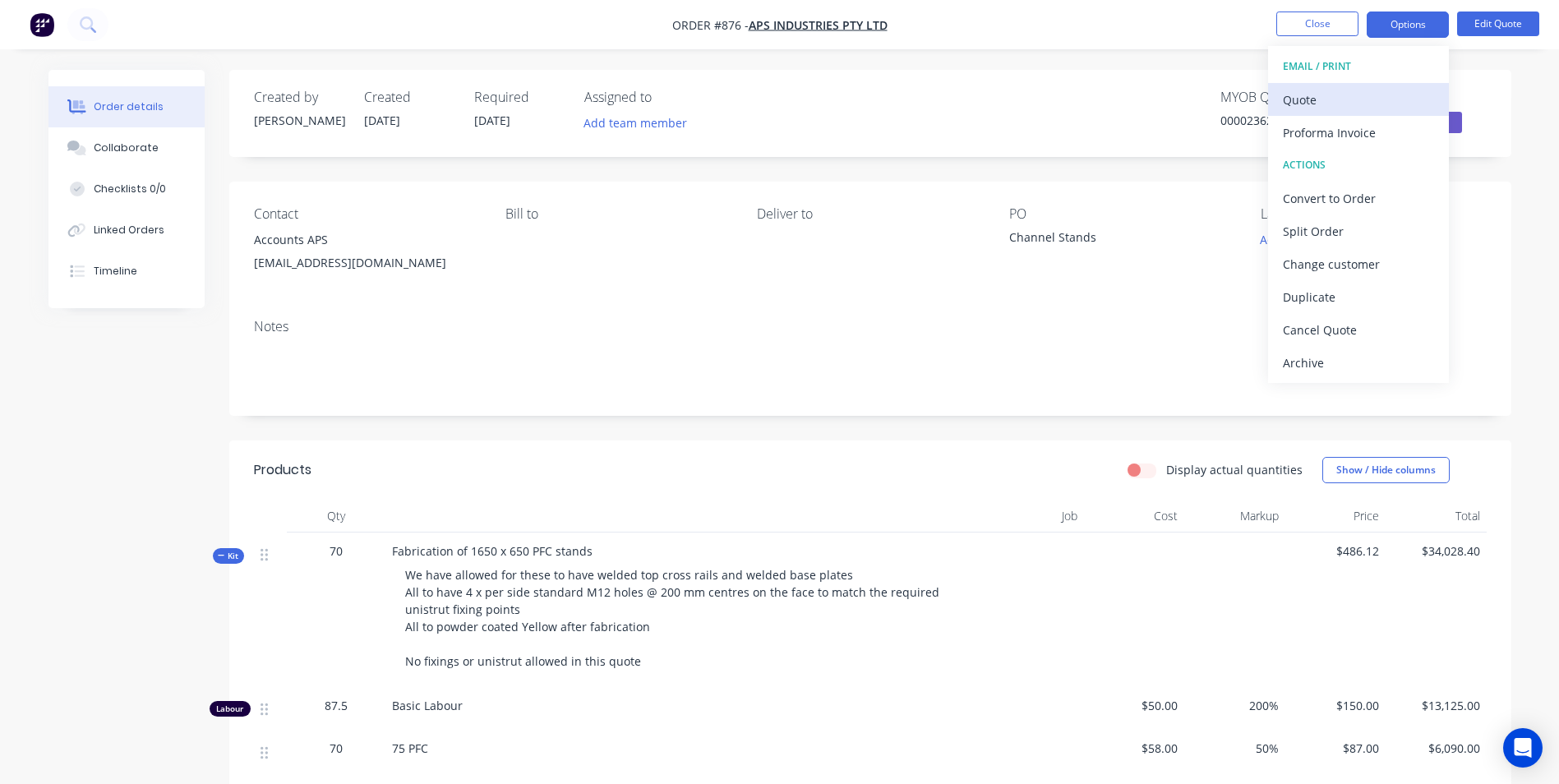
click at [1345, 95] on div "Quote" at bounding box center [1359, 99] width 151 height 24
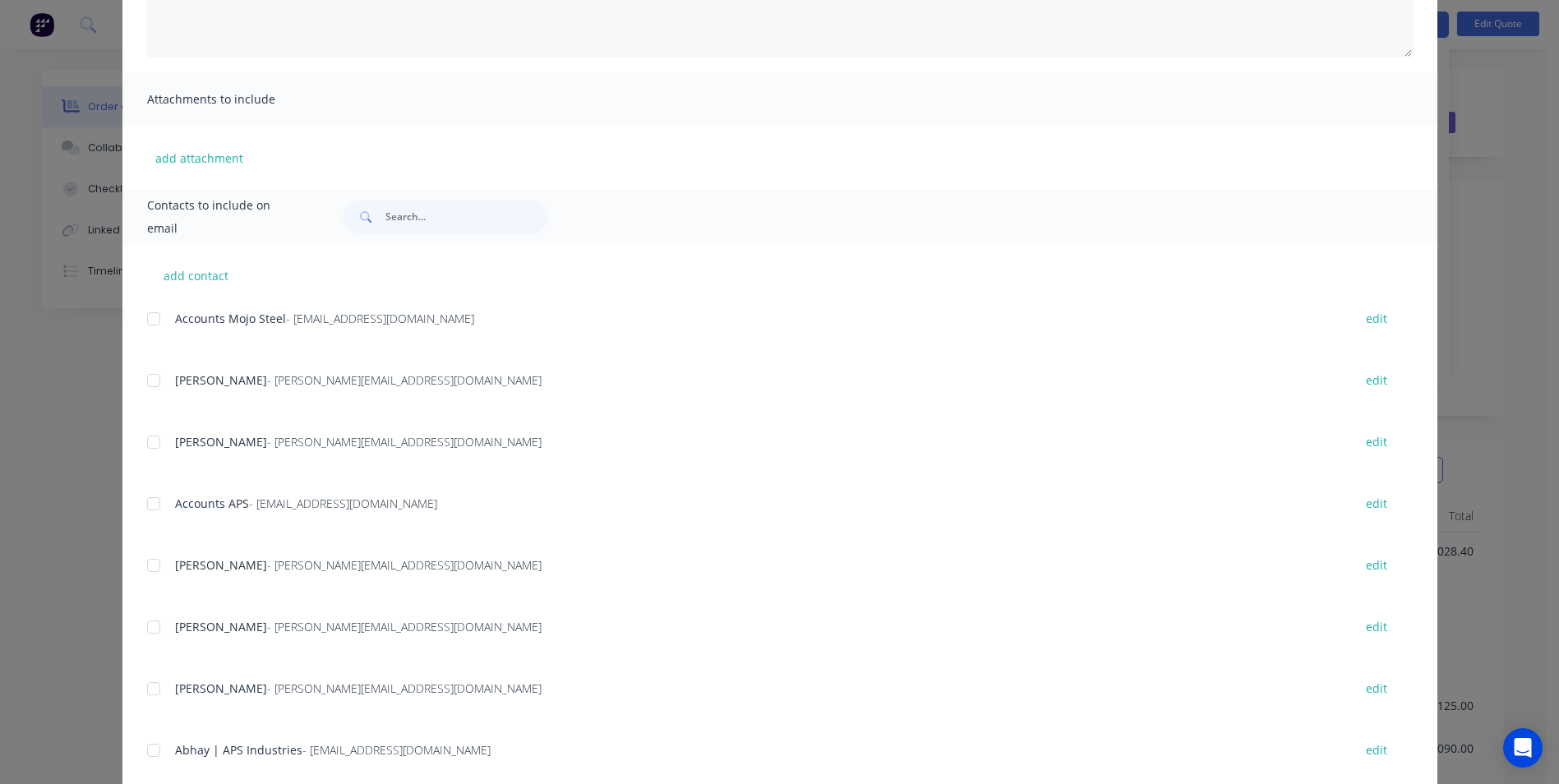
scroll to position [329, 0]
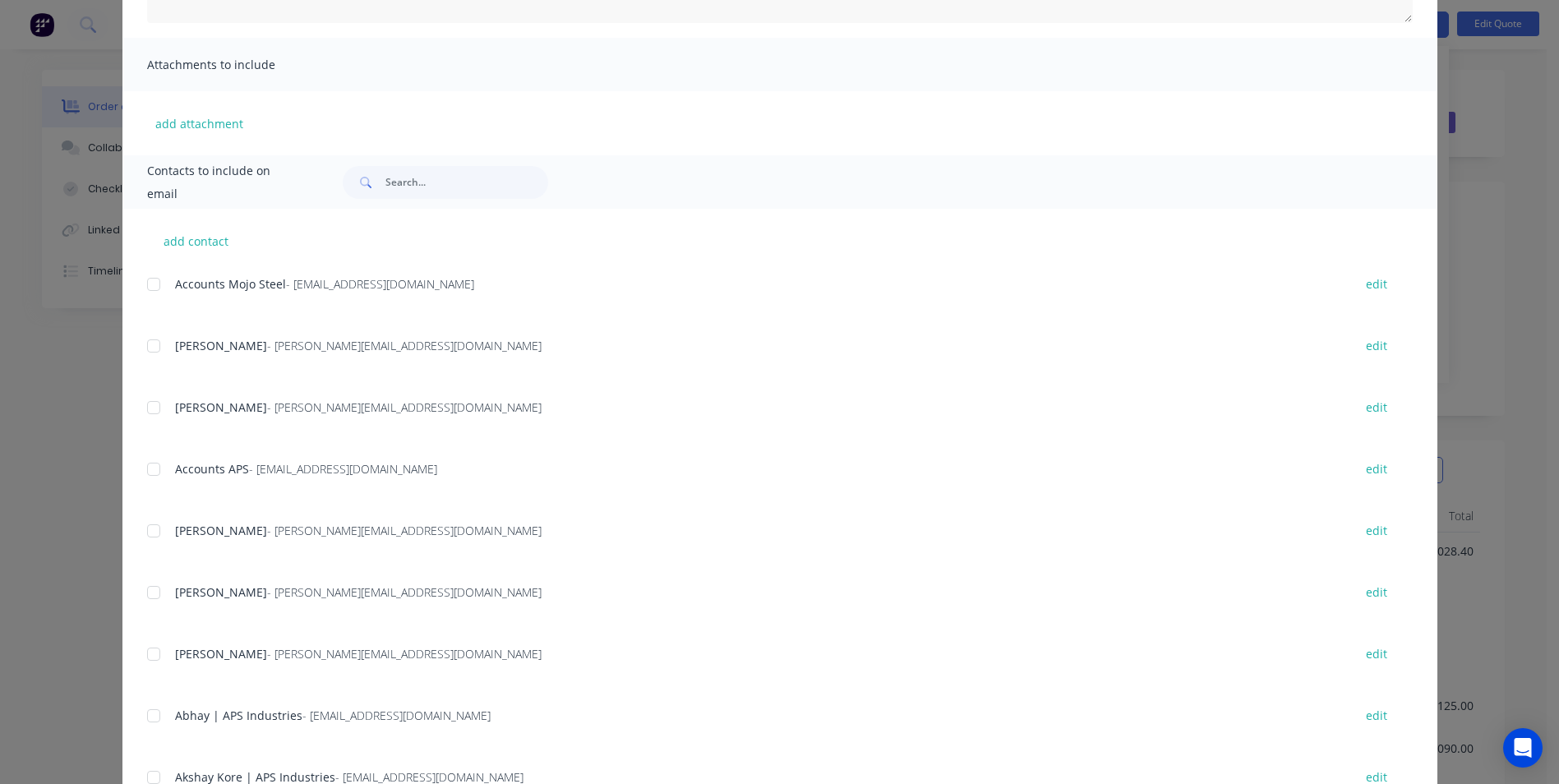
click at [148, 418] on div at bounding box center [153, 407] width 33 height 33
click at [147, 531] on div at bounding box center [153, 531] width 33 height 33
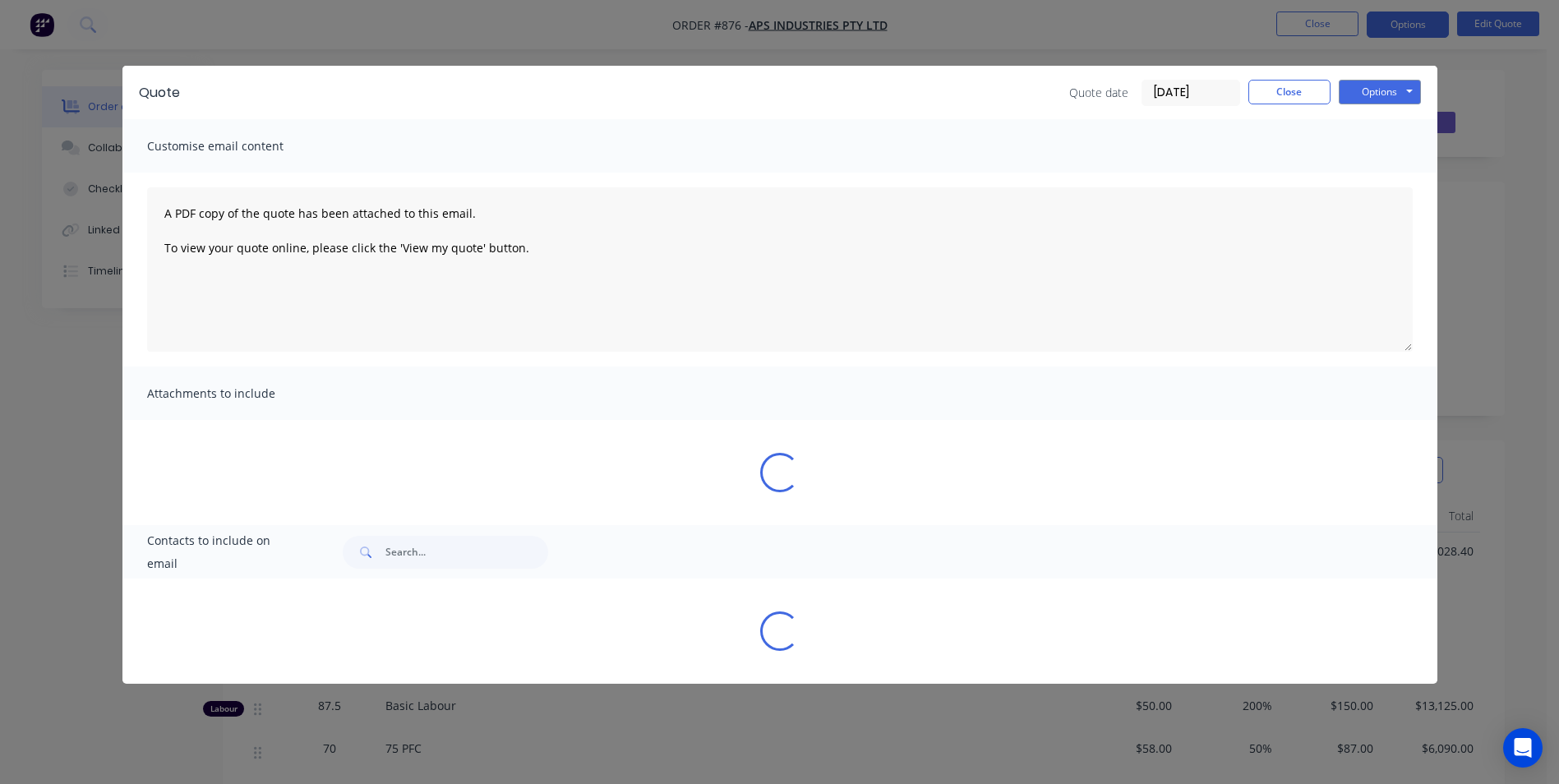
scroll to position [0, 0]
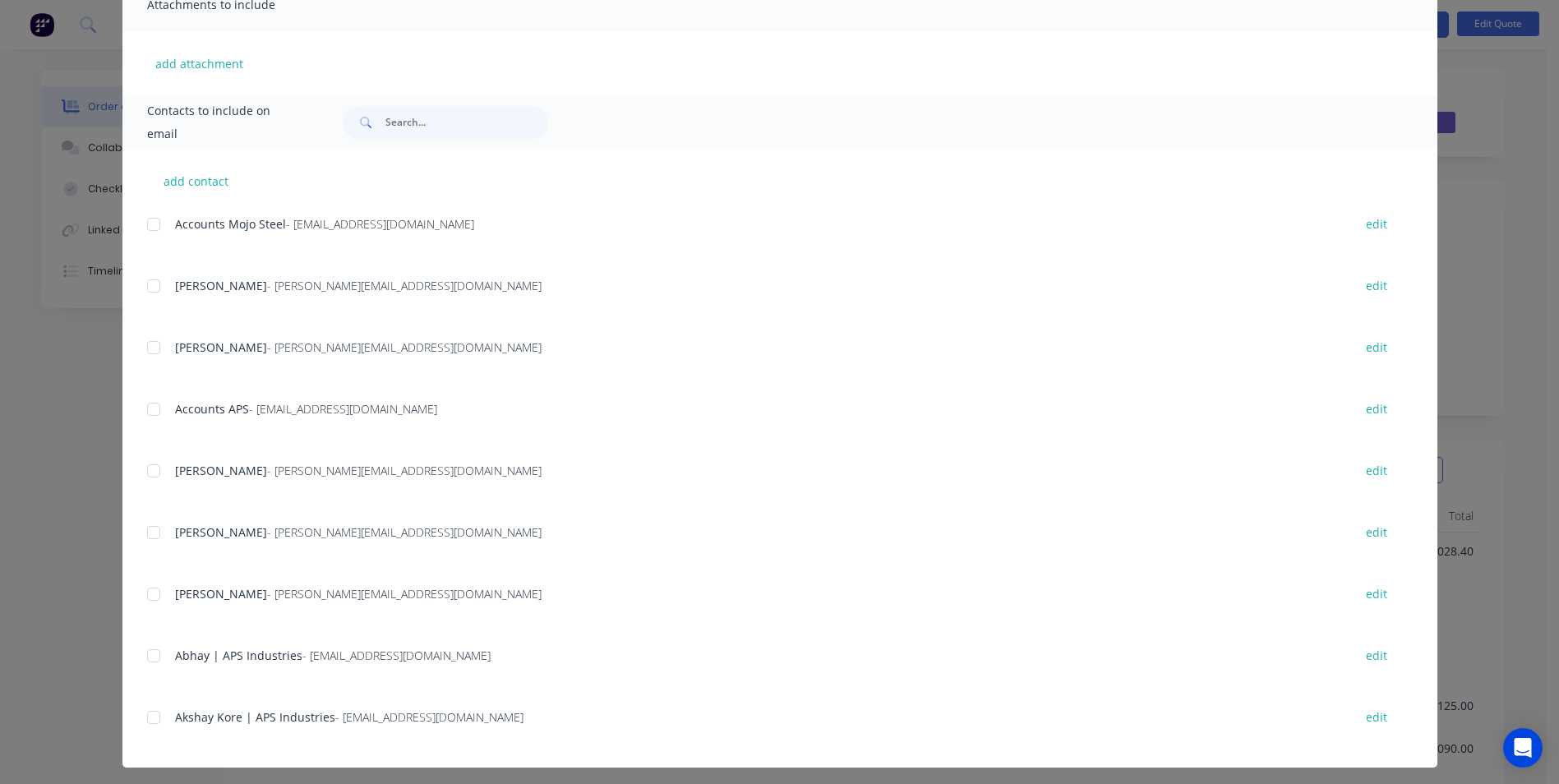
scroll to position [395, 0]
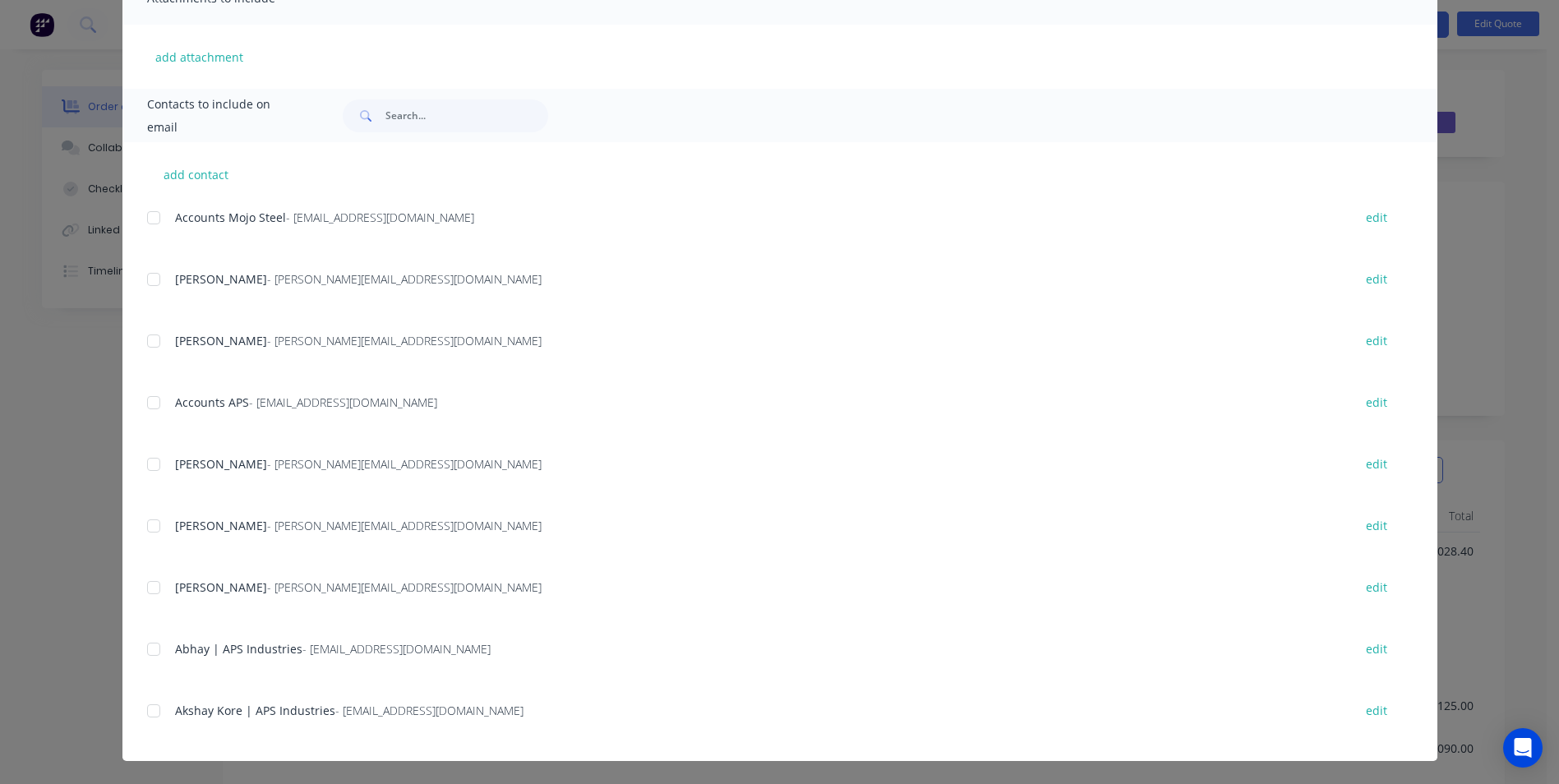
click at [154, 350] on div at bounding box center [153, 341] width 33 height 33
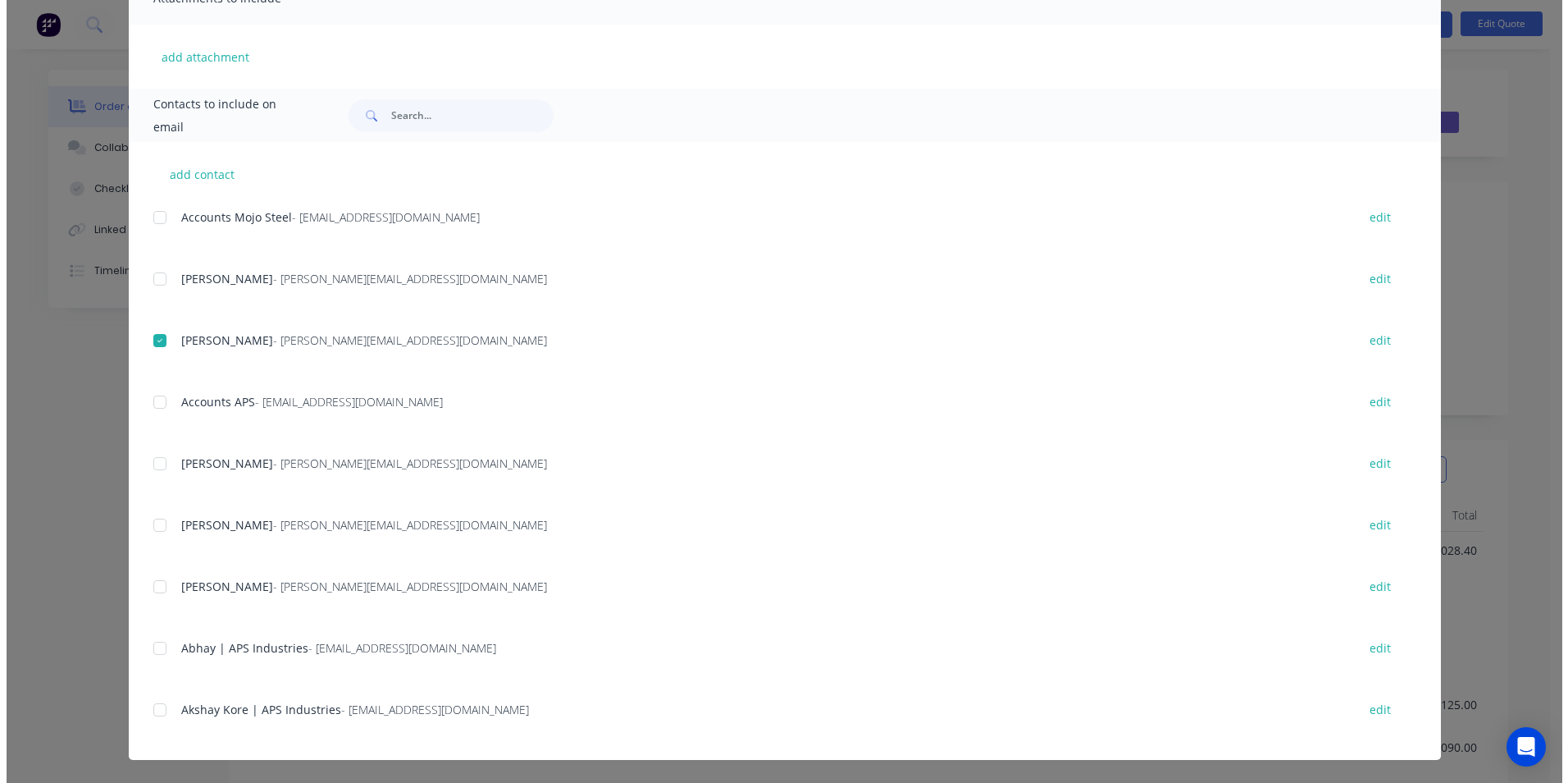
scroll to position [0, 0]
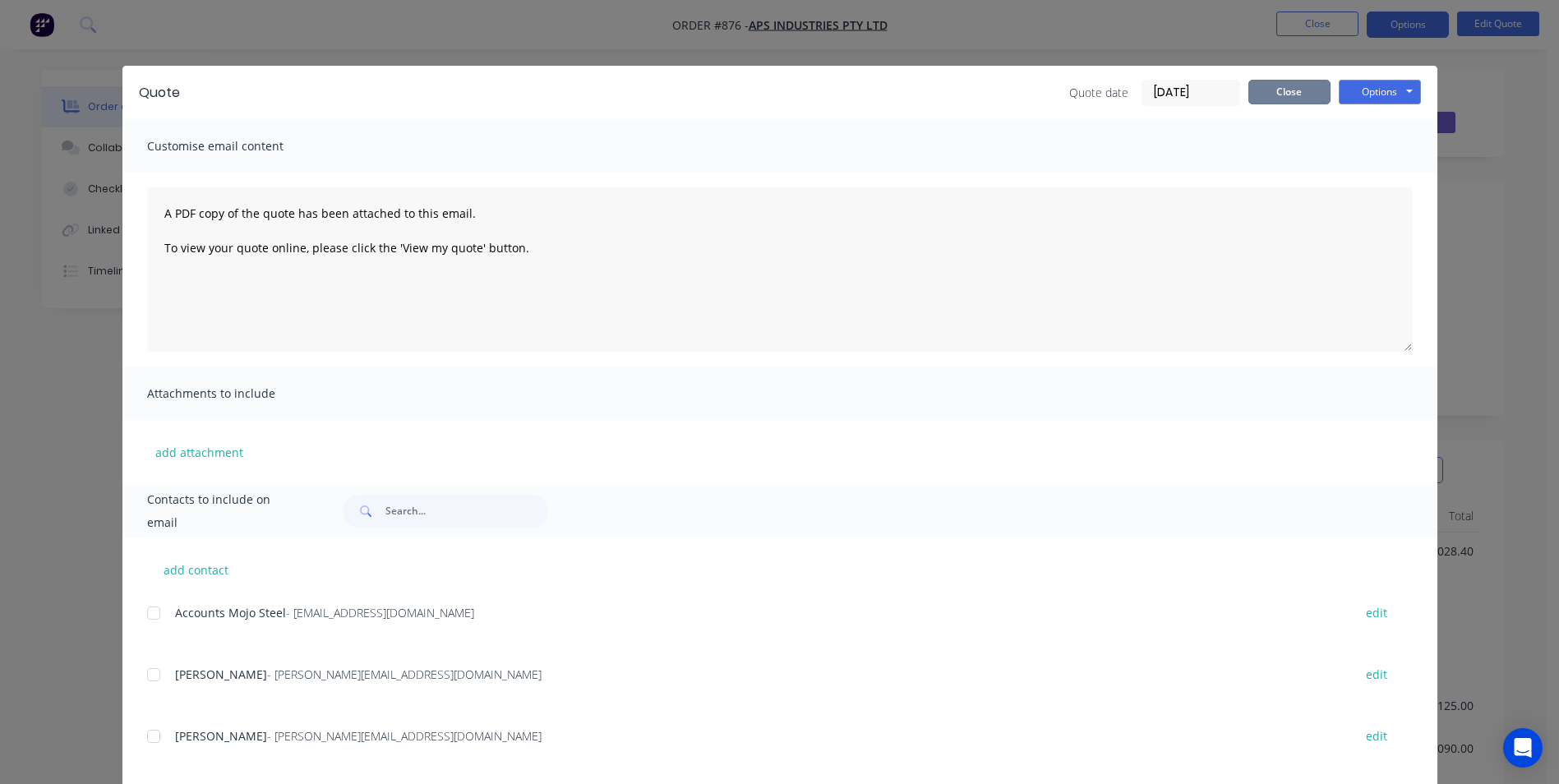
click at [1272, 87] on button "Close" at bounding box center [1289, 92] width 82 height 25
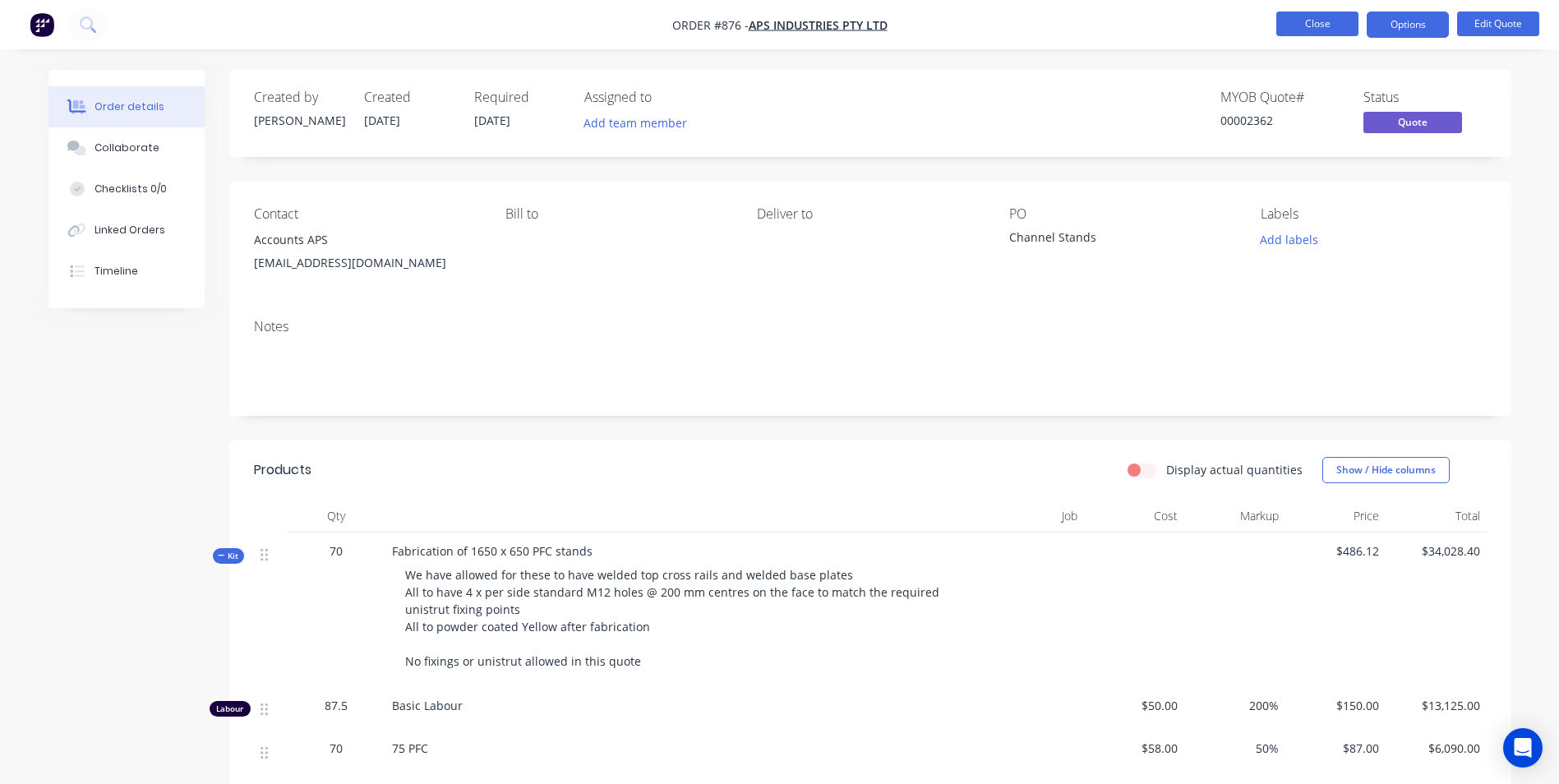
click at [1310, 20] on button "Close" at bounding box center [1317, 24] width 82 height 25
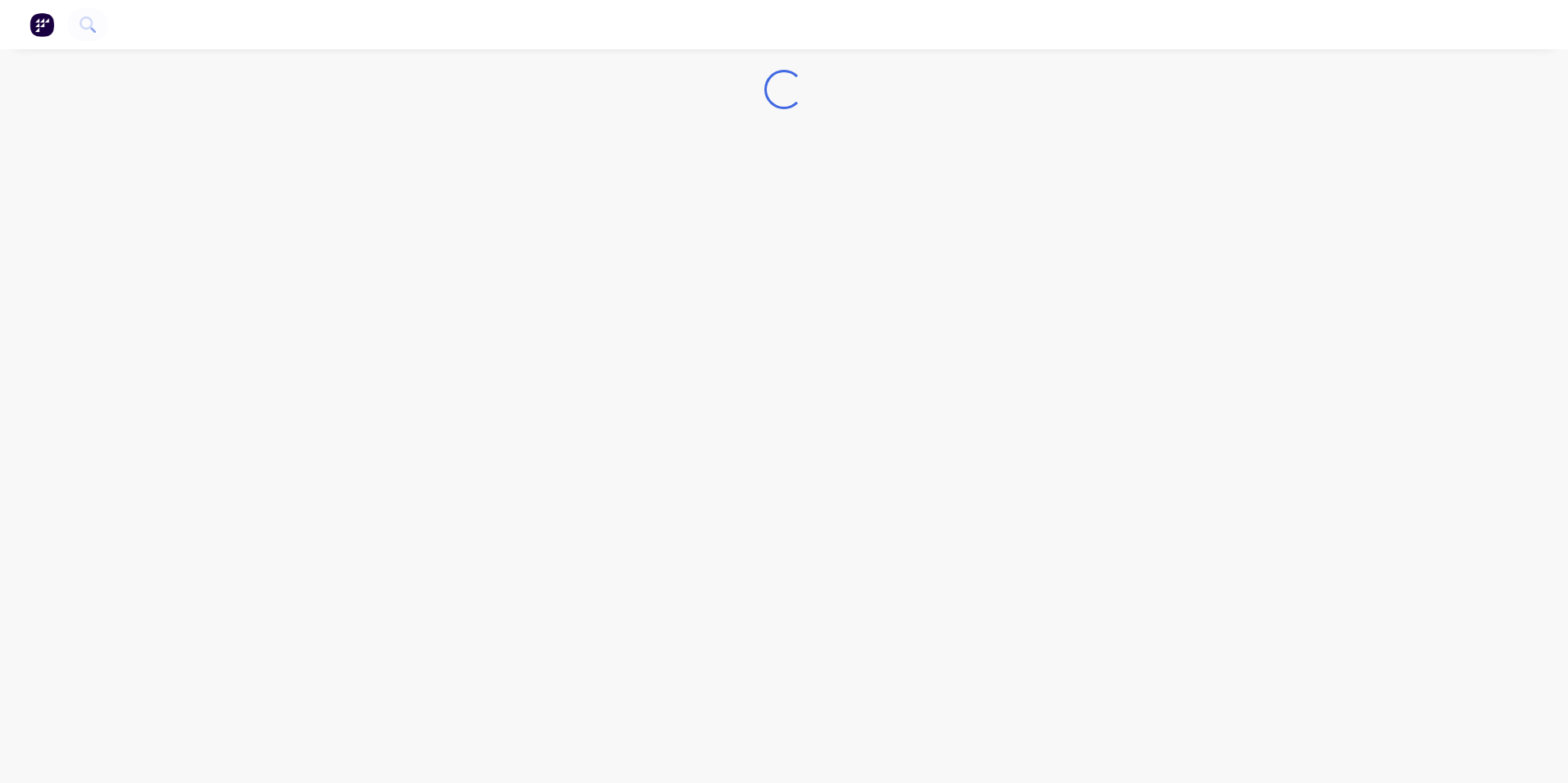
click at [41, 27] on img "button" at bounding box center [41, 25] width 25 height 25
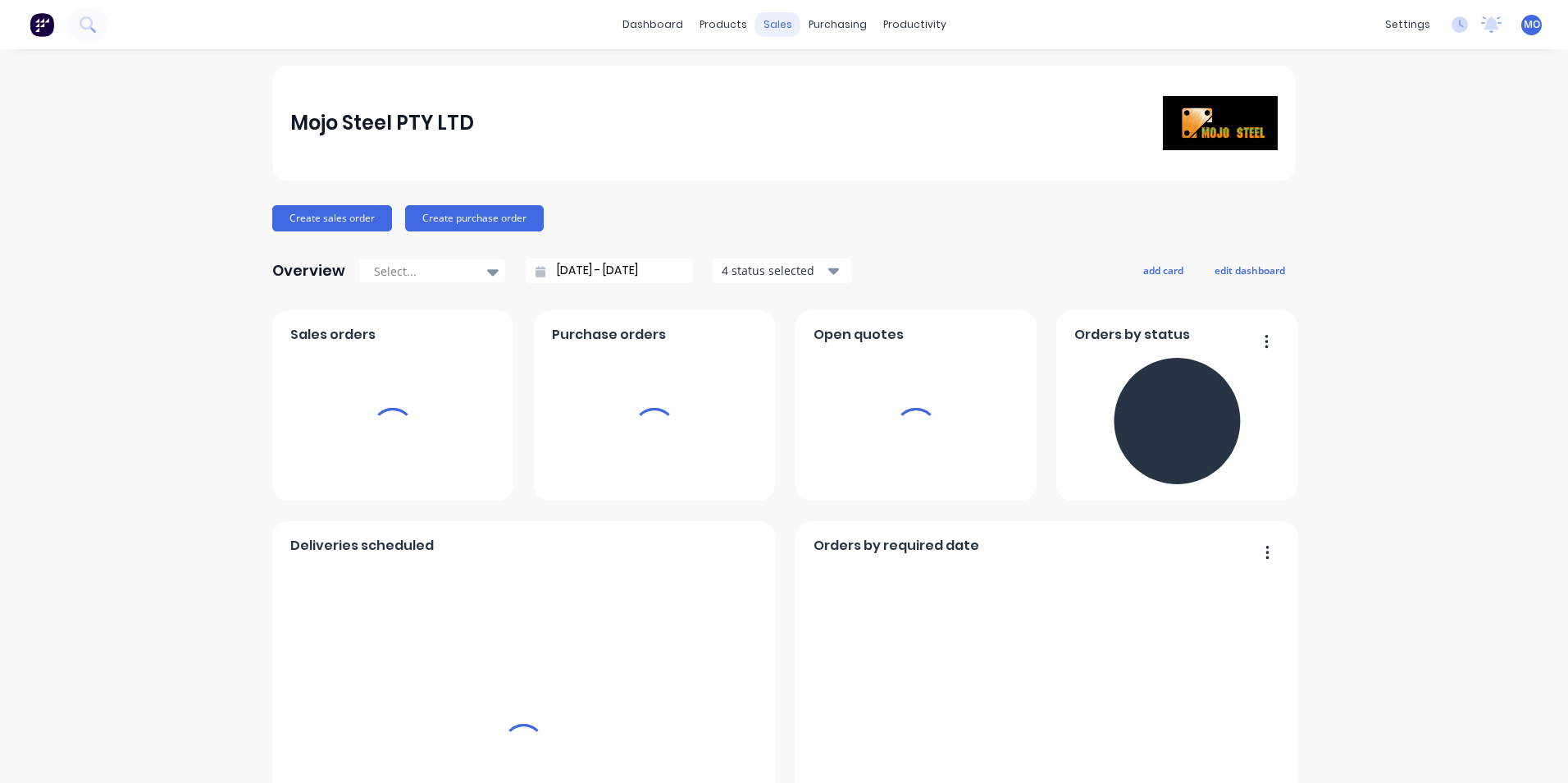
click at [776, 24] on div "sales" at bounding box center [778, 25] width 45 height 25
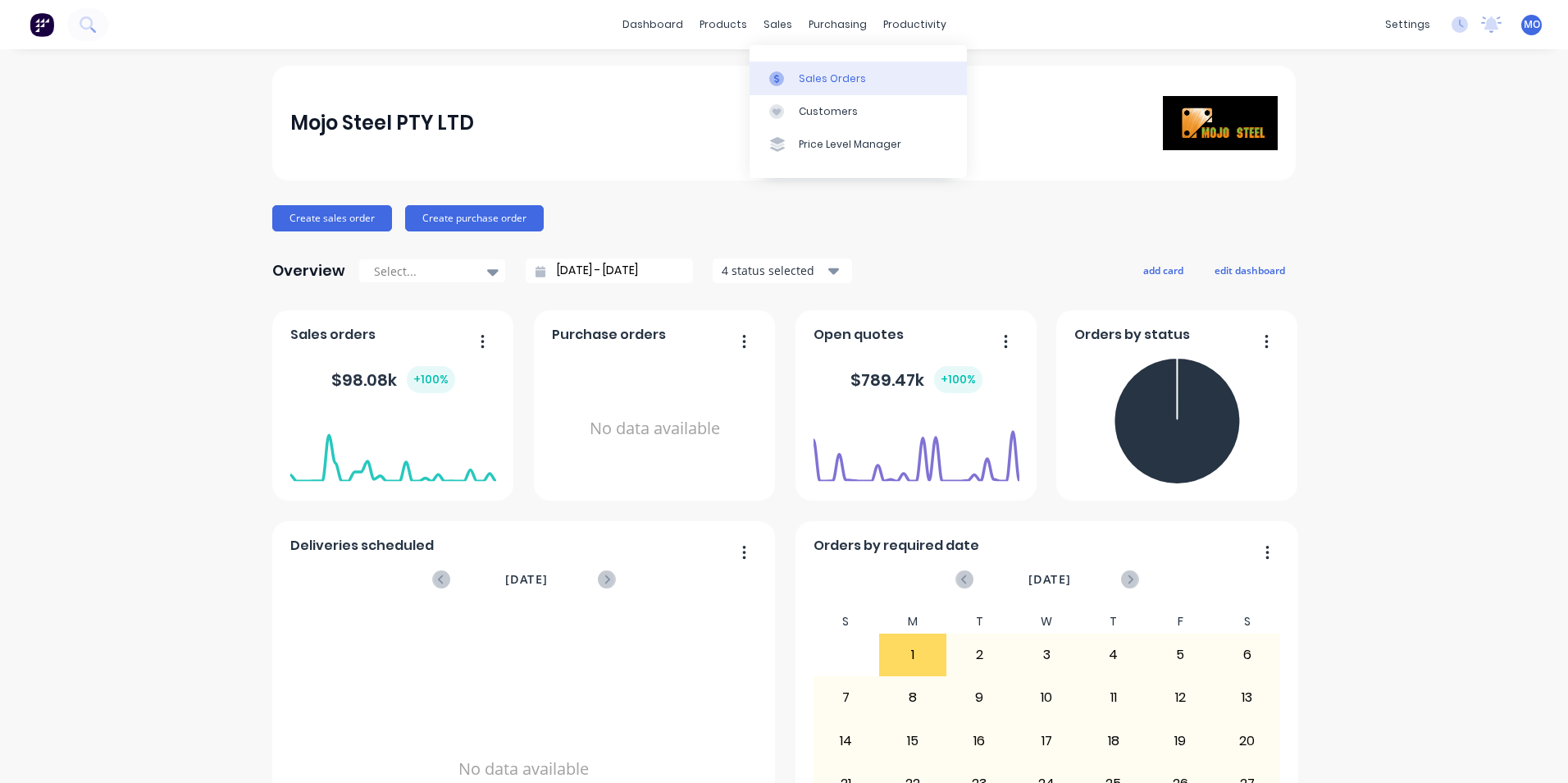
click at [804, 74] on div "Sales Orders" at bounding box center [832, 79] width 67 height 15
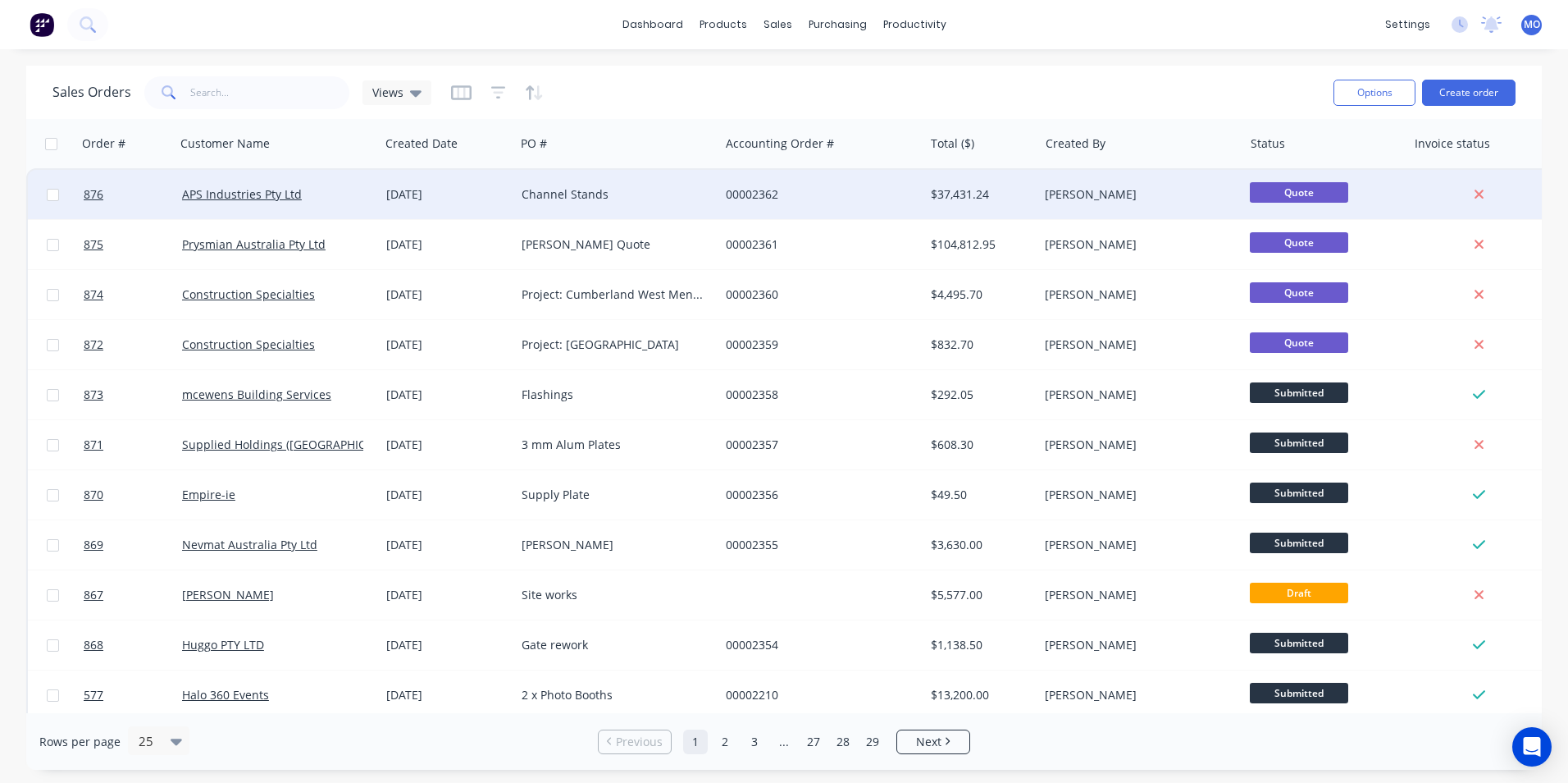
click at [536, 191] on div "Channel Stands" at bounding box center [612, 193] width 182 height 16
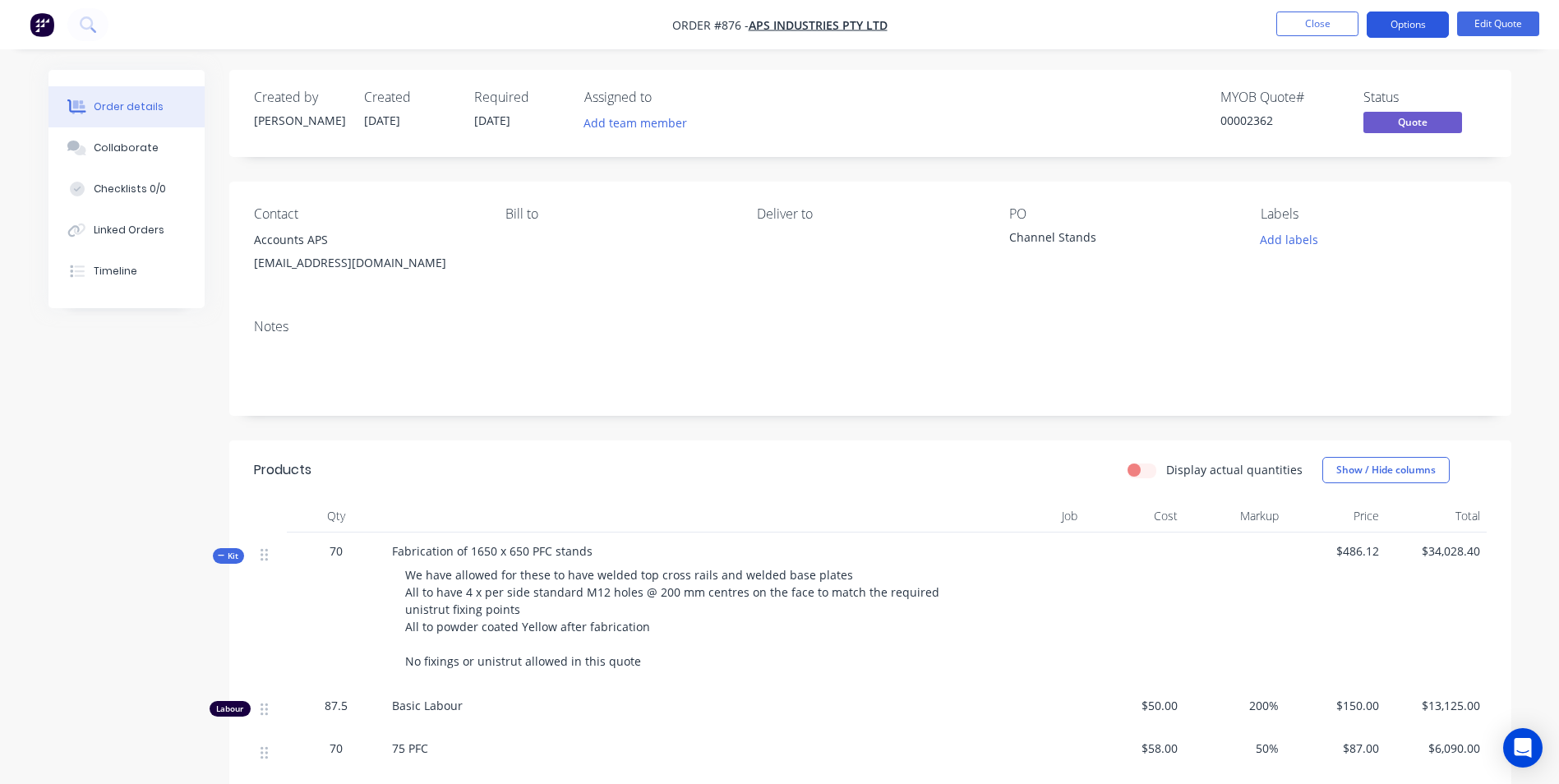
click at [1436, 26] on button "Options" at bounding box center [1408, 25] width 82 height 26
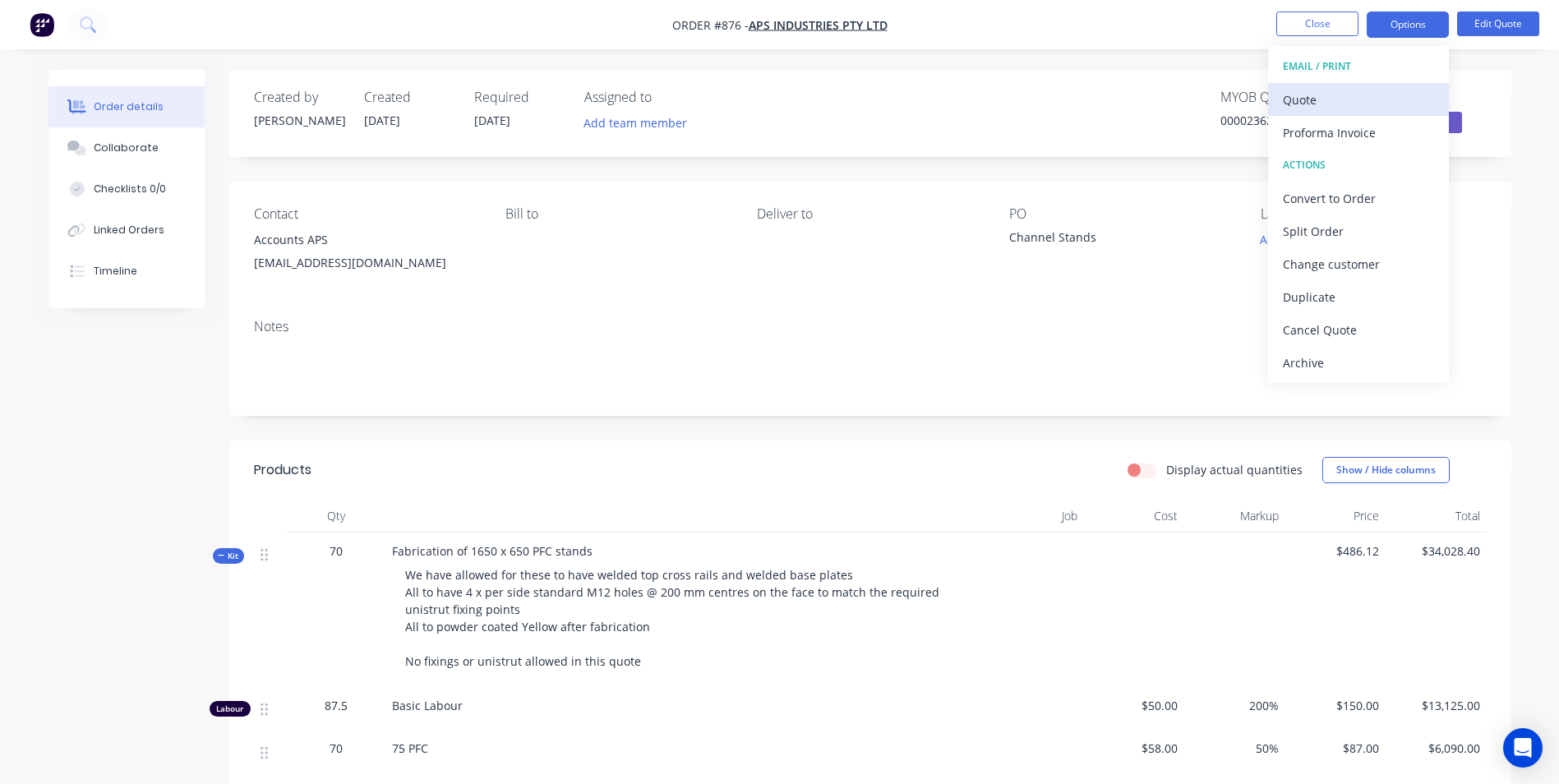
click at [1323, 109] on div "Quote" at bounding box center [1359, 99] width 151 height 24
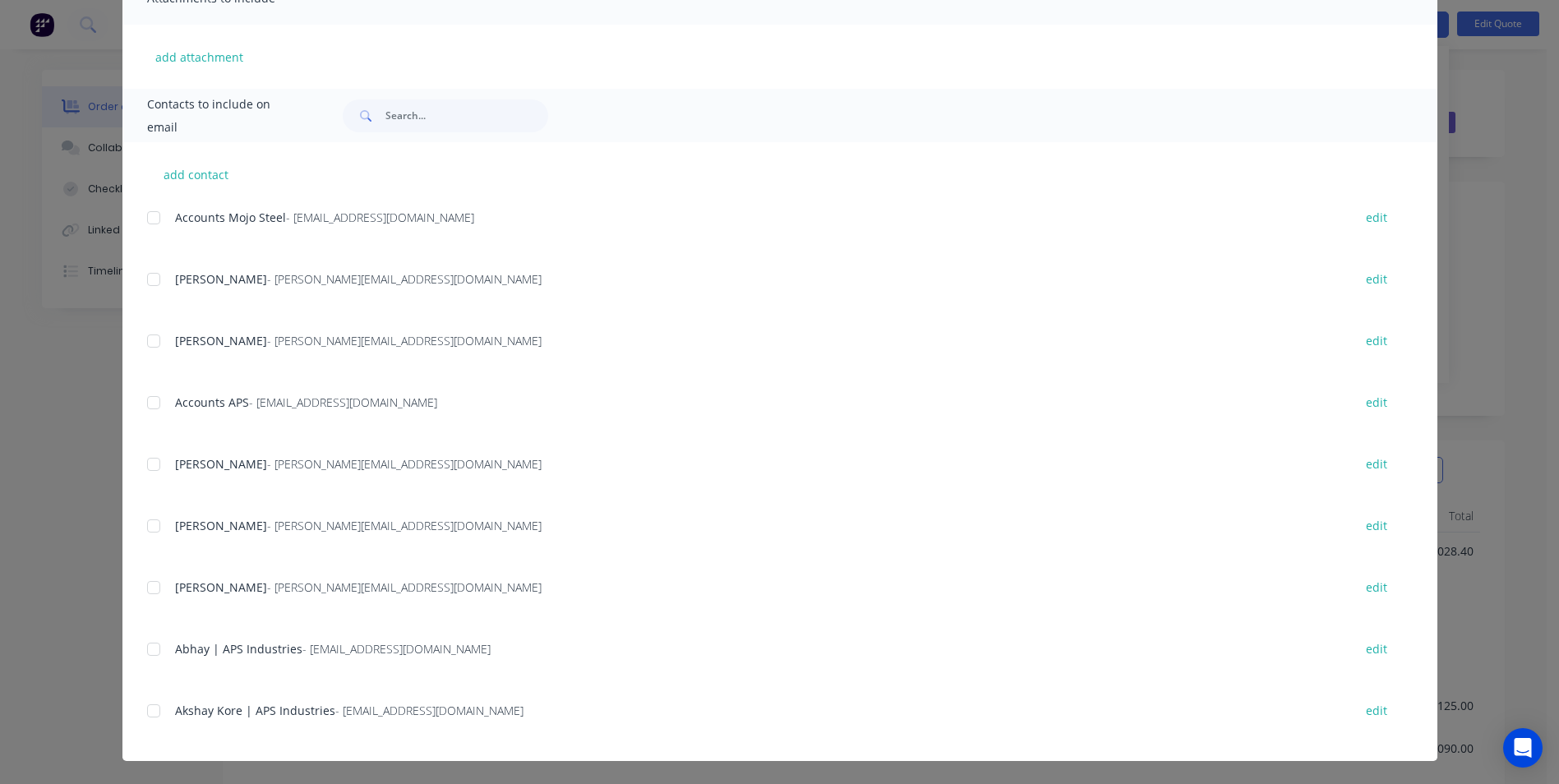
scroll to position [313, 0]
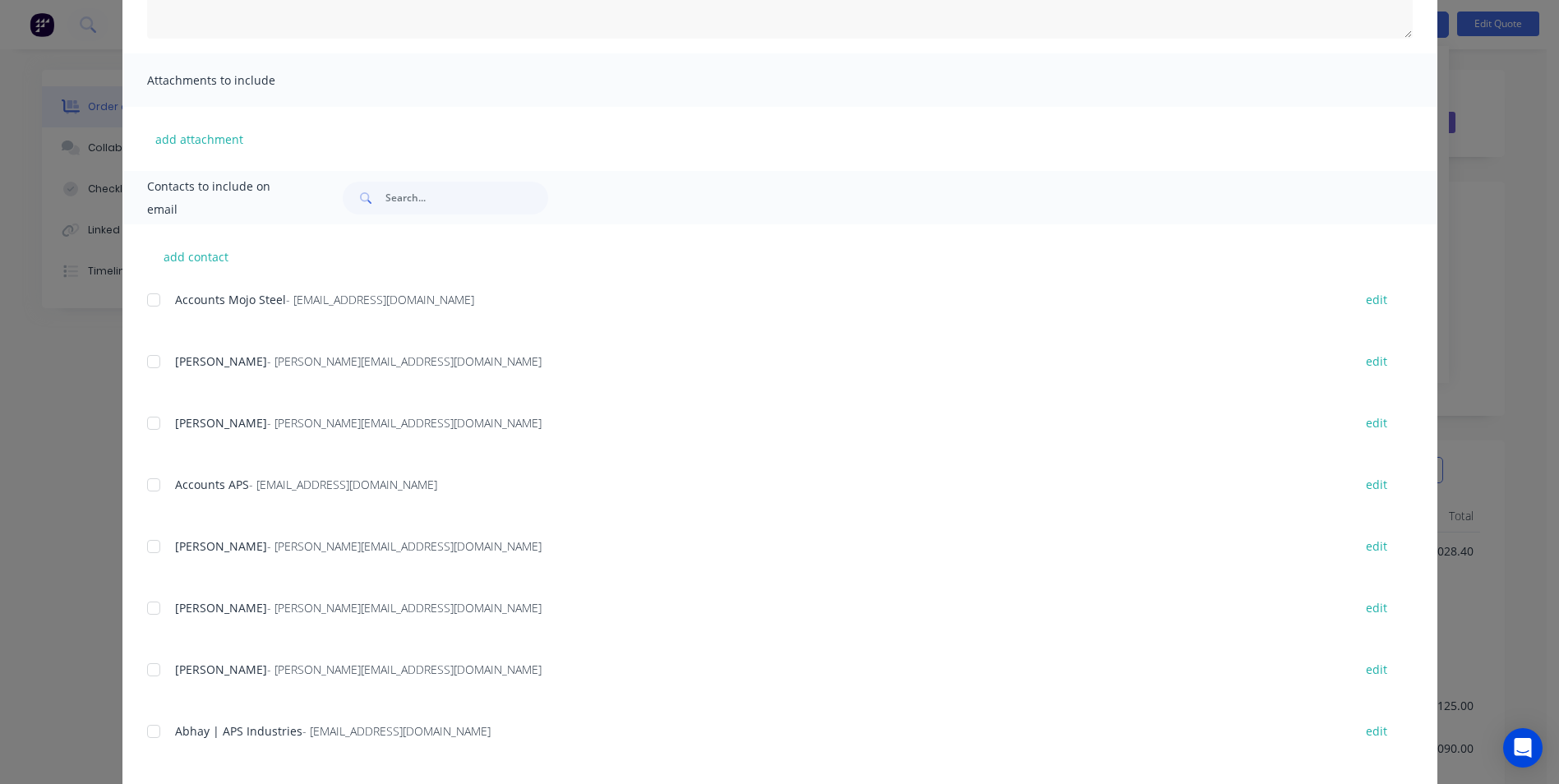
click at [152, 430] on div at bounding box center [153, 423] width 33 height 33
click at [161, 539] on div at bounding box center [153, 546] width 33 height 33
click at [144, 672] on div at bounding box center [153, 670] width 33 height 33
drag, startPoint x: 150, startPoint y: 731, endPoint x: 190, endPoint y: 738, distance: 40.6
click at [151, 731] on div at bounding box center [153, 731] width 33 height 33
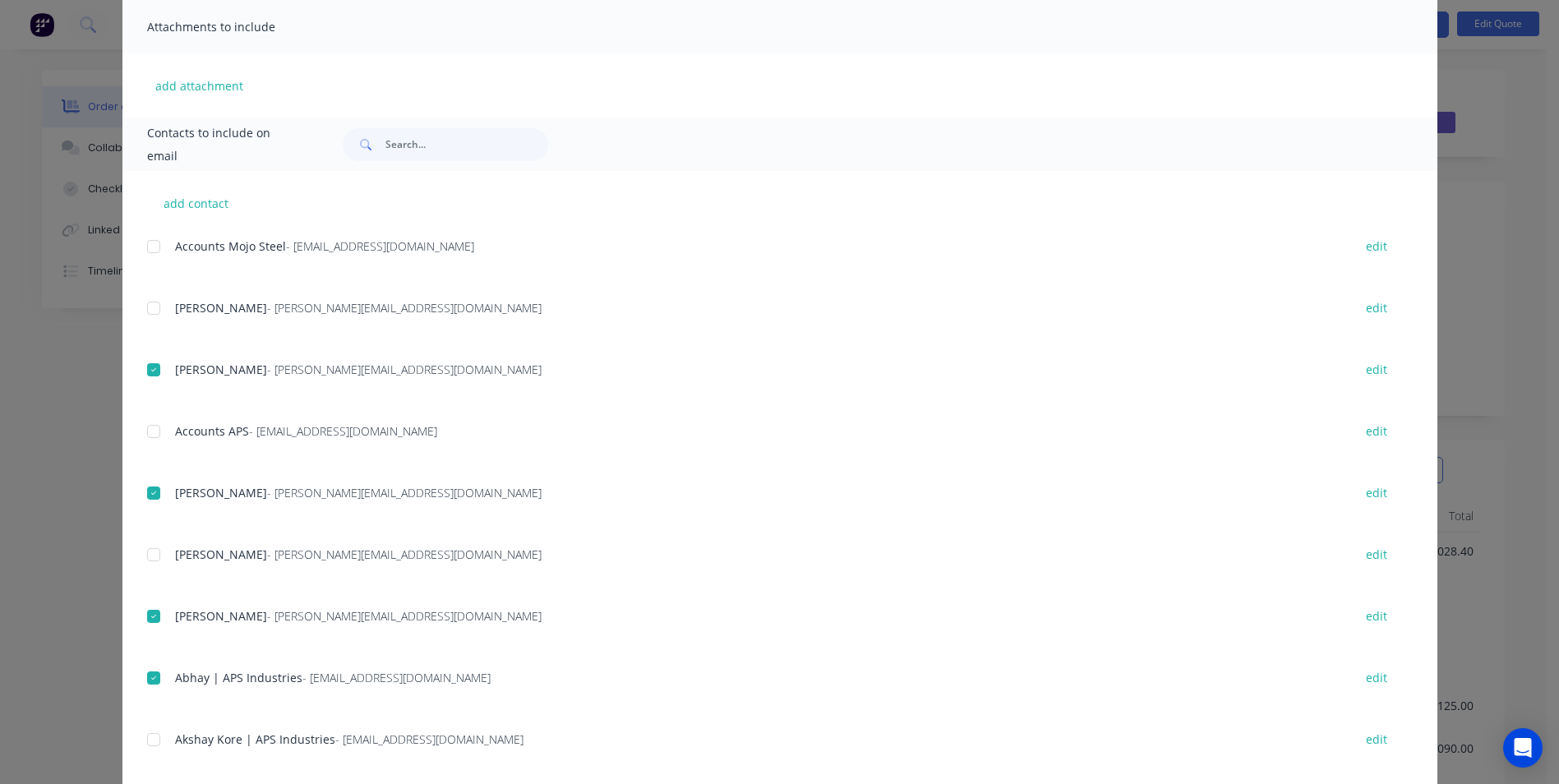
scroll to position [395, 0]
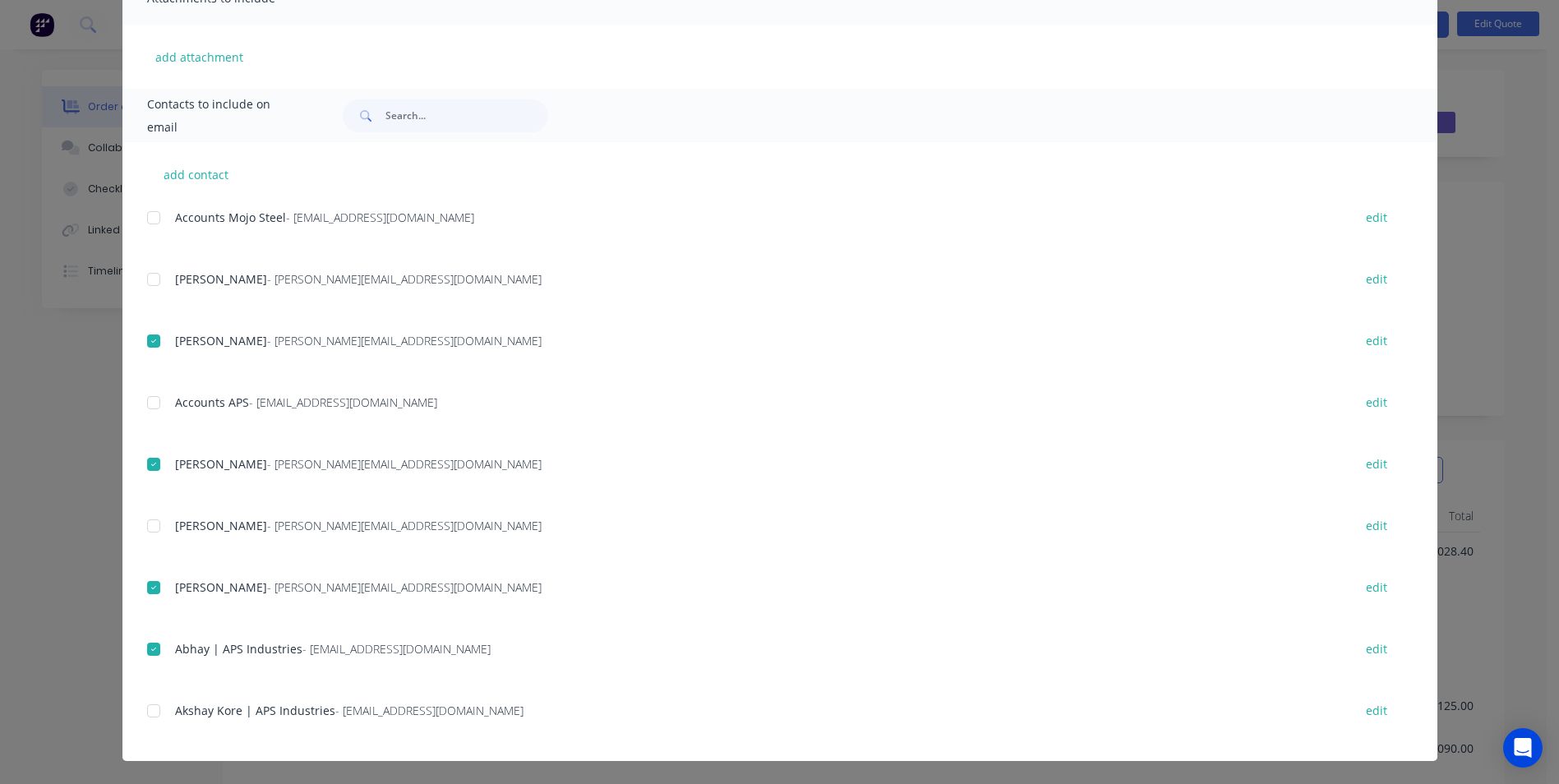
click at [144, 713] on div at bounding box center [153, 710] width 33 height 33
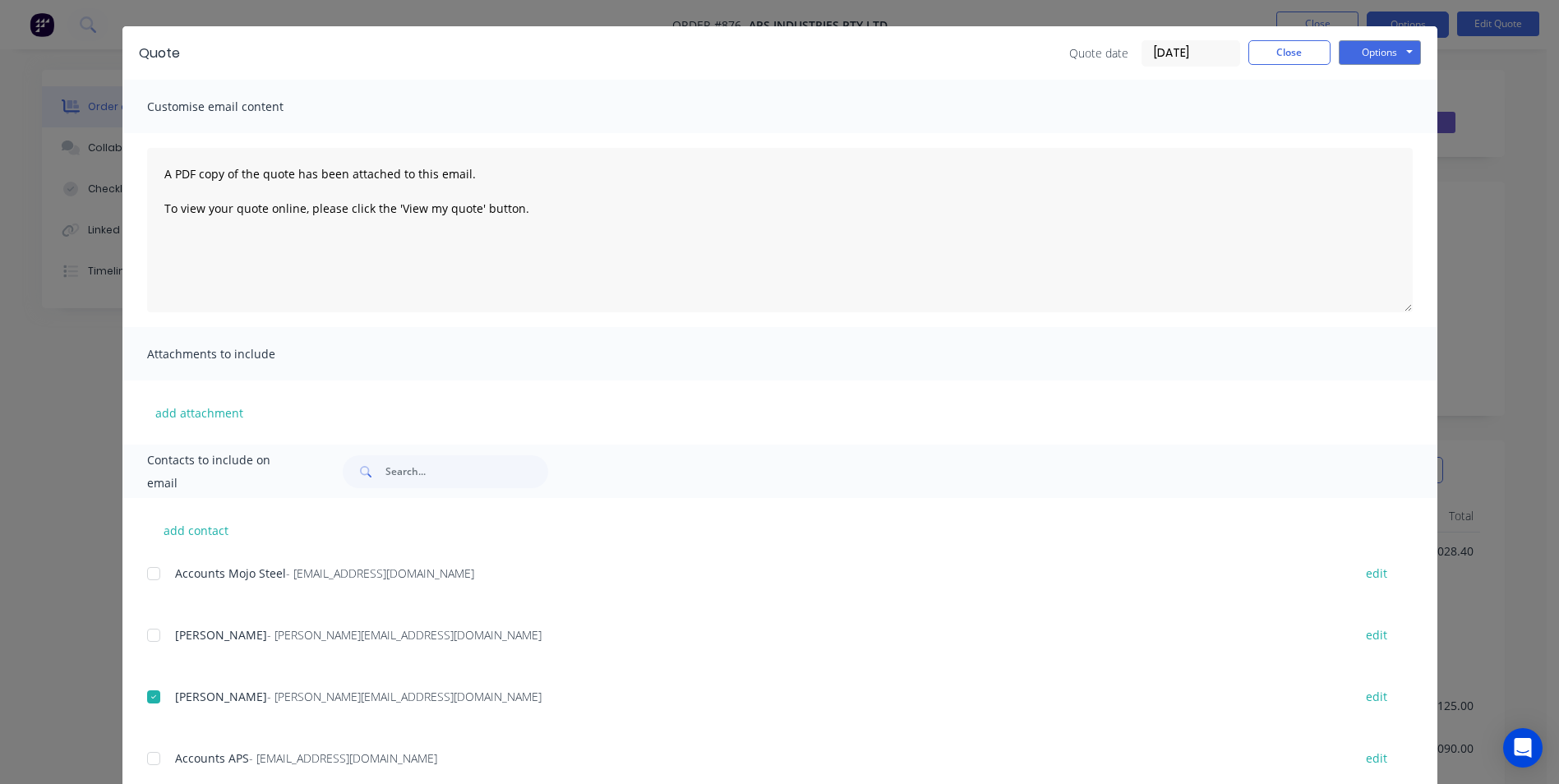
scroll to position [0, 0]
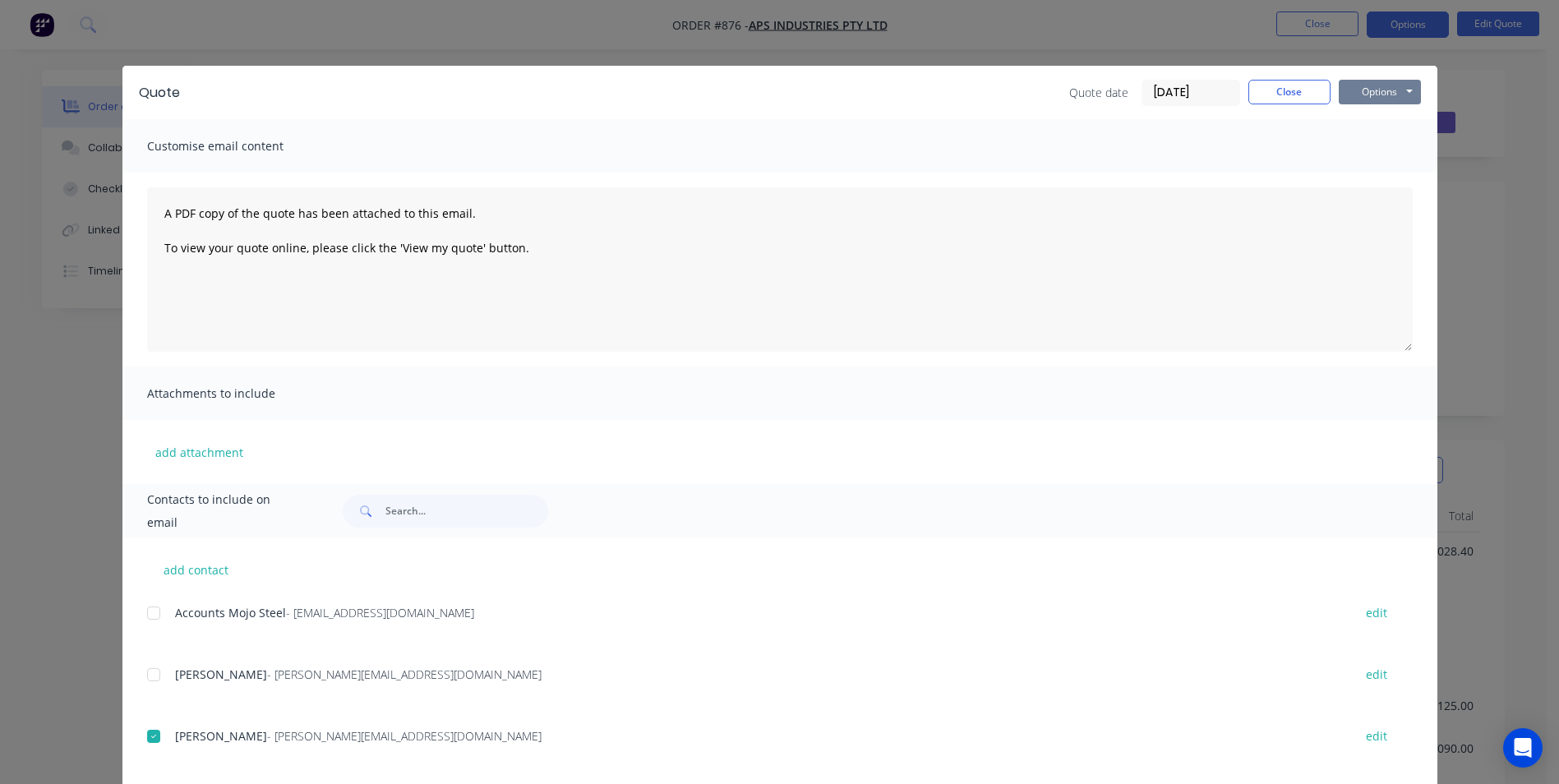
click at [1365, 94] on button "Options" at bounding box center [1379, 92] width 82 height 25
click at [1371, 179] on button "Email" at bounding box center [1391, 175] width 105 height 27
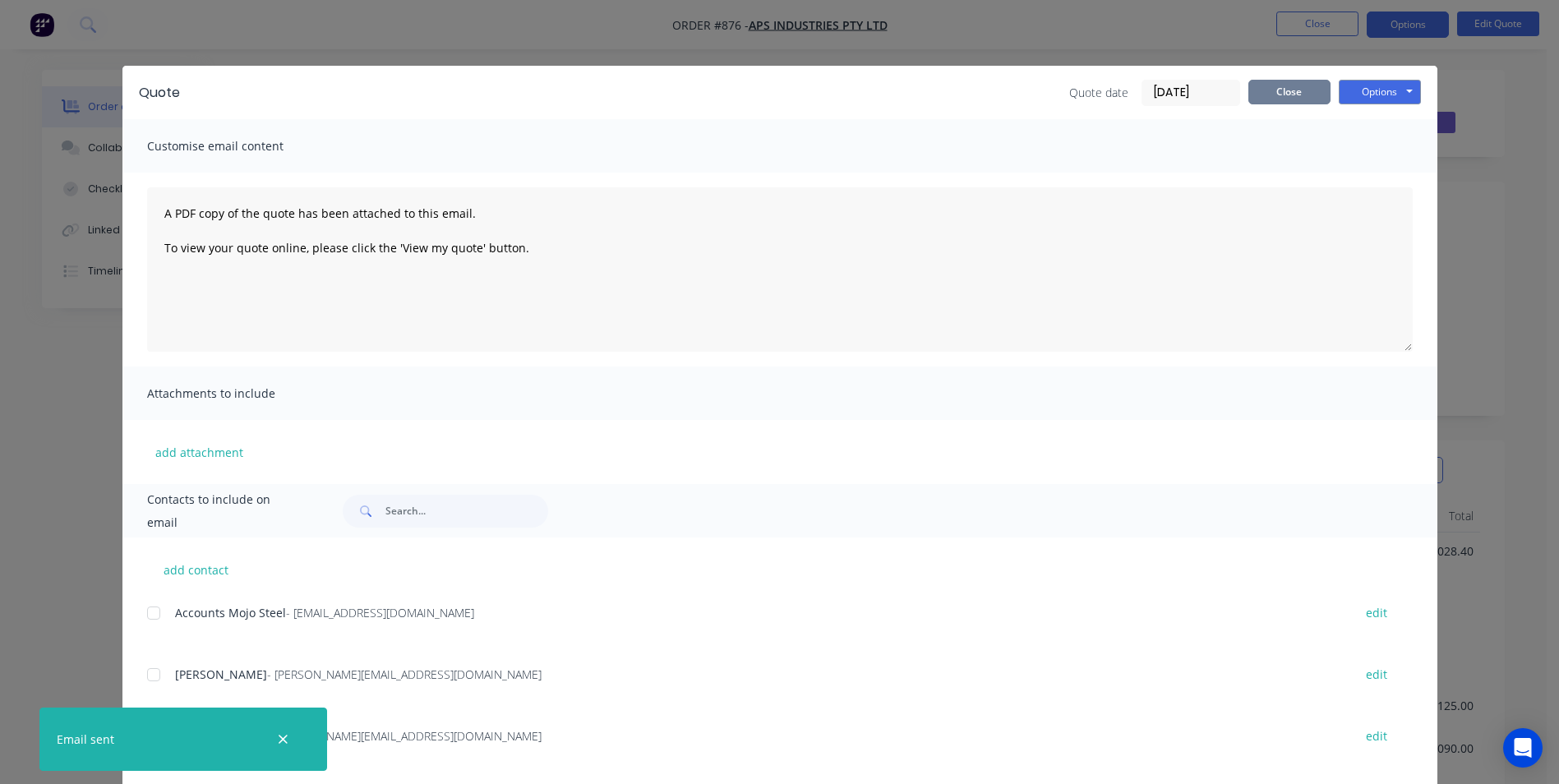
click at [1300, 94] on button "Close" at bounding box center [1289, 92] width 82 height 25
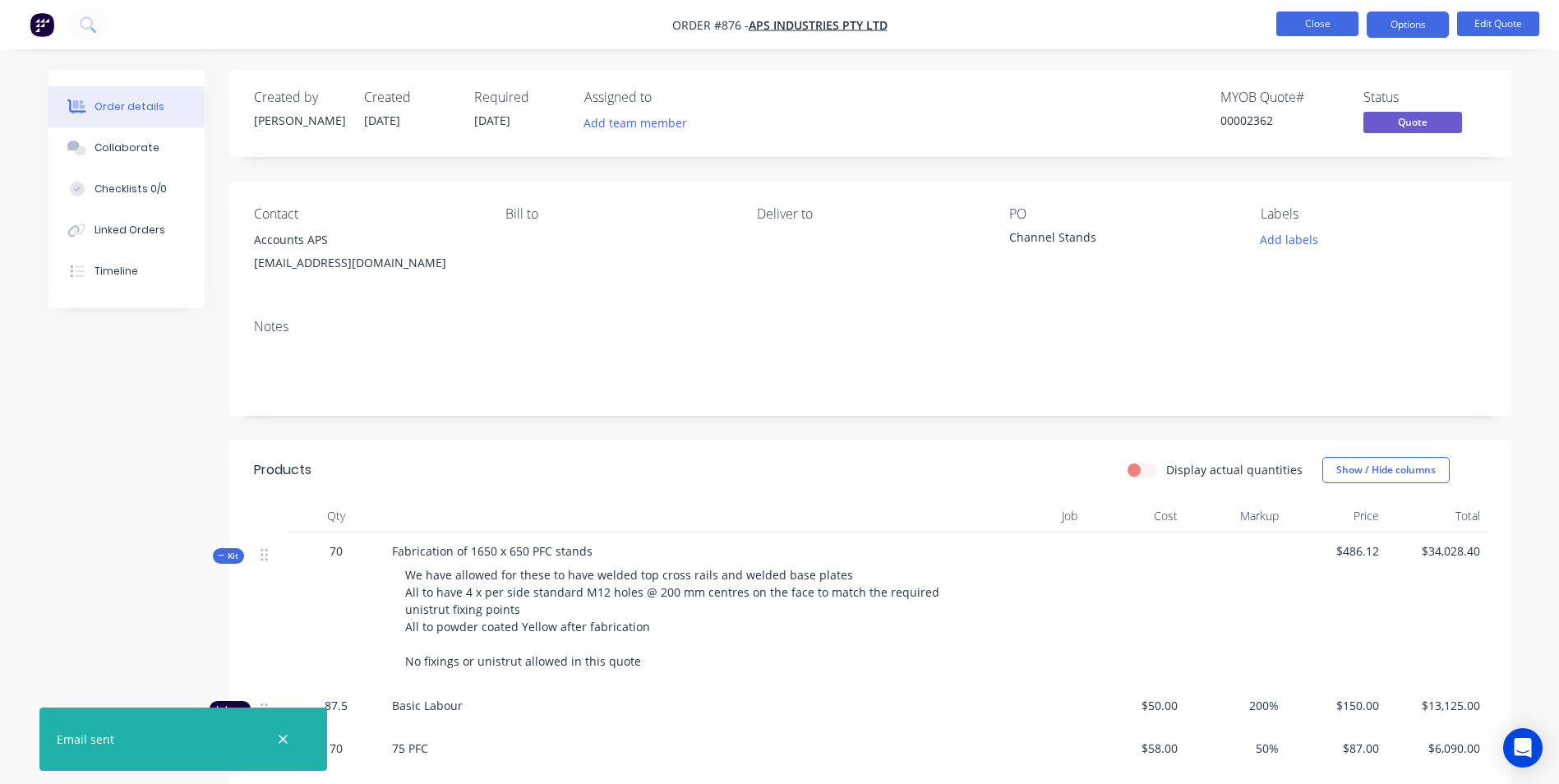
click at [1296, 28] on button "Close" at bounding box center [1317, 24] width 82 height 25
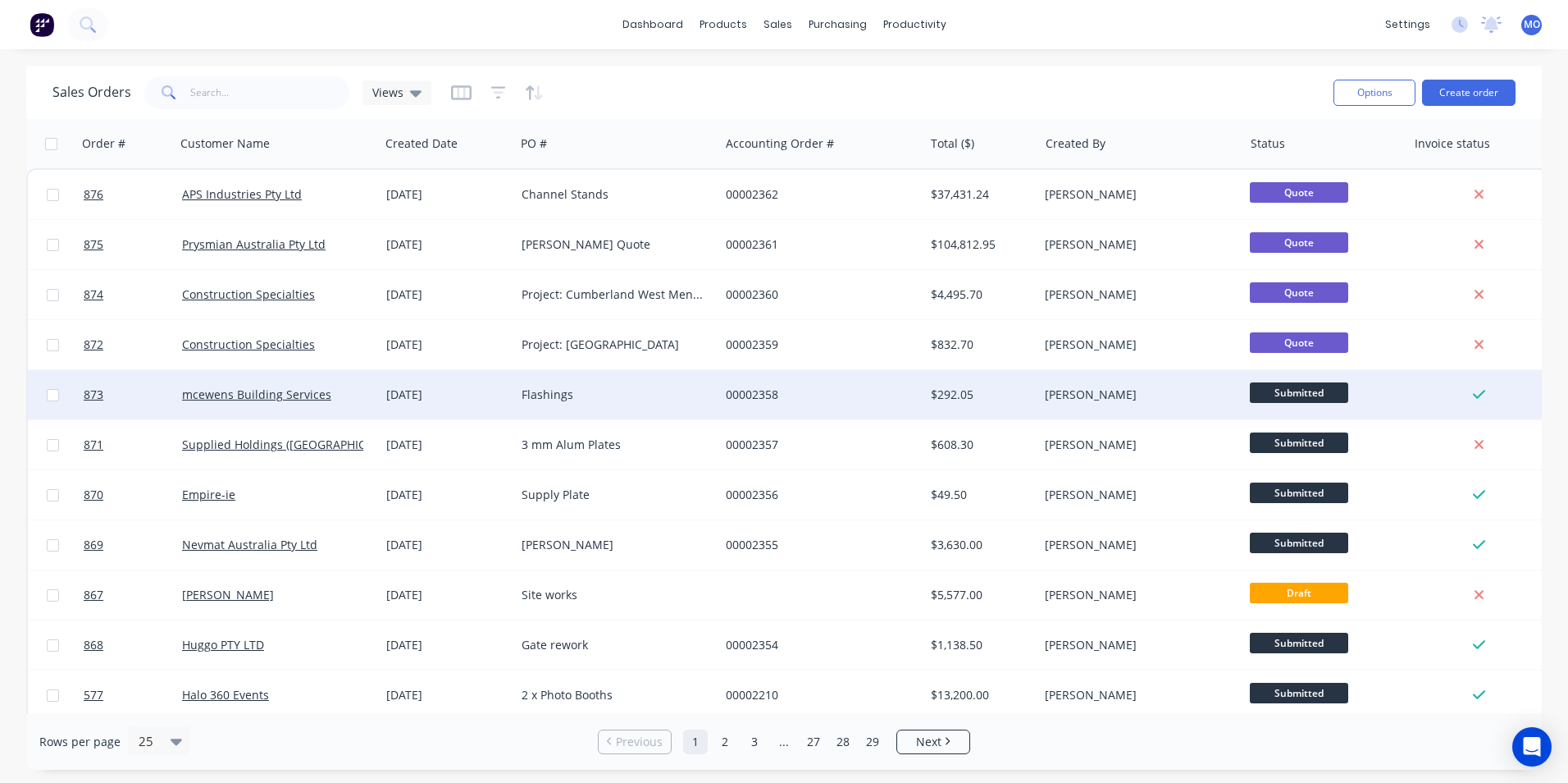
click at [784, 383] on div "00002358" at bounding box center [821, 394] width 205 height 49
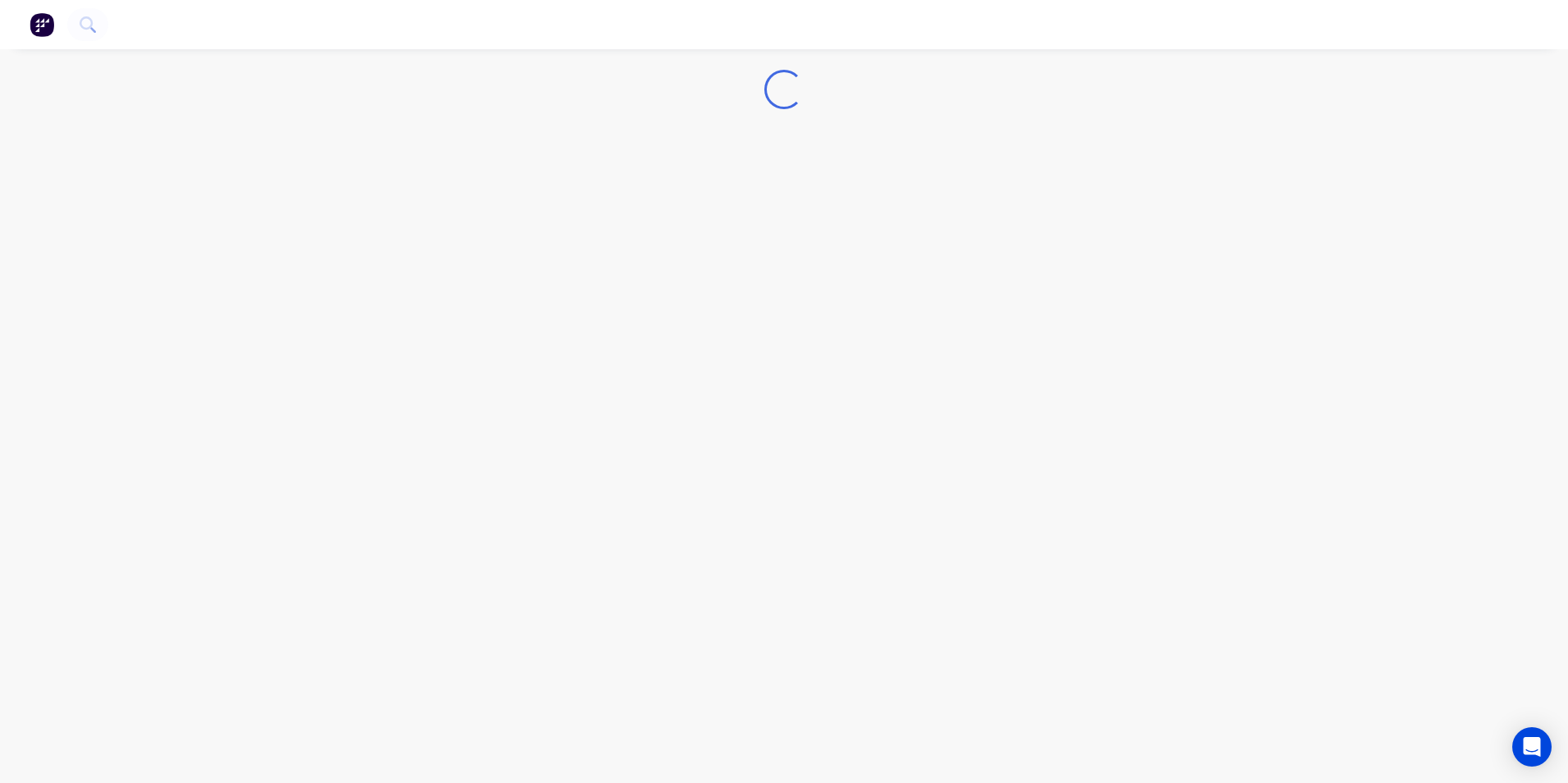
click at [784, 382] on div "Loading..." at bounding box center [784, 392] width 1568 height 783
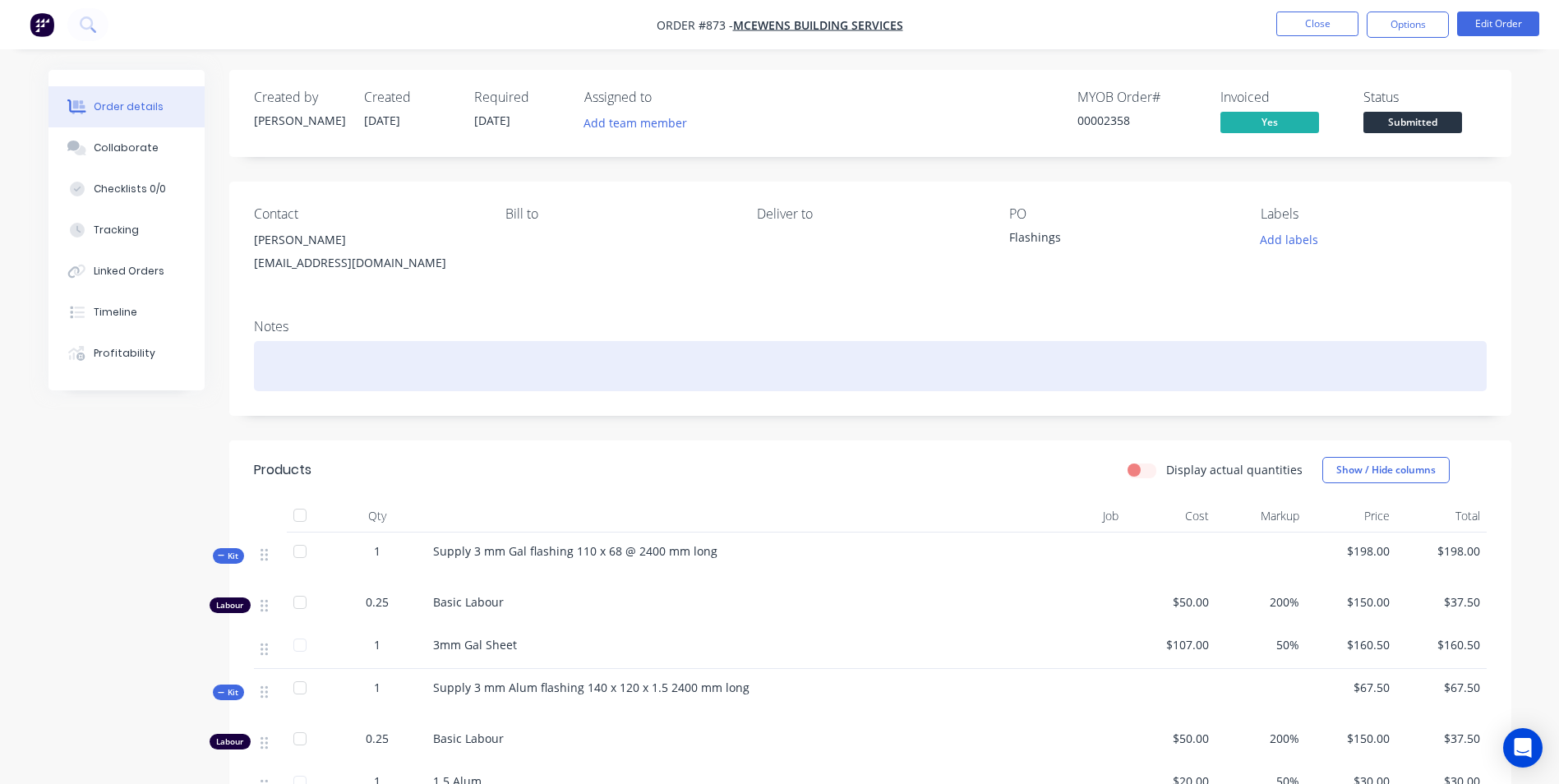
click at [786, 383] on div at bounding box center [870, 366] width 1233 height 50
